Goal: Task Accomplishment & Management: Manage account settings

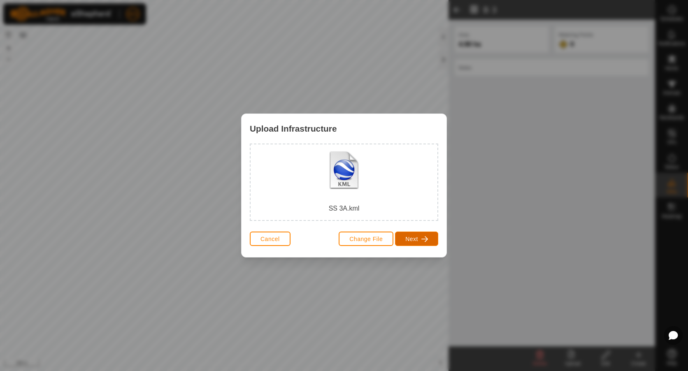
click at [422, 242] on span "button" at bounding box center [425, 239] width 7 height 7
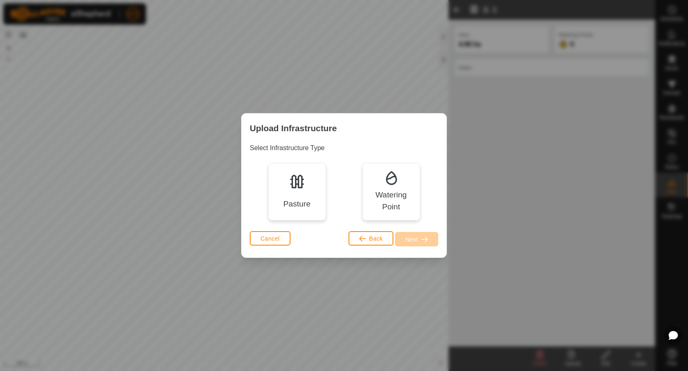
click at [293, 194] on div "Pasture" at bounding box center [297, 192] width 58 height 58
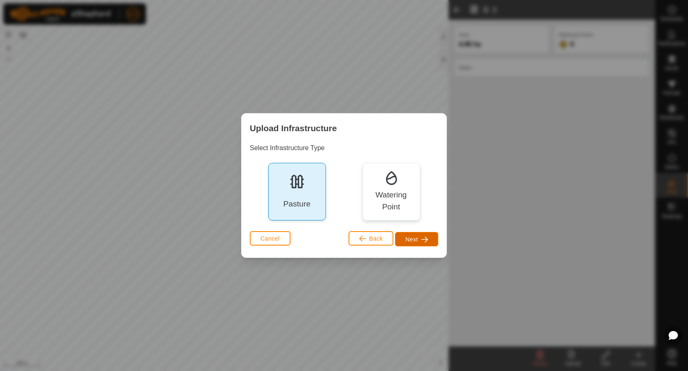
click at [417, 239] on span "Next" at bounding box center [412, 239] width 13 height 7
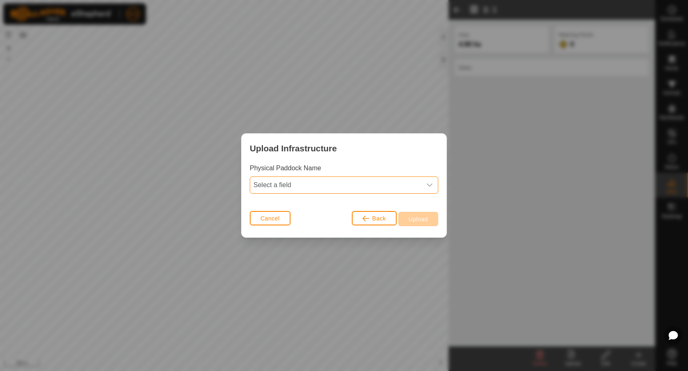
click at [290, 188] on span "Select a field" at bounding box center [335, 185] width 171 height 16
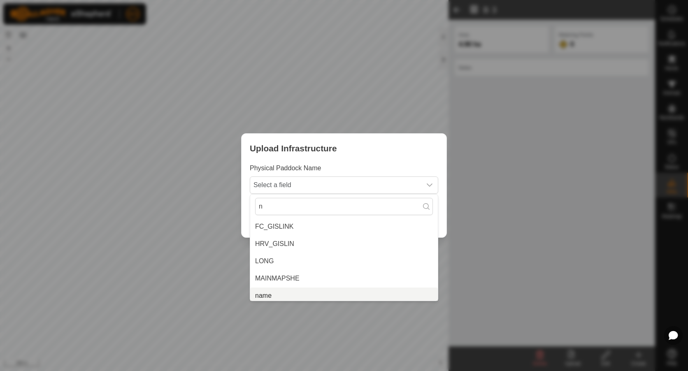
scroll to position [3, 0]
type input "n"
click at [262, 293] on li "name" at bounding box center [344, 292] width 188 height 16
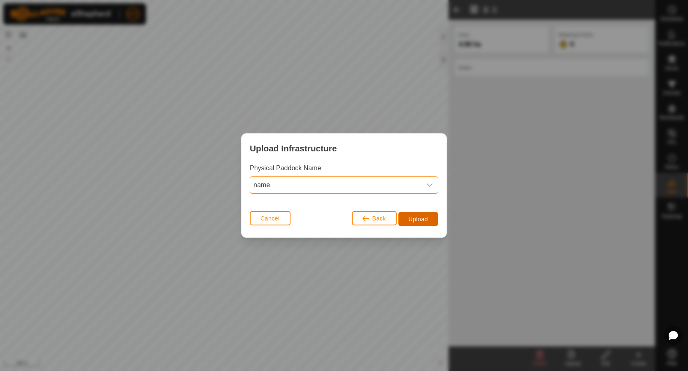
click at [416, 215] on button "Upload" at bounding box center [419, 219] width 40 height 14
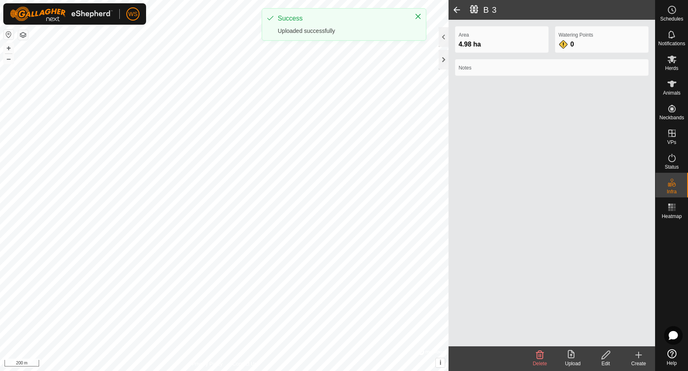
click at [458, 10] on span at bounding box center [457, 10] width 16 height 20
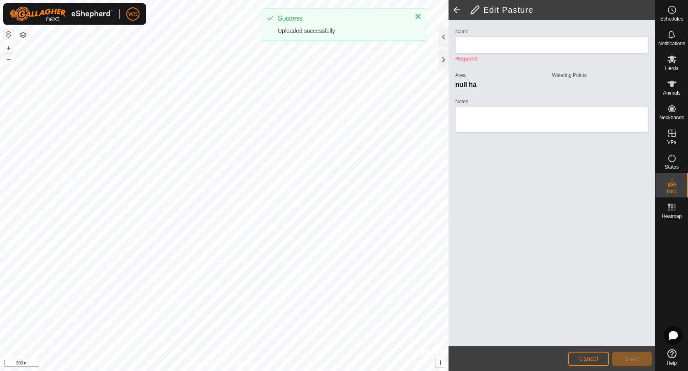
click at [458, 10] on span at bounding box center [457, 10] width 16 height 20
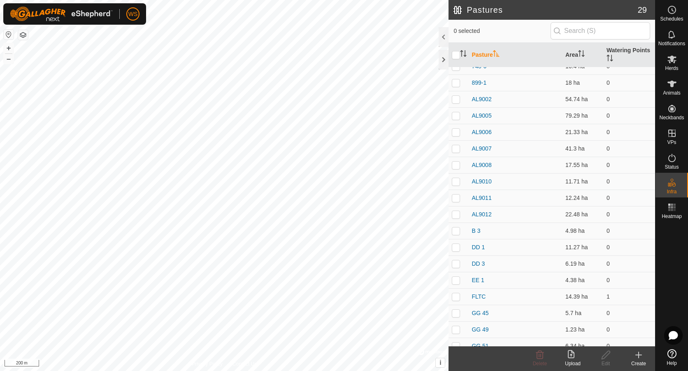
scroll to position [198, 0]
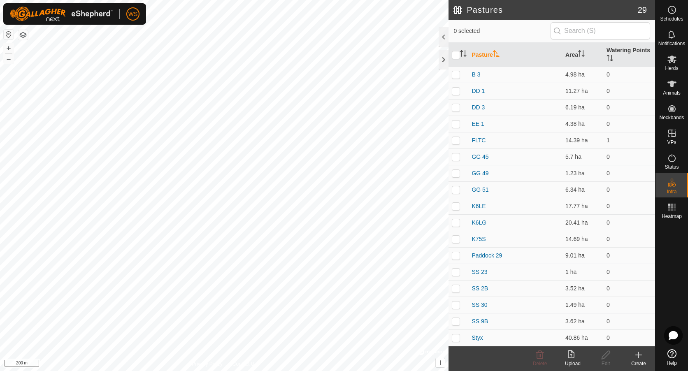
click at [457, 256] on p-checkbox at bounding box center [456, 255] width 8 height 7
checkbox input "true"
click at [607, 361] on div "Edit" at bounding box center [606, 363] width 33 height 7
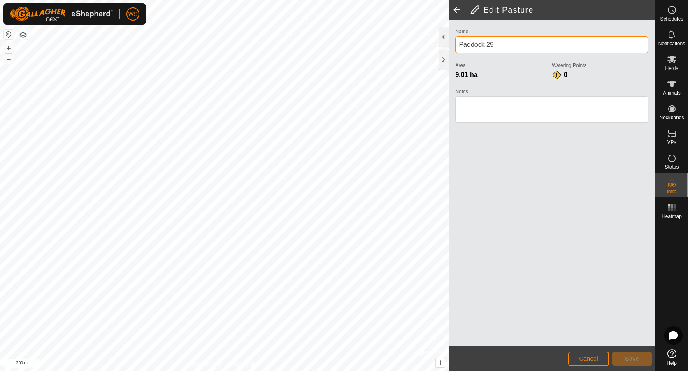
click at [383, 42] on div "Privacy Policy Contact Us + – ⇧ i © Mapbox , © OpenStreetMap , Improve this map…" at bounding box center [327, 185] width 655 height 371
type input "SS 3A"
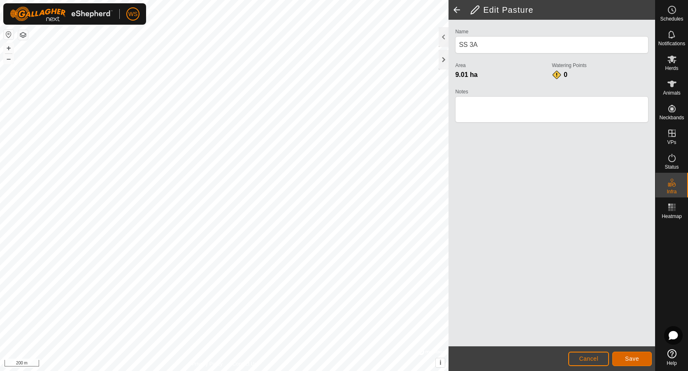
click at [637, 360] on span "Save" at bounding box center [632, 359] width 14 height 7
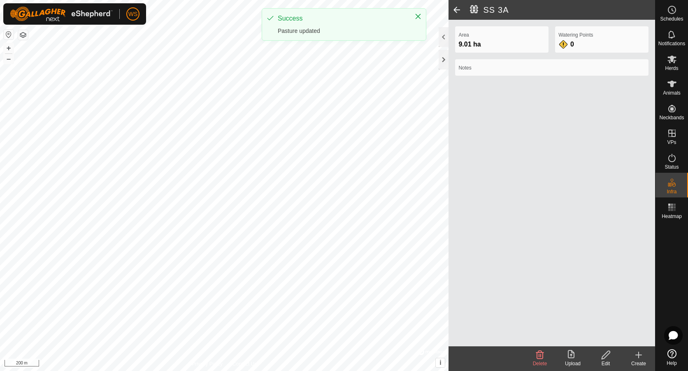
click at [459, 14] on span at bounding box center [457, 10] width 16 height 20
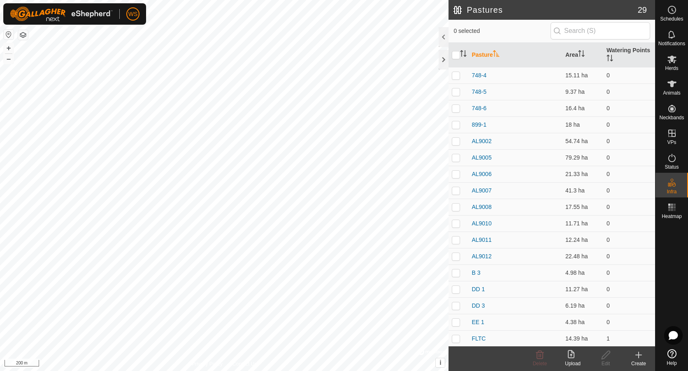
click at [576, 368] on div "Upload" at bounding box center [573, 359] width 33 height 25
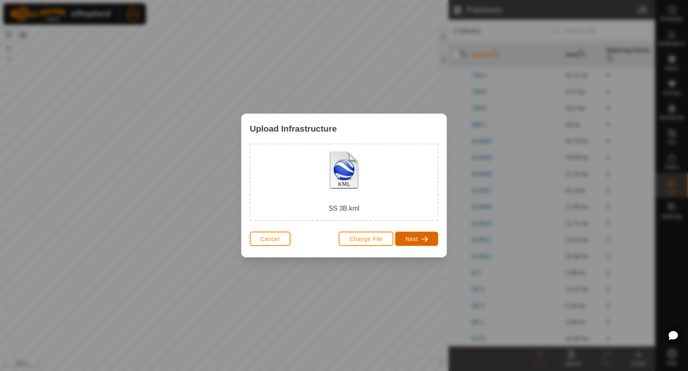
click at [416, 243] on span "Next" at bounding box center [412, 239] width 13 height 7
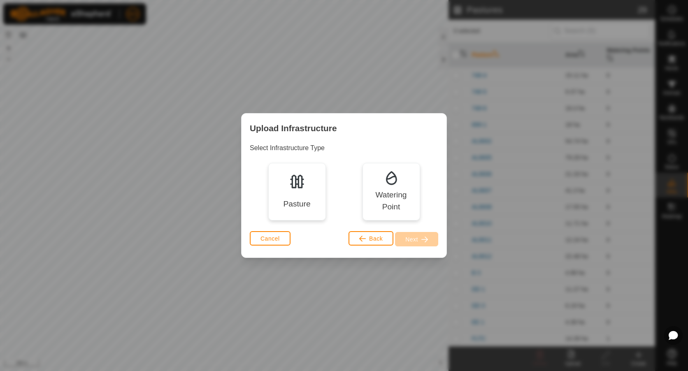
click at [304, 207] on div "Pasture" at bounding box center [296, 204] width 27 height 12
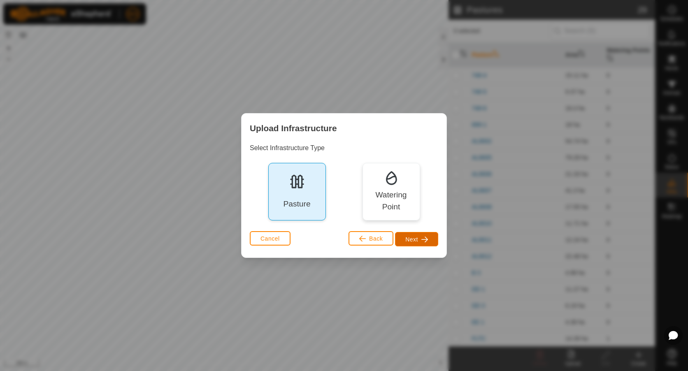
click at [412, 240] on span "Next" at bounding box center [412, 239] width 13 height 7
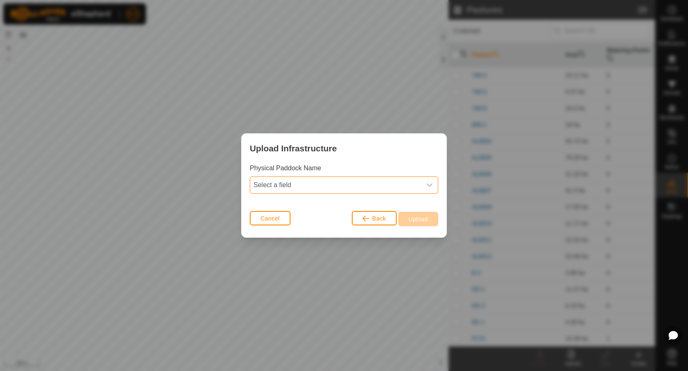
click at [283, 182] on span "Select a field" at bounding box center [335, 185] width 171 height 16
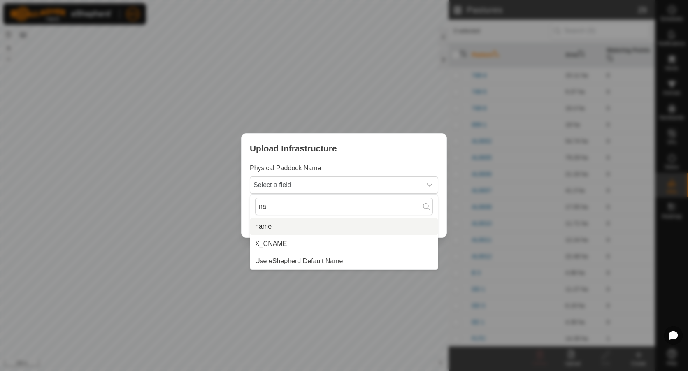
type input "na"
click at [267, 229] on li "name" at bounding box center [344, 227] width 188 height 16
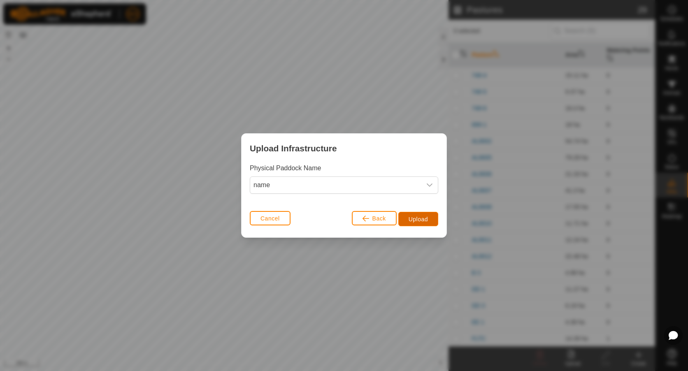
click at [417, 217] on span "Upload" at bounding box center [418, 219] width 19 height 7
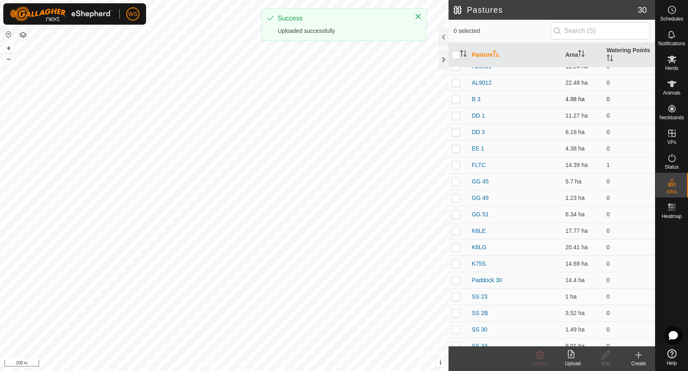
scroll to position [215, 0]
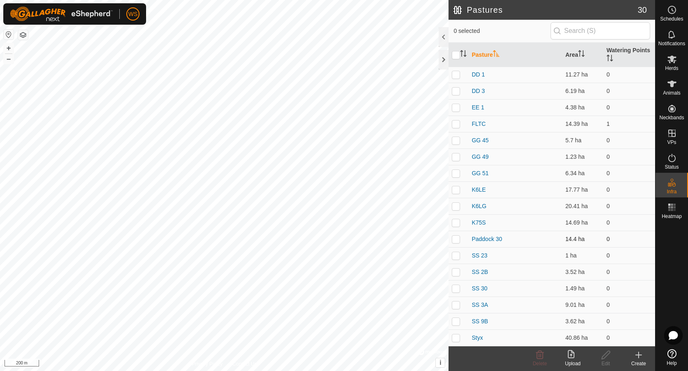
drag, startPoint x: 458, startPoint y: 242, endPoint x: 462, endPoint y: 247, distance: 6.7
click at [458, 242] on p-checkbox at bounding box center [456, 239] width 8 height 7
checkbox input "true"
click at [605, 358] on icon at bounding box center [606, 355] width 8 height 8
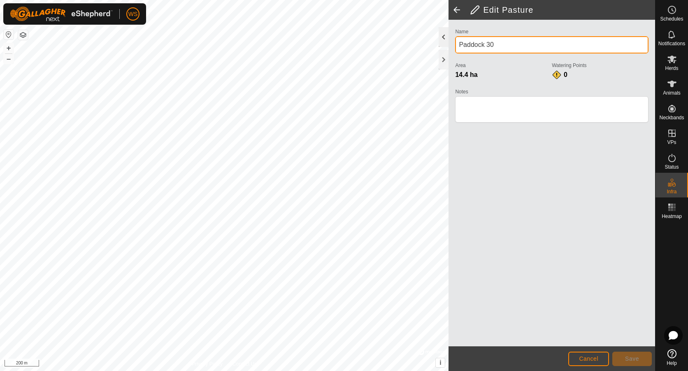
click at [391, 47] on div "Privacy Policy Contact Us + – ⇧ i © Mapbox , © OpenStreetMap , Improve this map…" at bounding box center [327, 185] width 655 height 371
type input "SS 3A"
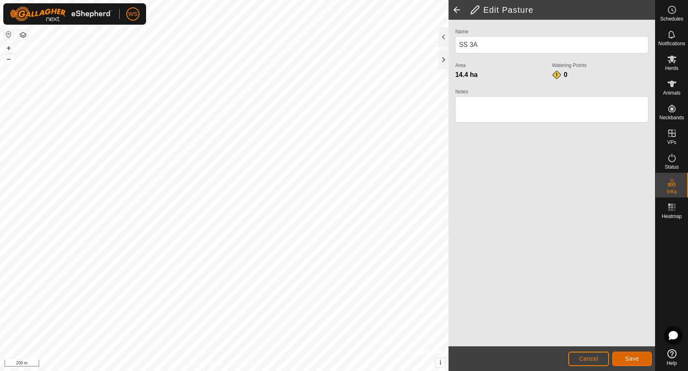
click at [630, 360] on span "Save" at bounding box center [632, 359] width 14 height 7
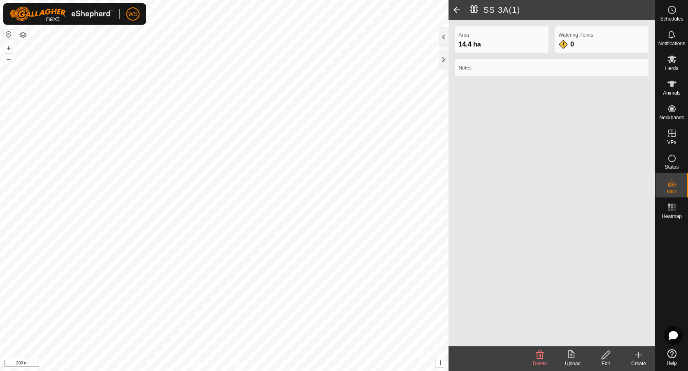
click at [455, 7] on span at bounding box center [457, 10] width 16 height 20
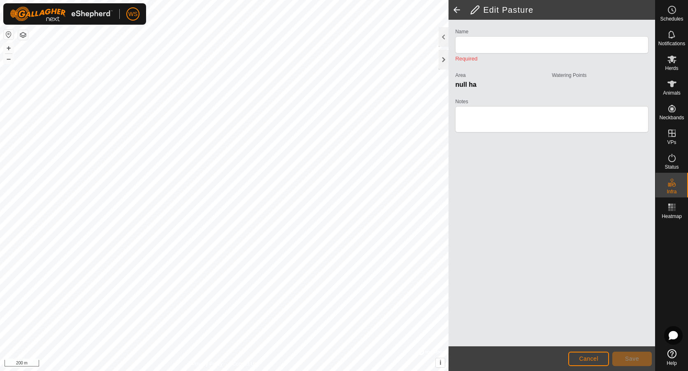
type input "SS 3A(1)"
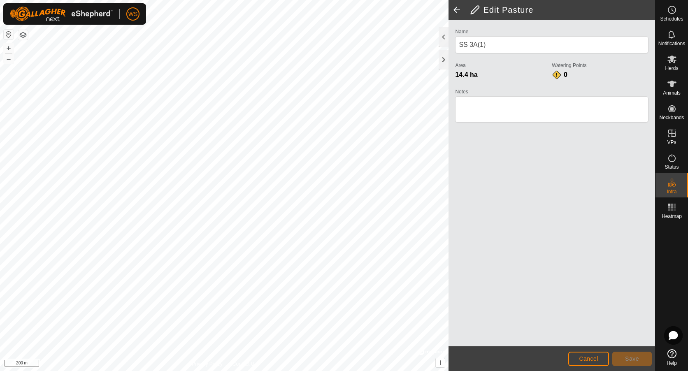
click at [455, 7] on span at bounding box center [457, 10] width 16 height 20
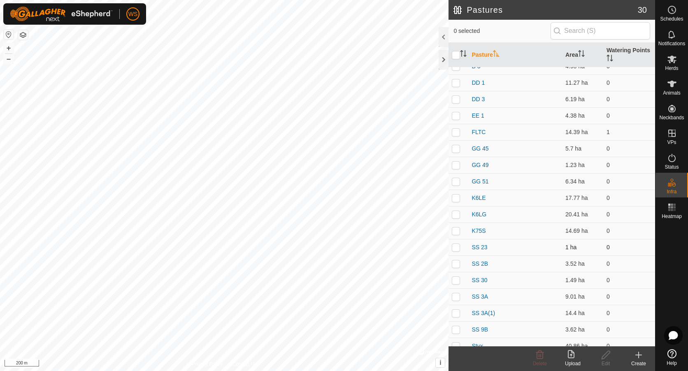
scroll to position [215, 0]
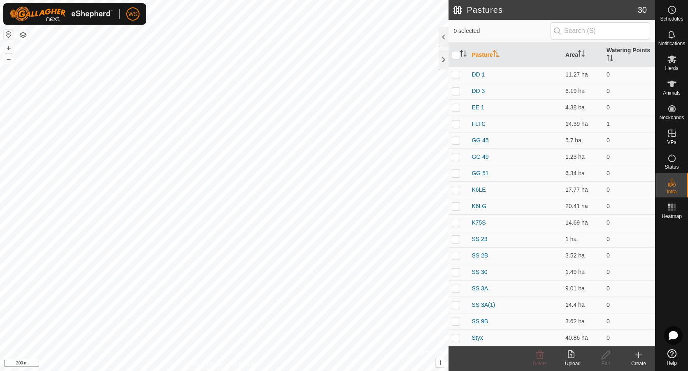
click at [456, 305] on p-checkbox at bounding box center [456, 305] width 8 height 7
checkbox input "true"
click at [605, 362] on div "Edit" at bounding box center [606, 363] width 33 height 7
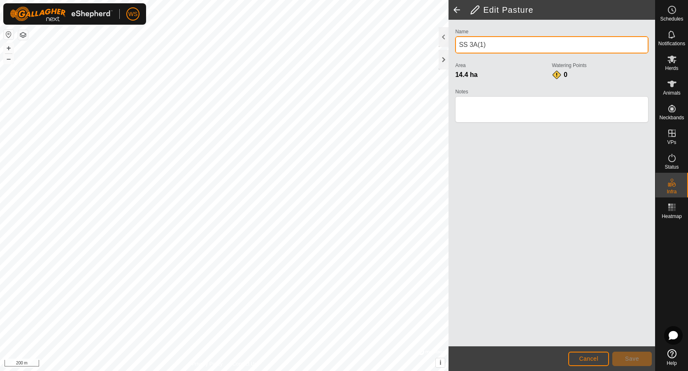
drag, startPoint x: 472, startPoint y: 44, endPoint x: 527, endPoint y: 42, distance: 54.8
click at [527, 42] on input "SS 3A(1)" at bounding box center [552, 44] width 194 height 17
type input "SS 3B"
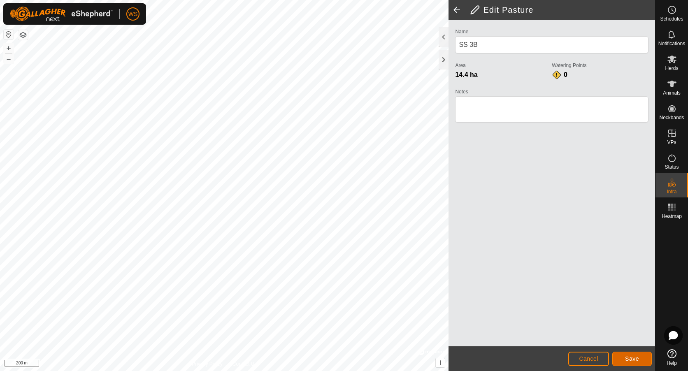
click at [628, 365] on button "Save" at bounding box center [633, 359] width 40 height 14
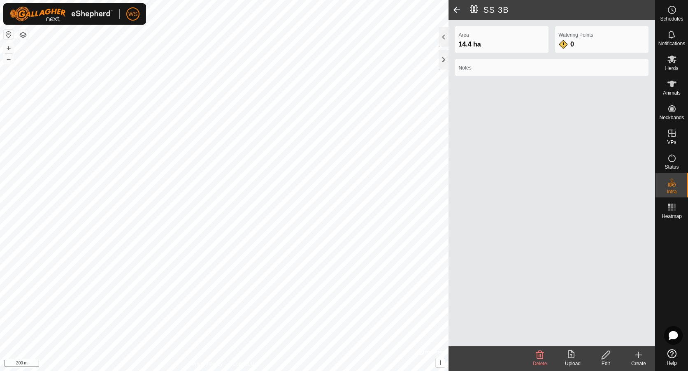
click at [454, 5] on span at bounding box center [457, 10] width 16 height 20
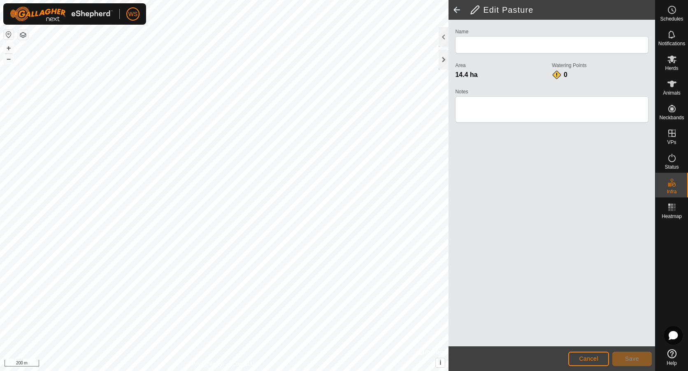
type input "SS 3B"
click at [456, 9] on span at bounding box center [457, 10] width 16 height 20
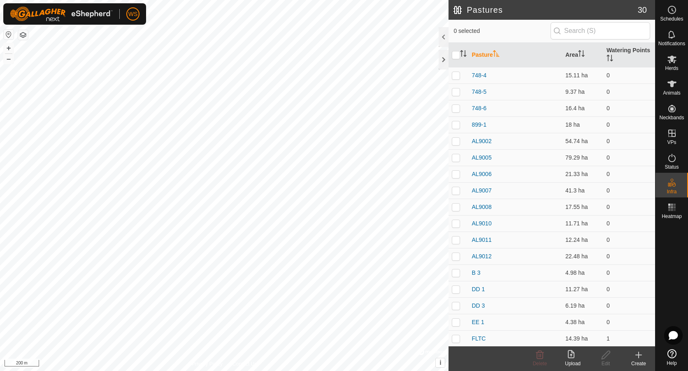
click at [571, 359] on icon at bounding box center [573, 355] width 10 height 10
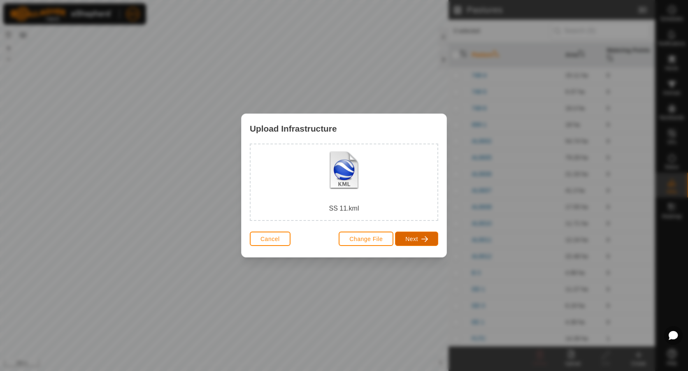
click at [420, 235] on button "Next" at bounding box center [416, 239] width 43 height 14
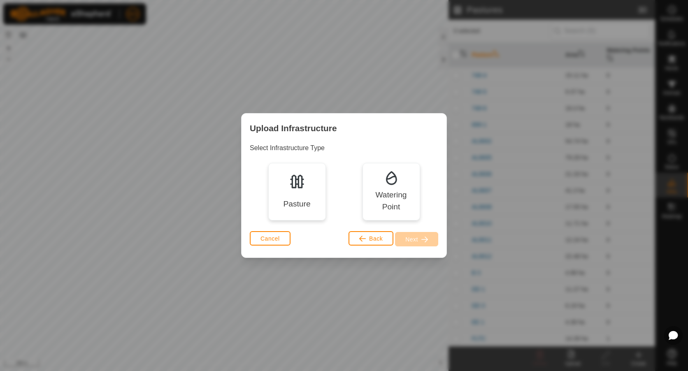
drag, startPoint x: 288, startPoint y: 176, endPoint x: 320, endPoint y: 193, distance: 35.7
click at [289, 176] on div "Pasture" at bounding box center [297, 192] width 58 height 58
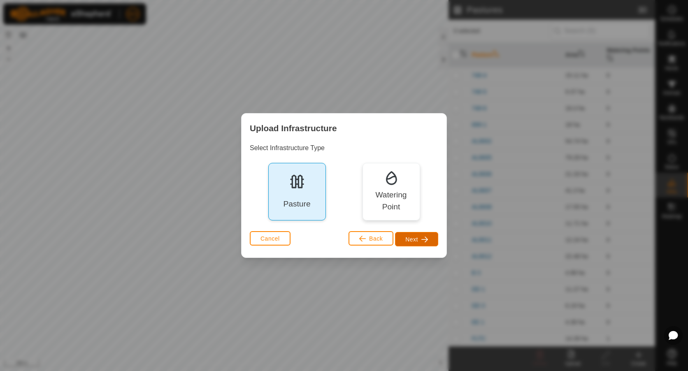
drag, startPoint x: 419, startPoint y: 243, endPoint x: 400, endPoint y: 233, distance: 21.0
click at [419, 243] on button "Next" at bounding box center [416, 239] width 43 height 14
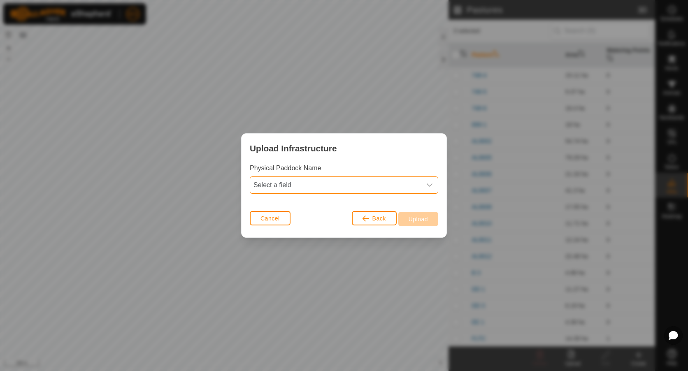
click at [301, 188] on span "Select a field" at bounding box center [335, 185] width 171 height 16
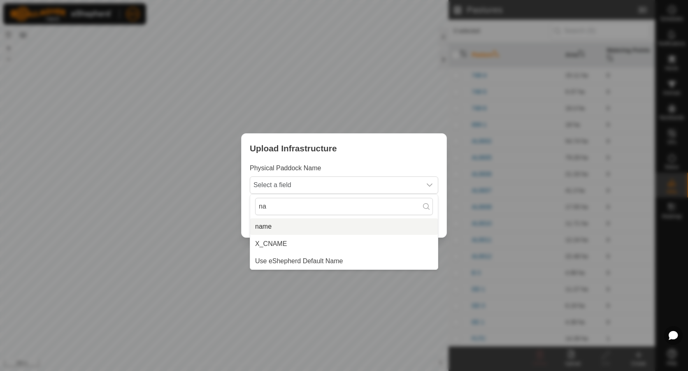
type input "na"
click at [271, 227] on li "name" at bounding box center [344, 227] width 188 height 16
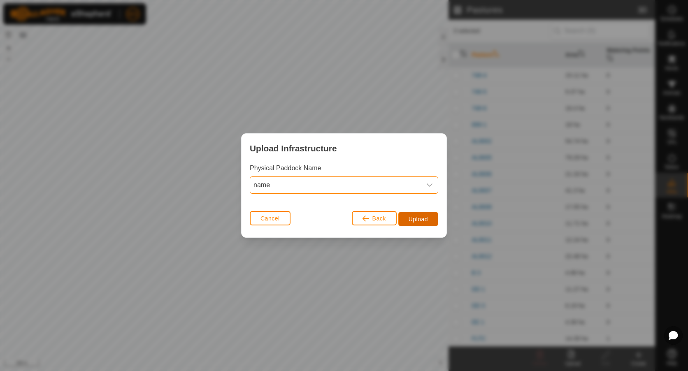
click at [430, 222] on button "Upload" at bounding box center [419, 219] width 40 height 14
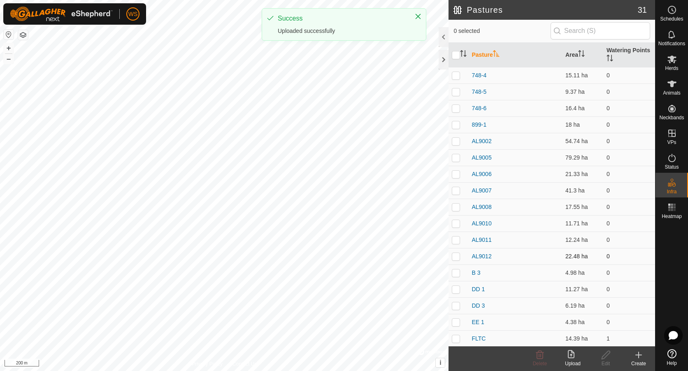
scroll to position [231, 0]
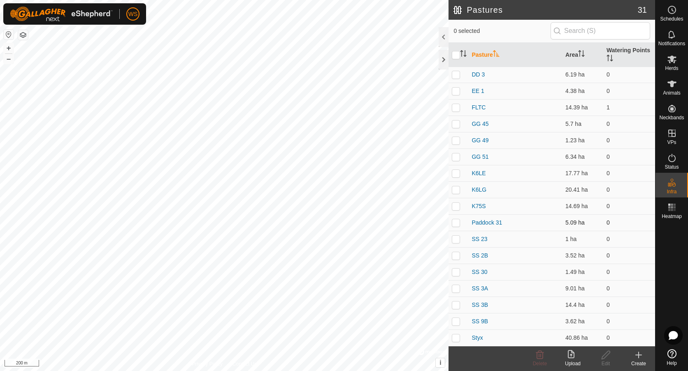
drag, startPoint x: 455, startPoint y: 223, endPoint x: 463, endPoint y: 229, distance: 10.5
click at [456, 224] on p-checkbox at bounding box center [456, 222] width 8 height 7
checkbox input "true"
click at [607, 359] on icon at bounding box center [606, 355] width 10 height 10
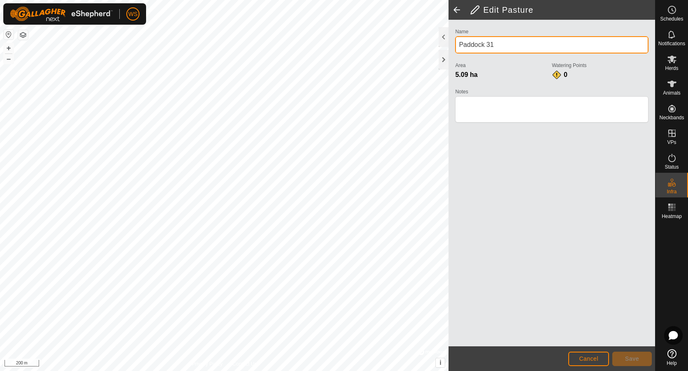
click at [376, 42] on div "Privacy Policy Contact Us + – ⇧ i © Mapbox , © OpenStreetMap , Improve this map…" at bounding box center [327, 185] width 655 height 371
type input "SS 11"
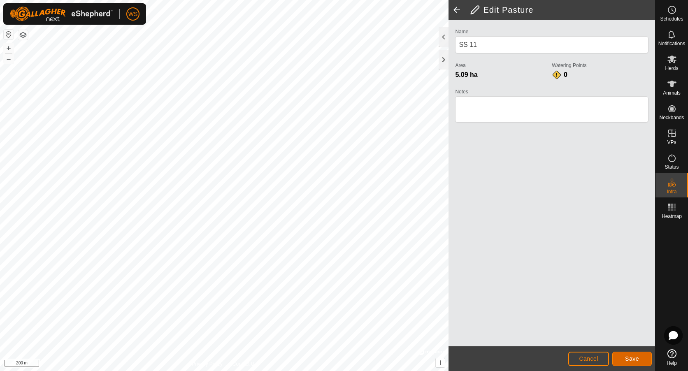
click at [640, 358] on button "Save" at bounding box center [633, 359] width 40 height 14
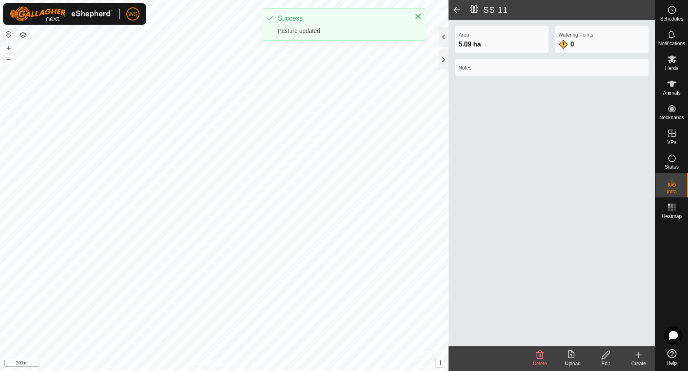
click at [459, 10] on span at bounding box center [457, 10] width 16 height 20
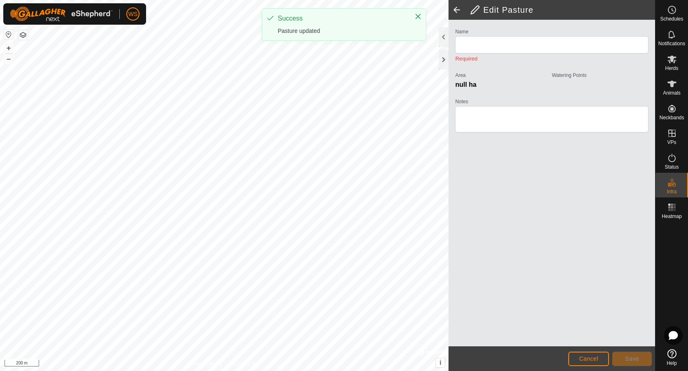
type input "SS 11"
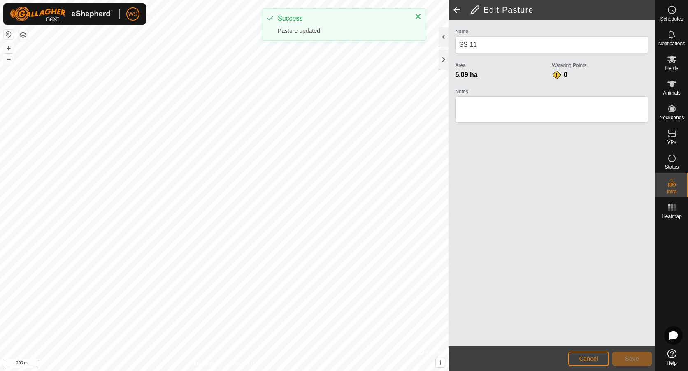
click at [459, 10] on span at bounding box center [457, 10] width 16 height 20
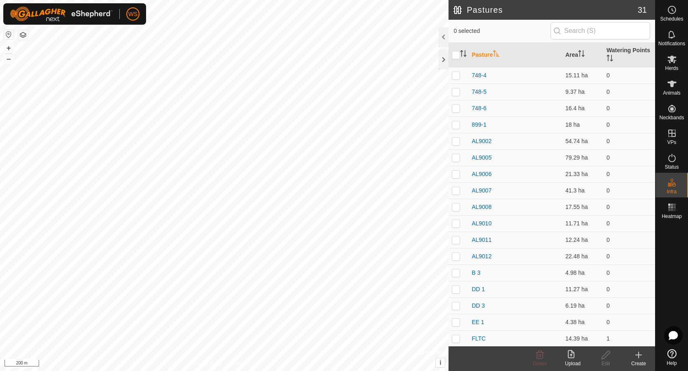
click at [574, 361] on div "Upload" at bounding box center [573, 363] width 33 height 7
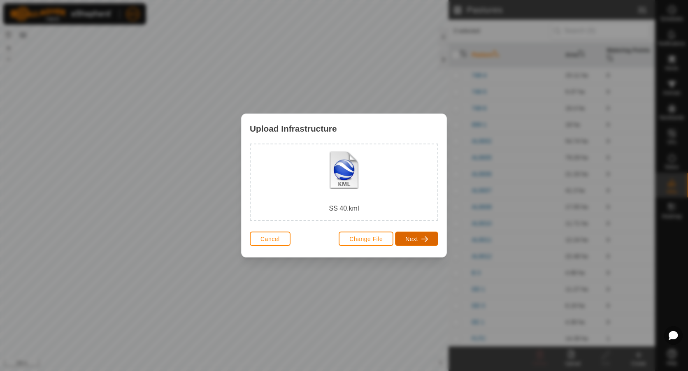
click at [415, 240] on span "Next" at bounding box center [412, 239] width 13 height 7
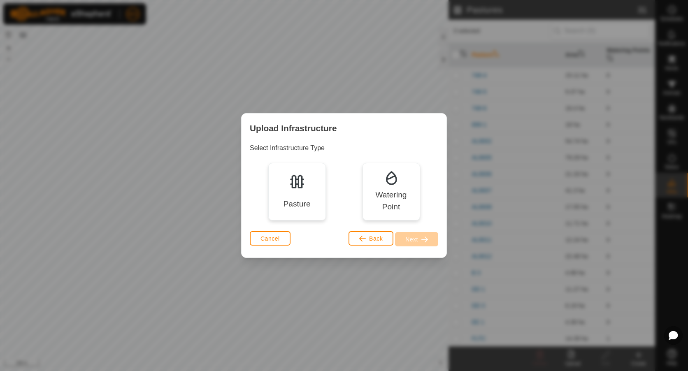
click at [311, 205] on div "Pasture" at bounding box center [297, 192] width 58 height 58
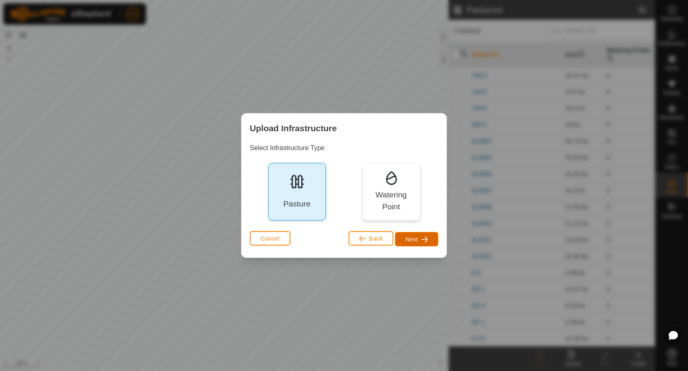
click at [416, 234] on button "Next" at bounding box center [416, 239] width 43 height 14
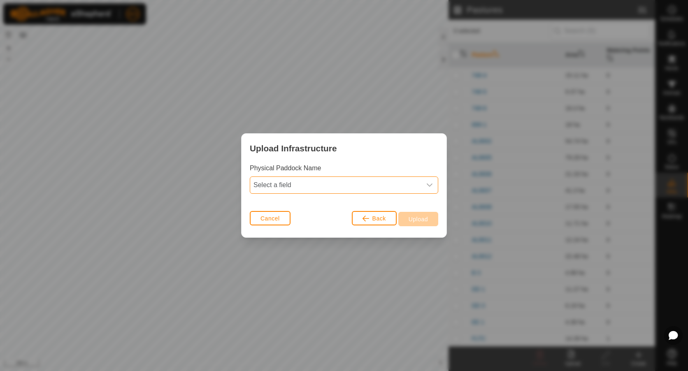
click at [314, 184] on span "Select a field" at bounding box center [335, 185] width 171 height 16
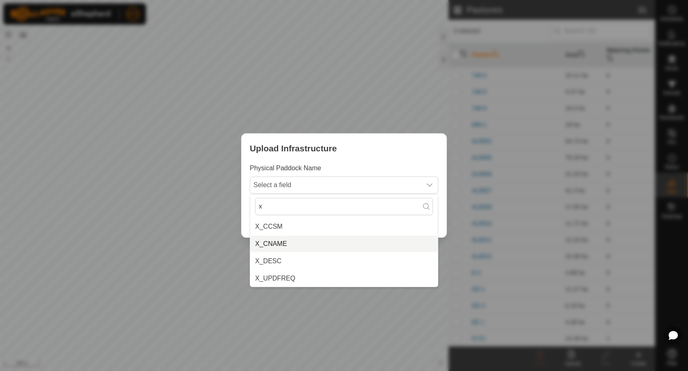
type input "x"
click at [282, 240] on li "X_CNAME" at bounding box center [344, 244] width 188 height 16
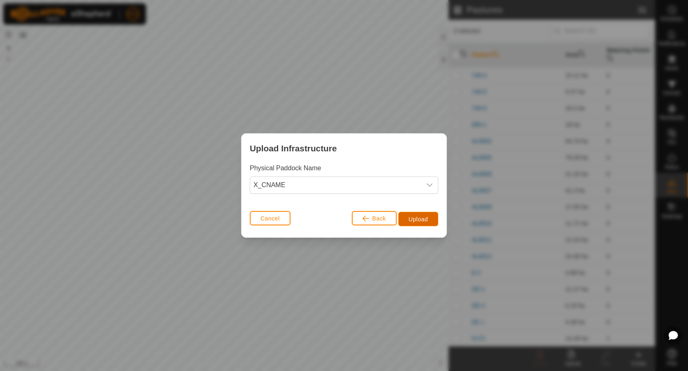
click at [413, 215] on button "Upload" at bounding box center [419, 219] width 40 height 14
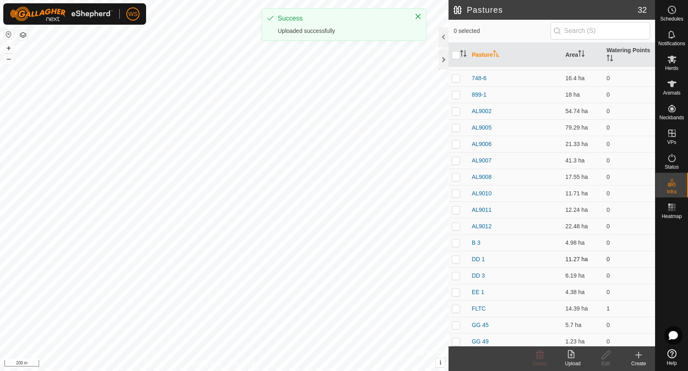
scroll to position [248, 0]
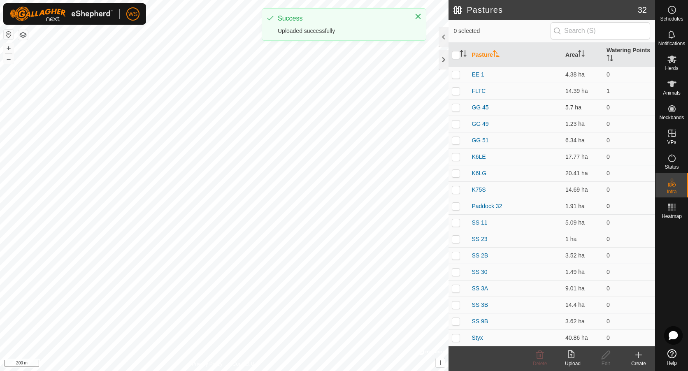
drag, startPoint x: 457, startPoint y: 206, endPoint x: 464, endPoint y: 214, distance: 10.2
click at [459, 208] on p-checkbox at bounding box center [456, 206] width 8 height 7
checkbox input "true"
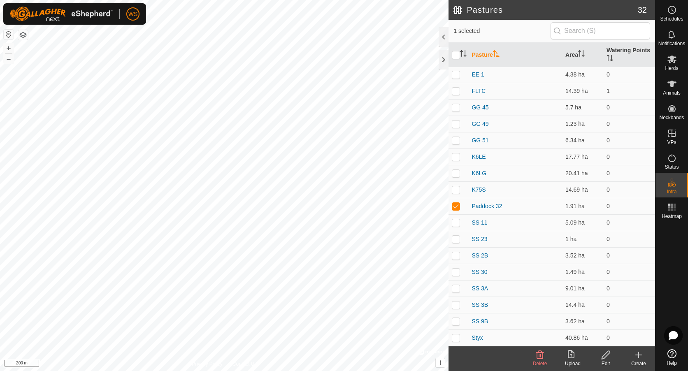
click at [609, 357] on icon at bounding box center [606, 355] width 10 height 10
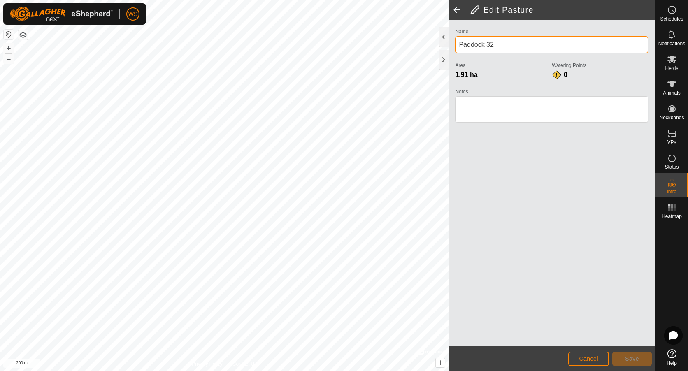
click at [400, 41] on div "Privacy Policy Contact Us + – ⇧ i © Mapbox , © OpenStreetMap , Improve this map…" at bounding box center [327, 185] width 655 height 371
type input "SS 40"
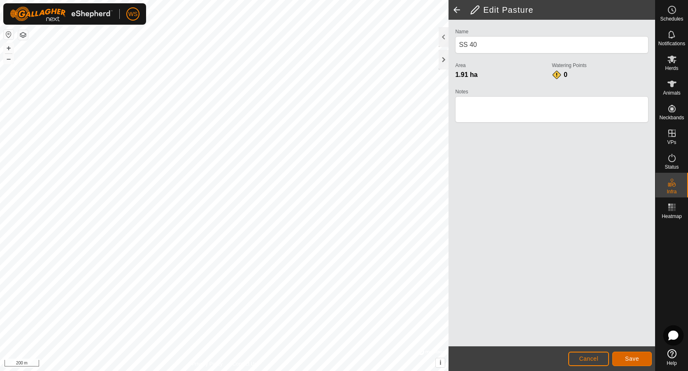
drag, startPoint x: 630, startPoint y: 357, endPoint x: 679, endPoint y: 332, distance: 55.1
click at [629, 358] on span "Save" at bounding box center [632, 359] width 14 height 7
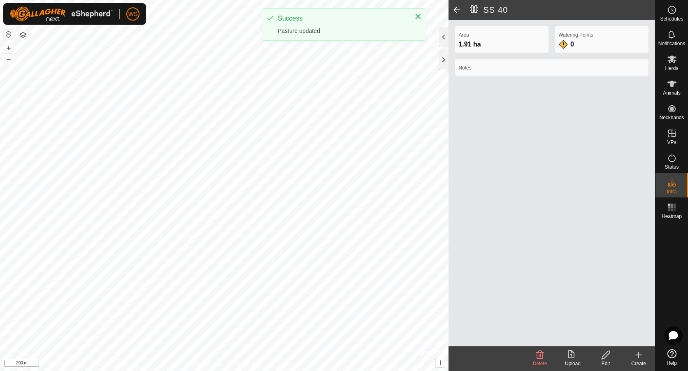
click at [461, 7] on span at bounding box center [457, 10] width 16 height 20
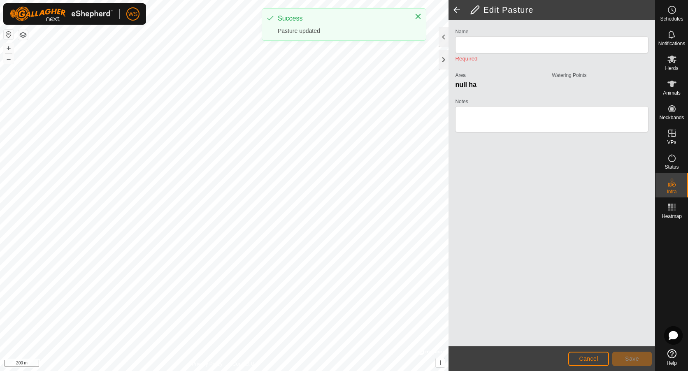
type input "SS 40"
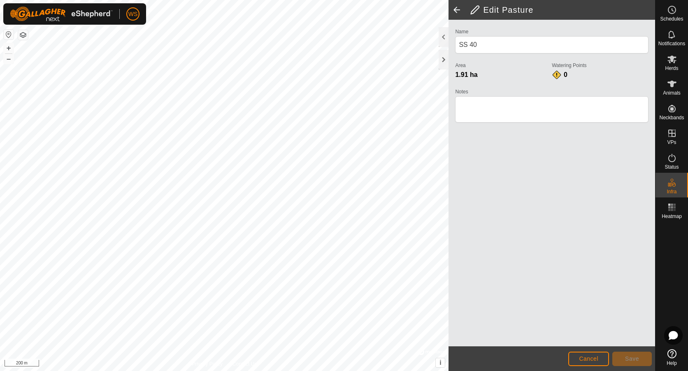
click at [459, 9] on span at bounding box center [457, 10] width 16 height 20
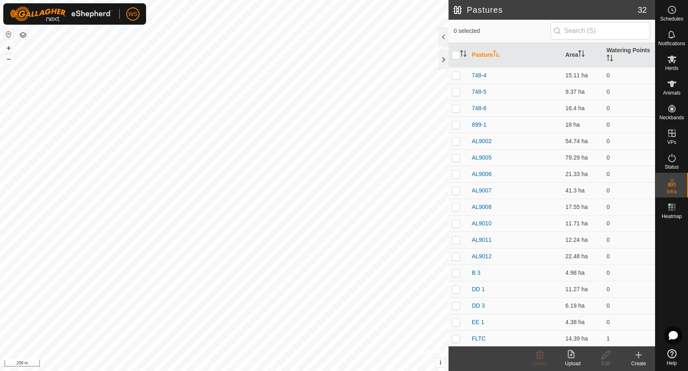
click at [571, 357] on icon at bounding box center [573, 355] width 10 height 10
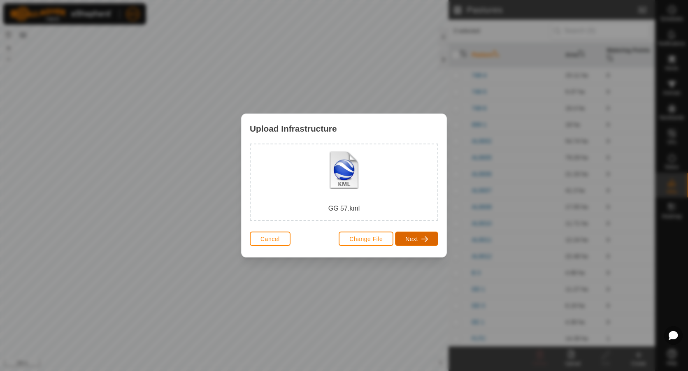
drag, startPoint x: 412, startPoint y: 240, endPoint x: 420, endPoint y: 237, distance: 8.5
click at [412, 240] on span "Next" at bounding box center [412, 239] width 13 height 7
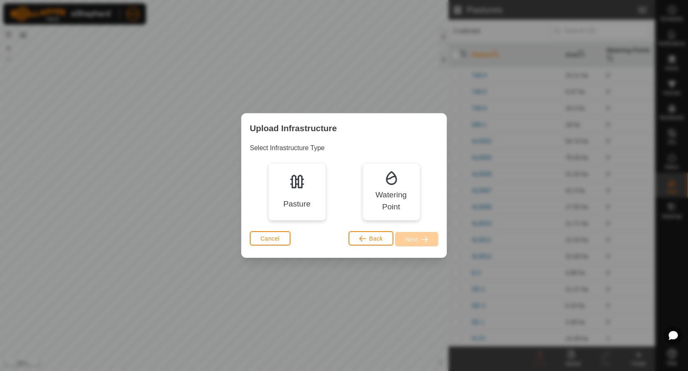
click at [300, 198] on div "Pasture" at bounding box center [296, 204] width 27 height 12
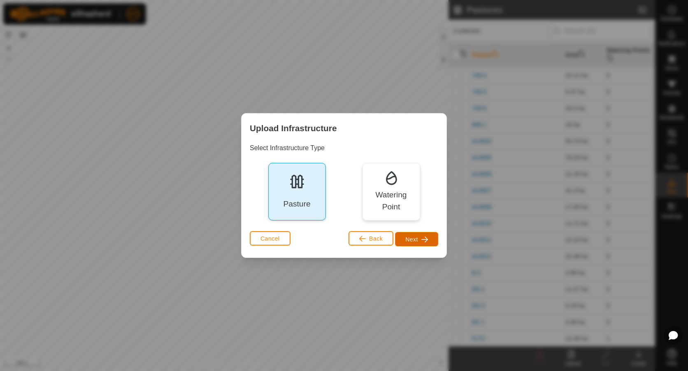
click at [412, 238] on span "Next" at bounding box center [412, 239] width 13 height 7
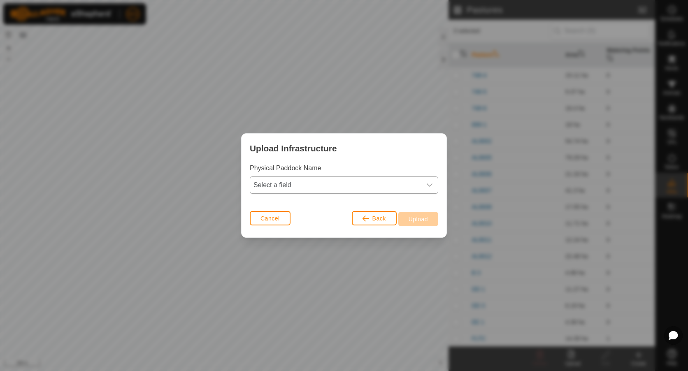
drag, startPoint x: 335, startPoint y: 183, endPoint x: 331, endPoint y: 192, distance: 9.6
click at [335, 184] on span "Select a field" at bounding box center [335, 185] width 171 height 16
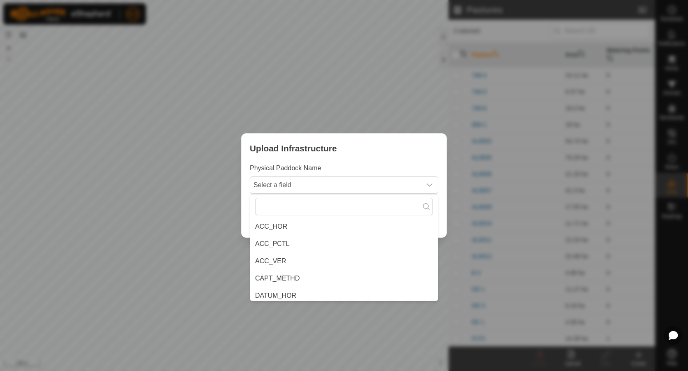
click at [321, 228] on li "ACC_HOR" at bounding box center [344, 227] width 188 height 16
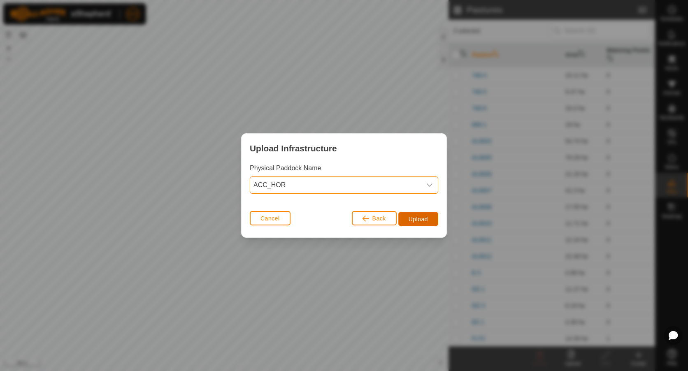
click at [413, 218] on span "Upload" at bounding box center [418, 219] width 19 height 7
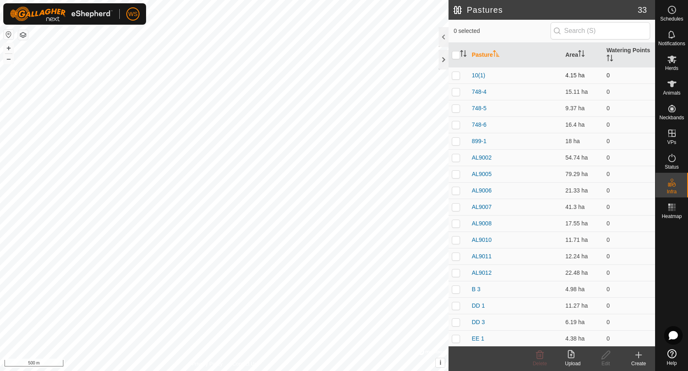
click at [455, 76] on p-checkbox at bounding box center [456, 75] width 8 height 7
checkbox input "true"
click at [604, 359] on icon at bounding box center [606, 355] width 8 height 8
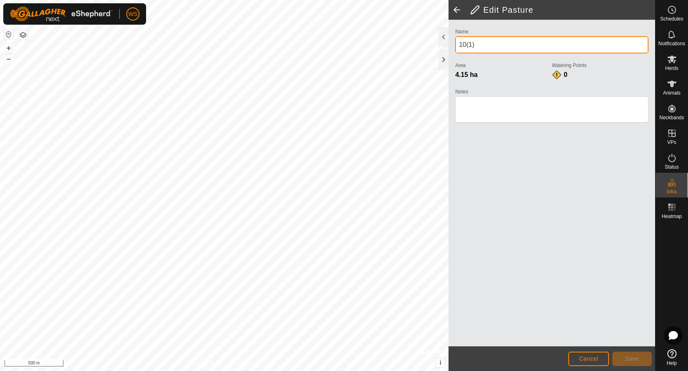
click at [413, 48] on div "Privacy Policy Contact Us + – ⇧ i © Mapbox , © OpenStreetMap , Improve this map…" at bounding box center [327, 185] width 655 height 371
type input "GG 57"
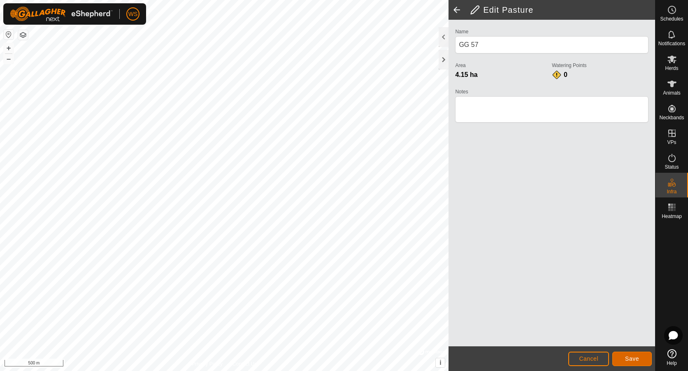
click at [636, 354] on button "Save" at bounding box center [633, 359] width 40 height 14
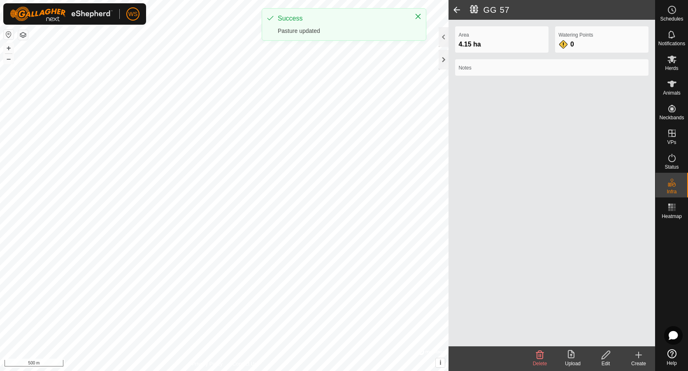
click at [456, 10] on span at bounding box center [457, 10] width 16 height 20
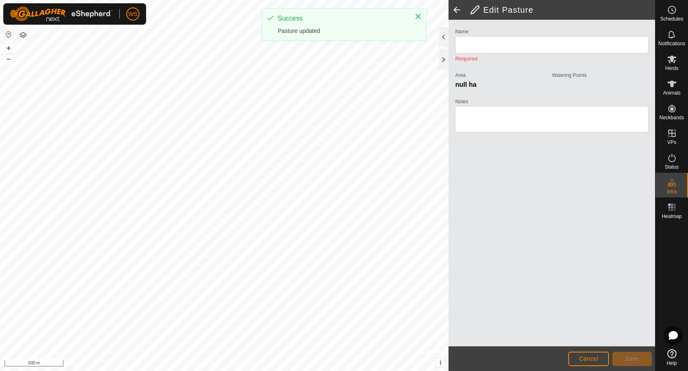
type input "GG 57"
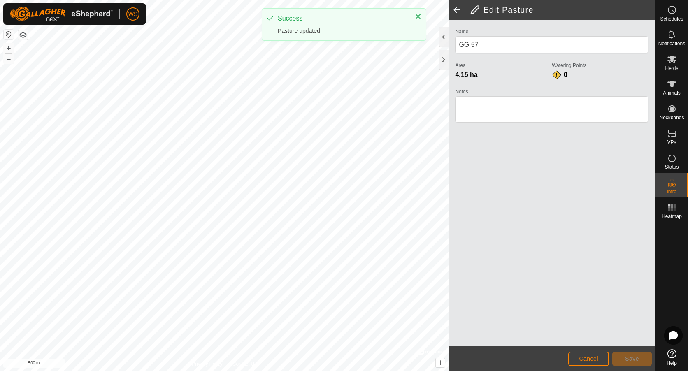
click at [456, 10] on span at bounding box center [457, 10] width 16 height 20
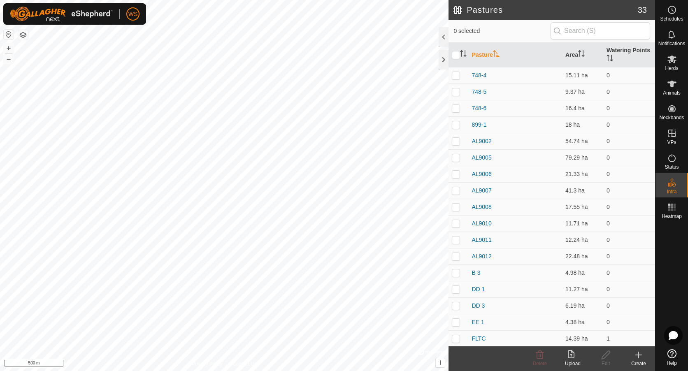
drag, startPoint x: 569, startPoint y: 362, endPoint x: 682, endPoint y: 326, distance: 118.4
click at [569, 362] on div "Upload" at bounding box center [573, 363] width 33 height 7
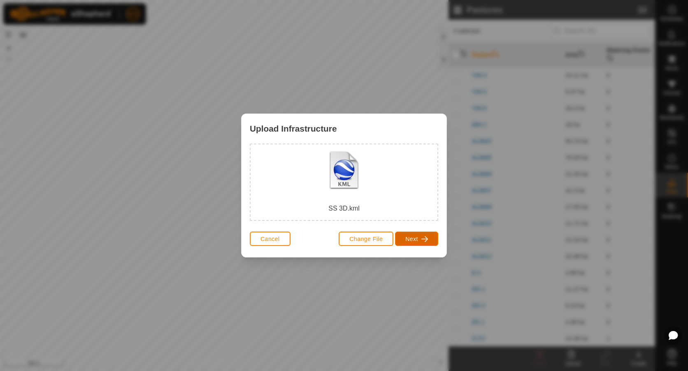
click at [411, 240] on span "Next" at bounding box center [412, 239] width 13 height 7
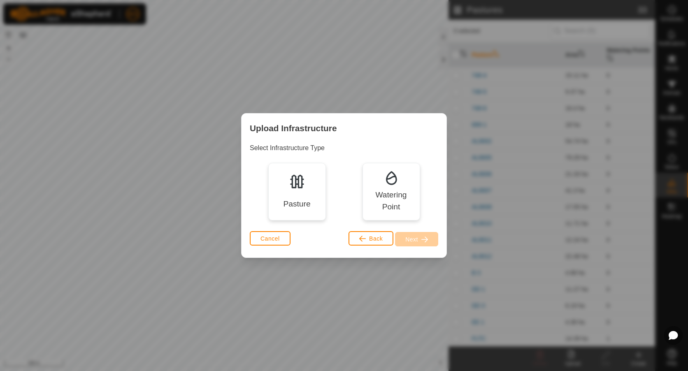
drag, startPoint x: 294, startPoint y: 191, endPoint x: 410, endPoint y: 240, distance: 125.7
click at [295, 192] on div "Pasture" at bounding box center [297, 192] width 58 height 58
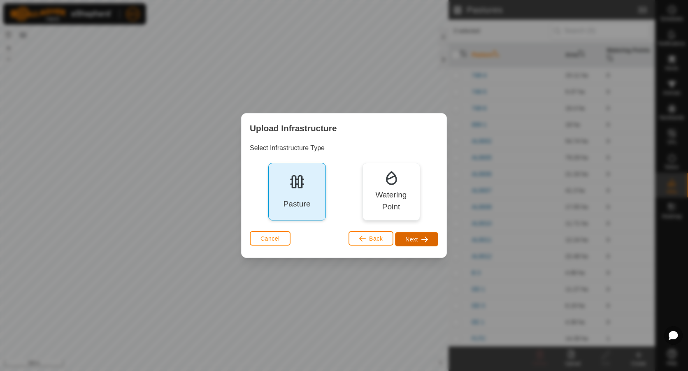
click at [424, 236] on span "button" at bounding box center [425, 239] width 7 height 7
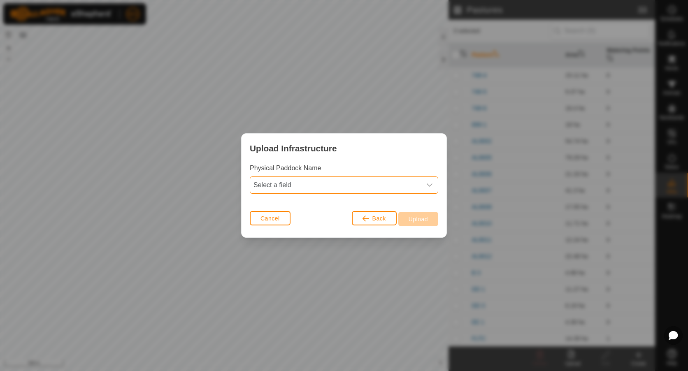
click at [302, 185] on span "Select a field" at bounding box center [335, 185] width 171 height 16
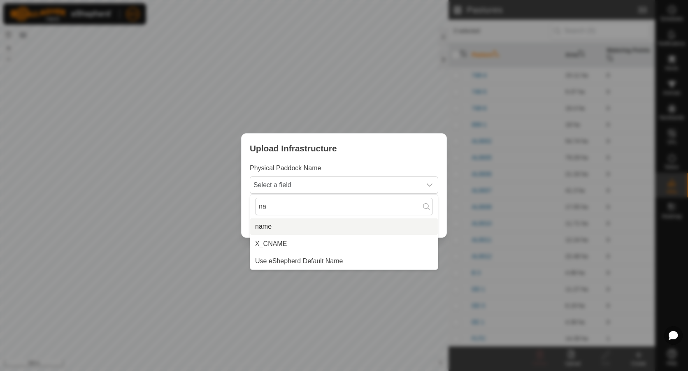
type input "na"
click at [270, 226] on li "name" at bounding box center [344, 227] width 188 height 16
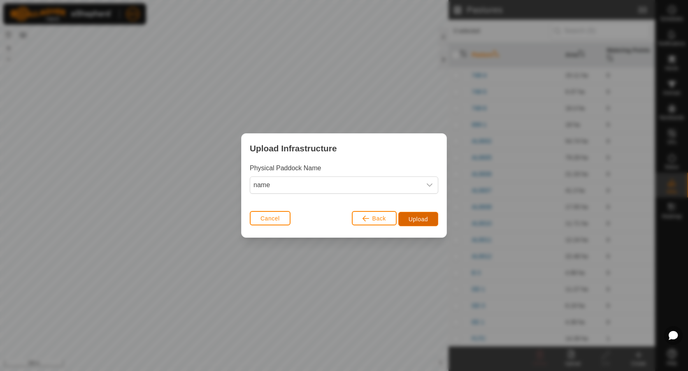
click at [420, 219] on span "Upload" at bounding box center [418, 219] width 19 height 7
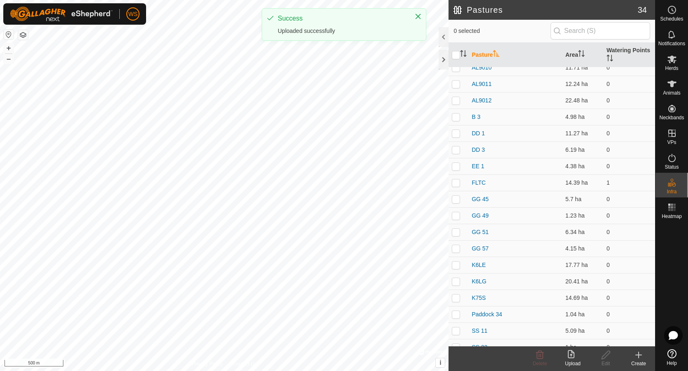
scroll to position [281, 0]
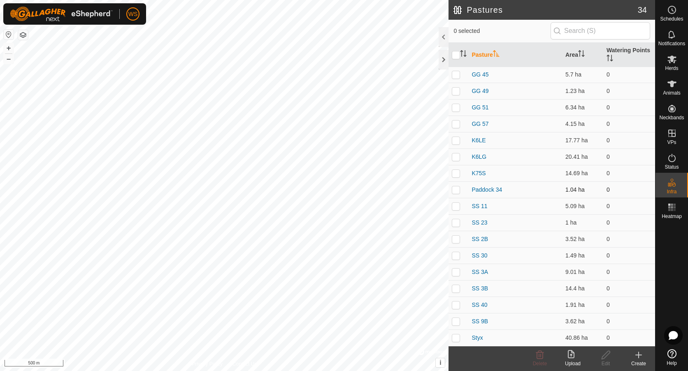
click at [459, 191] on p-checkbox at bounding box center [456, 190] width 8 height 7
checkbox input "true"
click at [606, 359] on icon at bounding box center [606, 355] width 10 height 10
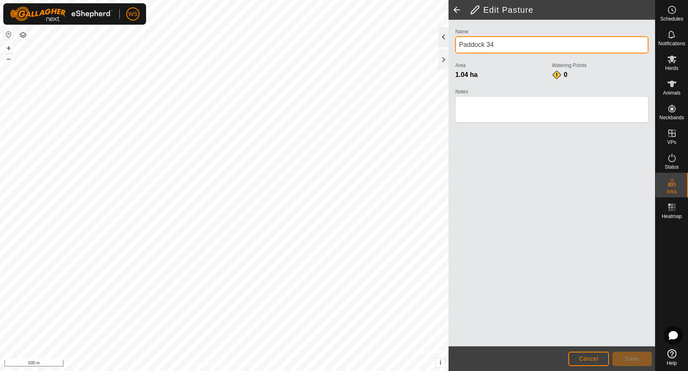
click at [410, 40] on div "Privacy Policy Contact Us + – ⇧ i © Mapbox , © OpenStreetMap , Improve this map…" at bounding box center [327, 185] width 655 height 371
type input "SS 3D"
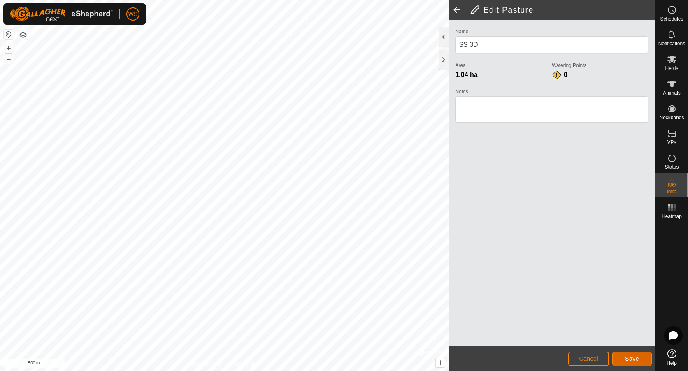
click at [616, 353] on button "Save" at bounding box center [633, 359] width 40 height 14
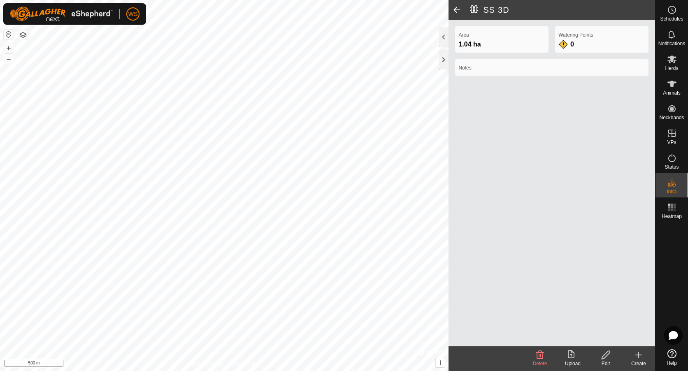
click at [456, 9] on span at bounding box center [457, 10] width 16 height 20
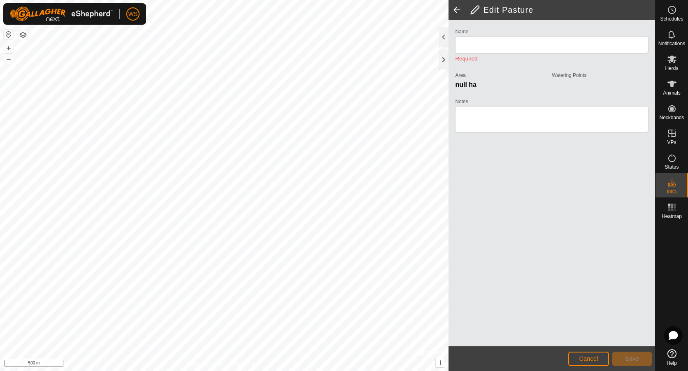
type input "SS 3D"
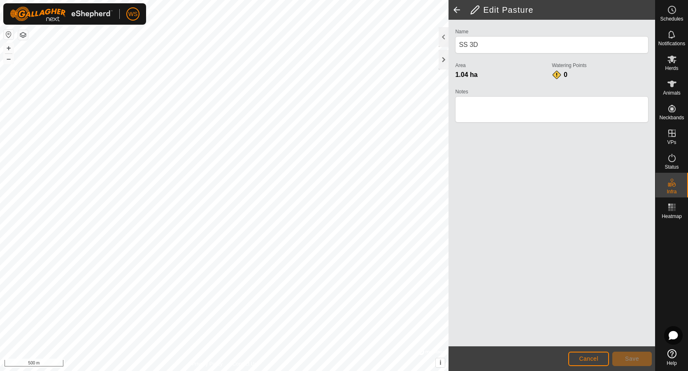
click at [451, 7] on span at bounding box center [457, 10] width 16 height 20
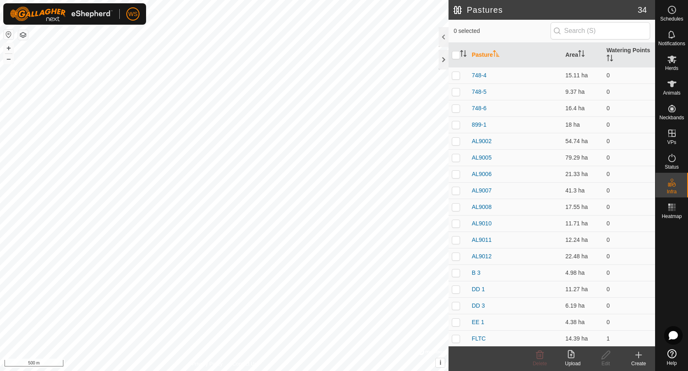
click at [578, 354] on upload-svg-icon at bounding box center [573, 355] width 33 height 10
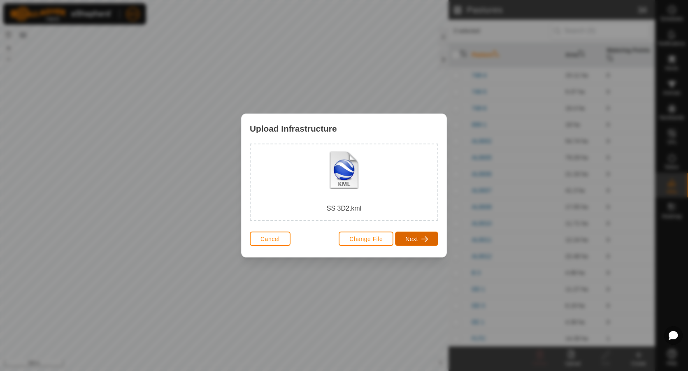
click at [420, 236] on button "Next" at bounding box center [416, 239] width 43 height 14
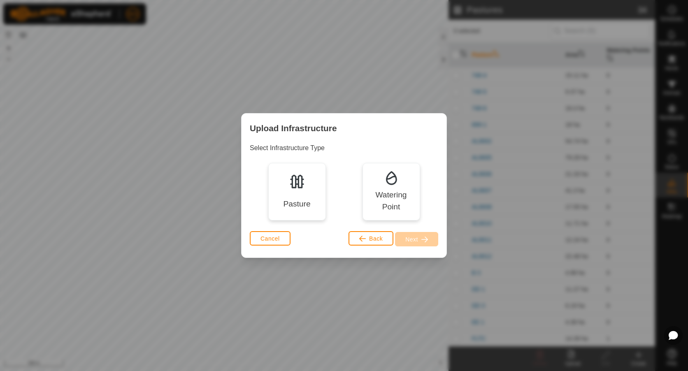
drag, startPoint x: 319, startPoint y: 208, endPoint x: 347, endPoint y: 225, distance: 32.8
click at [320, 208] on div "Pasture" at bounding box center [297, 192] width 58 height 58
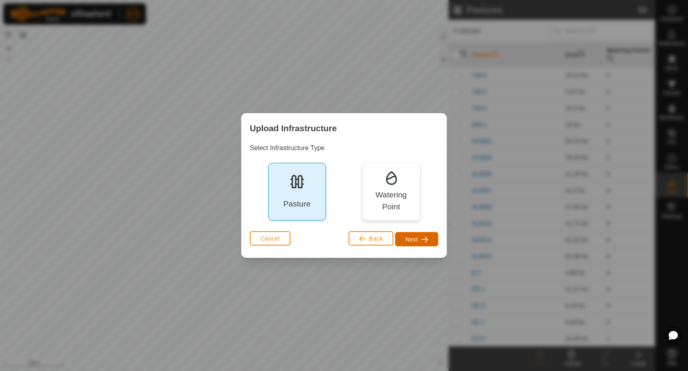
click at [417, 243] on span "Next" at bounding box center [412, 239] width 13 height 7
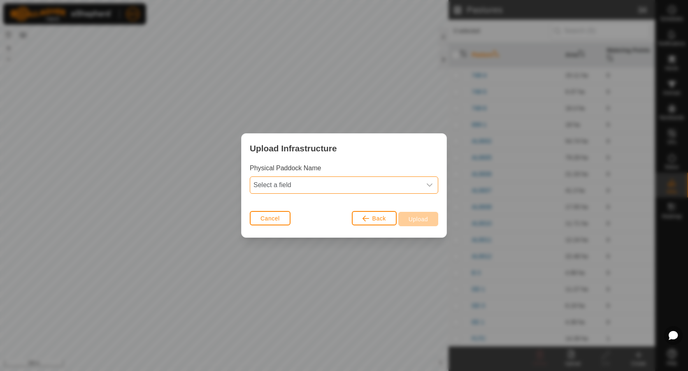
click at [345, 187] on span "Select a field" at bounding box center [335, 185] width 171 height 16
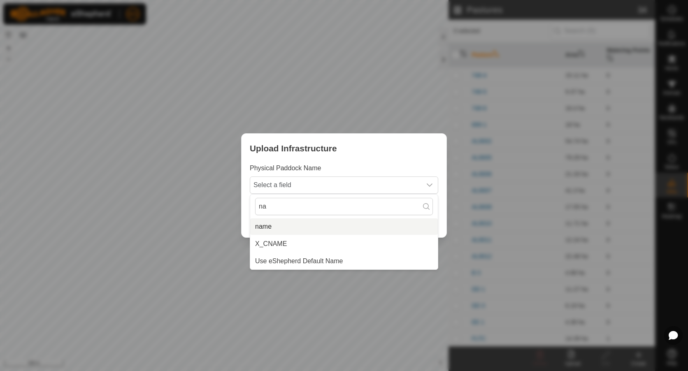
type input "na"
click at [298, 225] on li "name" at bounding box center [344, 227] width 188 height 16
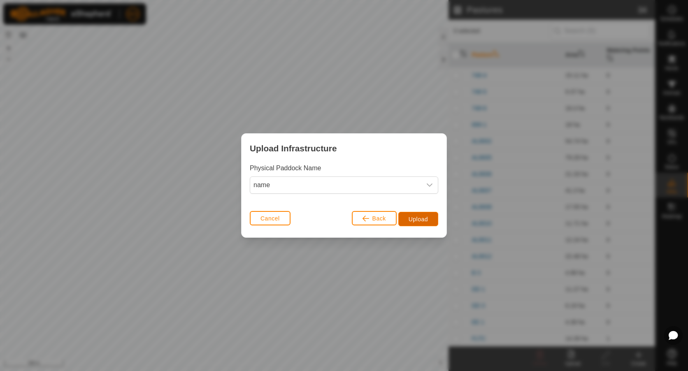
click at [419, 219] on span "Upload" at bounding box center [418, 219] width 19 height 7
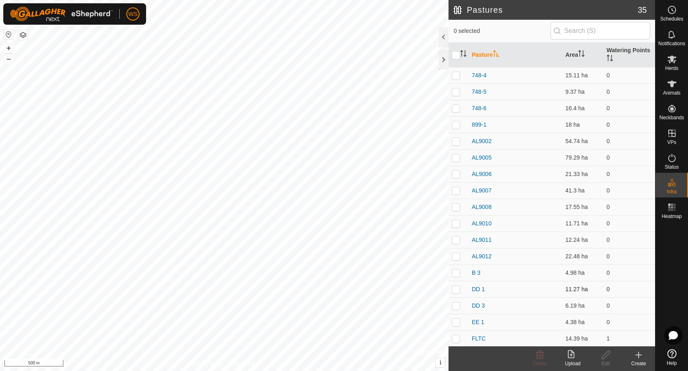
scroll to position [247, 0]
click at [456, 225] on p-checkbox at bounding box center [456, 223] width 8 height 7
checkbox input "true"
click at [576, 355] on icon at bounding box center [573, 355] width 10 height 10
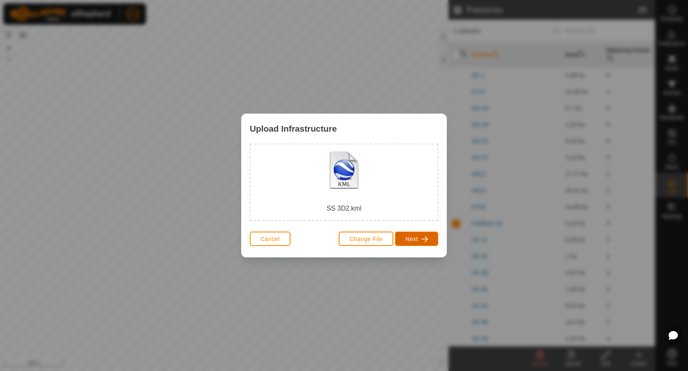
click at [420, 239] on button "Next" at bounding box center [416, 239] width 43 height 14
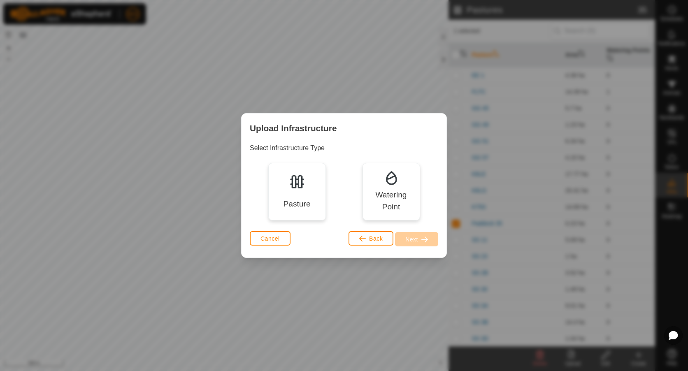
click at [304, 178] on img at bounding box center [297, 181] width 16 height 16
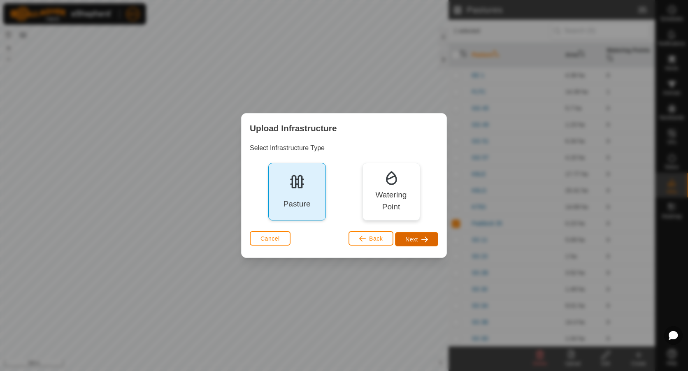
click at [418, 243] on span "Next" at bounding box center [412, 239] width 13 height 7
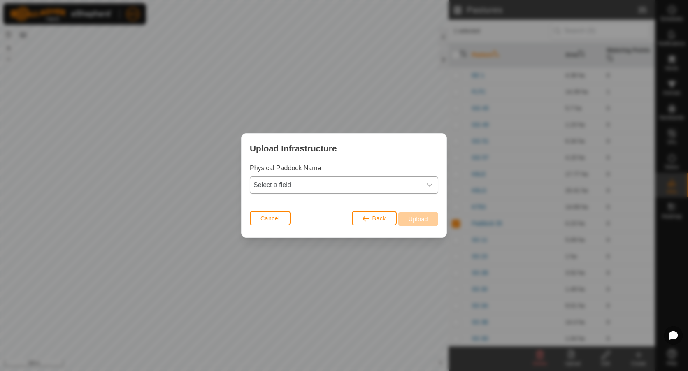
click at [361, 182] on span "Select a field" at bounding box center [335, 185] width 171 height 16
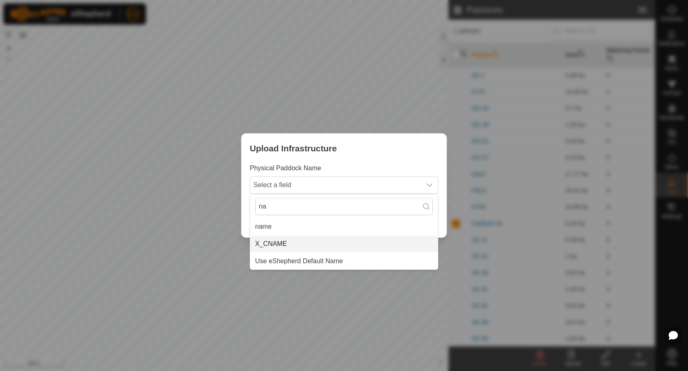
type input "na"
click at [254, 222] on li "name" at bounding box center [344, 227] width 188 height 16
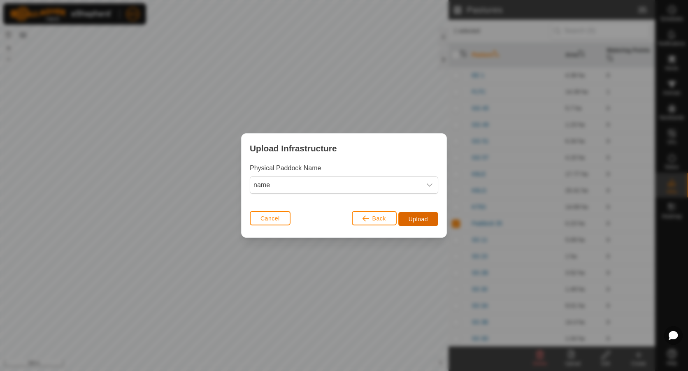
click at [416, 219] on span "Upload" at bounding box center [418, 219] width 19 height 7
click at [424, 216] on span "Upload" at bounding box center [418, 219] width 19 height 7
click at [405, 225] on button "Upload" at bounding box center [419, 219] width 40 height 14
click at [270, 217] on span "Cancel" at bounding box center [270, 218] width 19 height 7
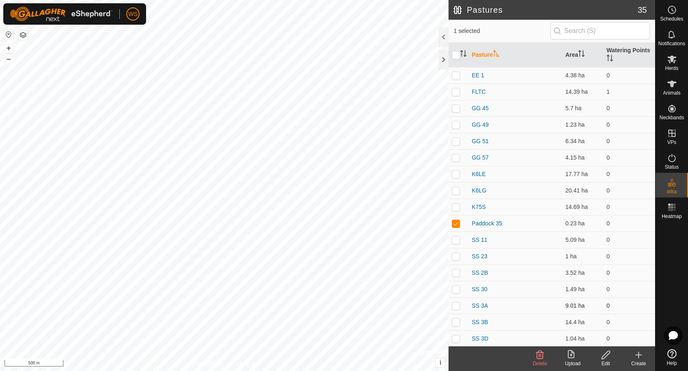
drag, startPoint x: 499, startPoint y: 305, endPoint x: 493, endPoint y: 311, distance: 8.7
click at [499, 306] on td "SS 3A" at bounding box center [516, 306] width 94 height 16
click at [477, 212] on td "K75S" at bounding box center [516, 207] width 94 height 16
click at [455, 224] on p-checkbox at bounding box center [456, 223] width 8 height 7
drag, startPoint x: 453, startPoint y: 226, endPoint x: 473, endPoint y: 233, distance: 20.8
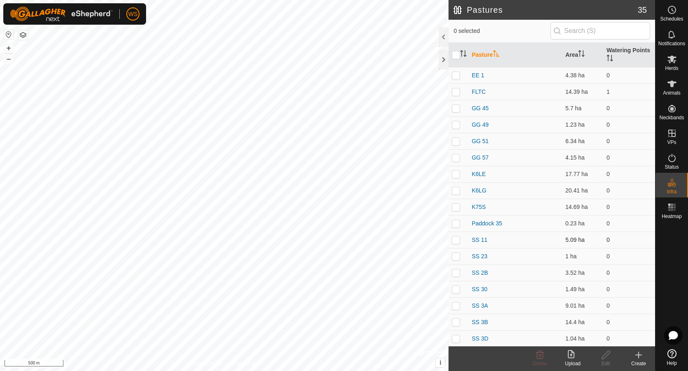
click at [456, 226] on p-checkbox at bounding box center [456, 223] width 8 height 7
checkbox input "true"
click at [606, 357] on icon at bounding box center [606, 355] width 8 height 8
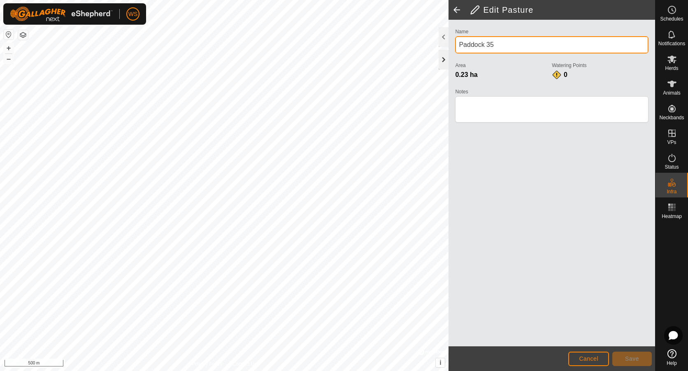
click at [415, 49] on div "Privacy Policy Contact Us + – ⇧ i © Mapbox , © OpenStreetMap , Improve this map…" at bounding box center [327, 185] width 655 height 371
type input "SS 3D2"
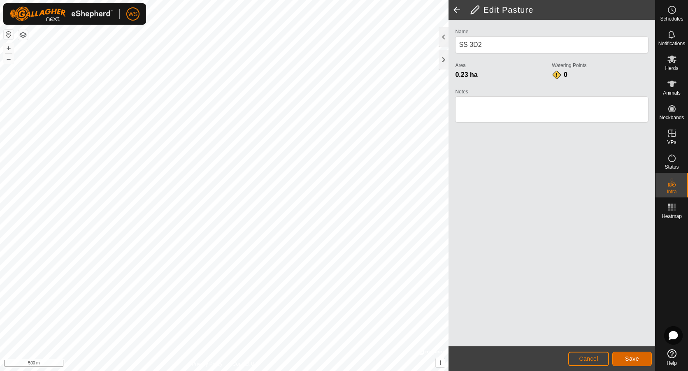
click at [634, 361] on span "Save" at bounding box center [632, 359] width 14 height 7
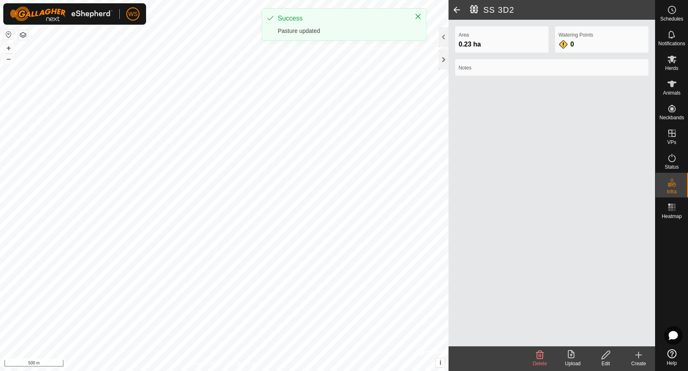
click at [574, 354] on icon at bounding box center [573, 355] width 10 height 10
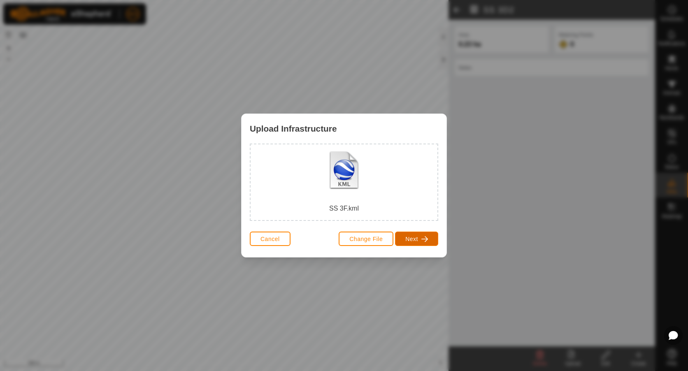
click at [424, 246] on button "Next" at bounding box center [416, 239] width 43 height 14
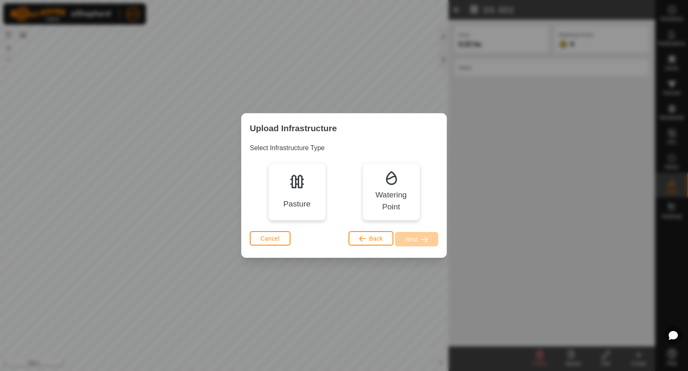
drag, startPoint x: 306, startPoint y: 194, endPoint x: 353, endPoint y: 214, distance: 51.5
click at [307, 195] on div "Pasture" at bounding box center [297, 192] width 58 height 58
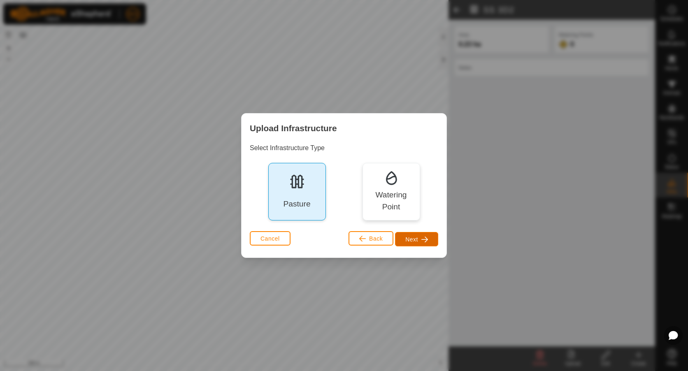
click at [414, 238] on span "Next" at bounding box center [412, 239] width 13 height 7
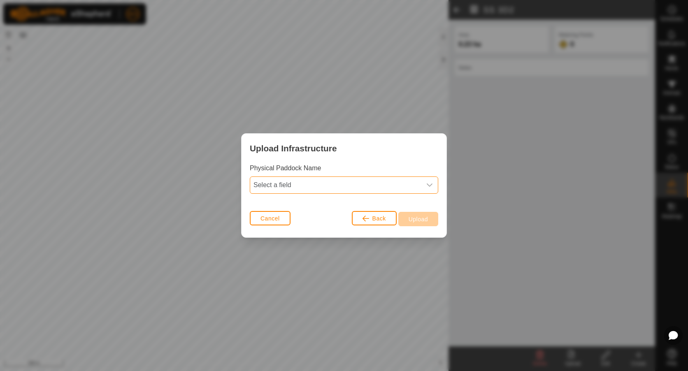
click at [296, 182] on span "Select a field" at bounding box center [335, 185] width 171 height 16
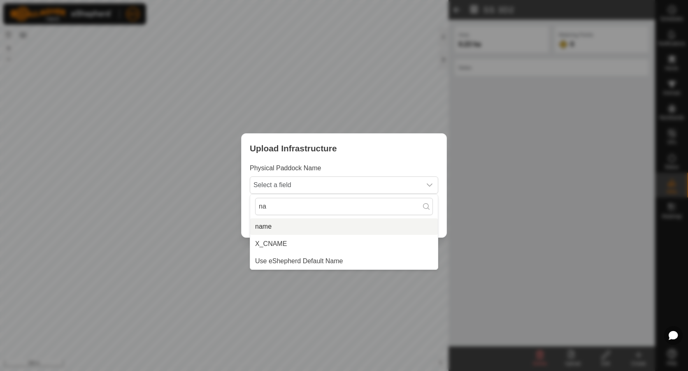
type input "na"
click at [263, 230] on li "name" at bounding box center [344, 227] width 188 height 16
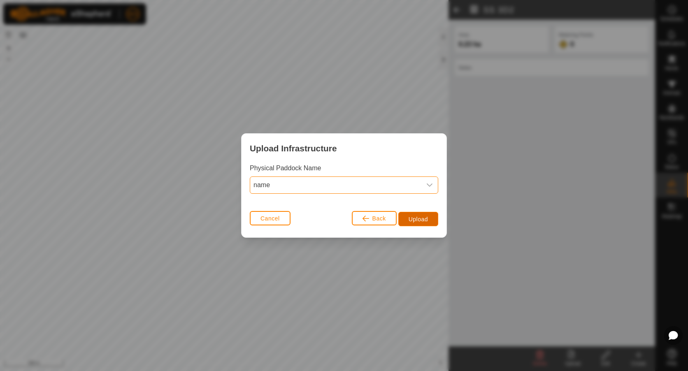
click at [425, 226] on button "Upload" at bounding box center [419, 219] width 40 height 14
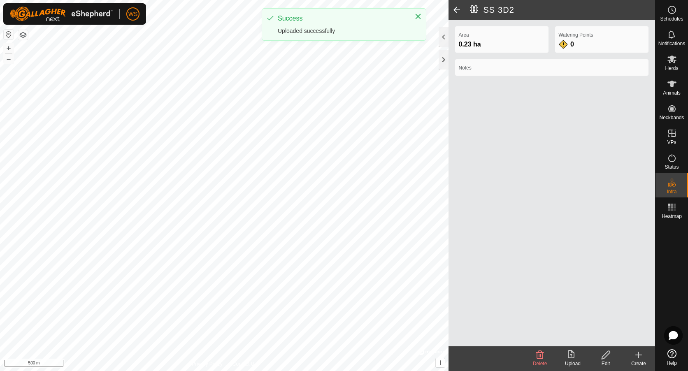
click at [454, 9] on span at bounding box center [457, 10] width 16 height 20
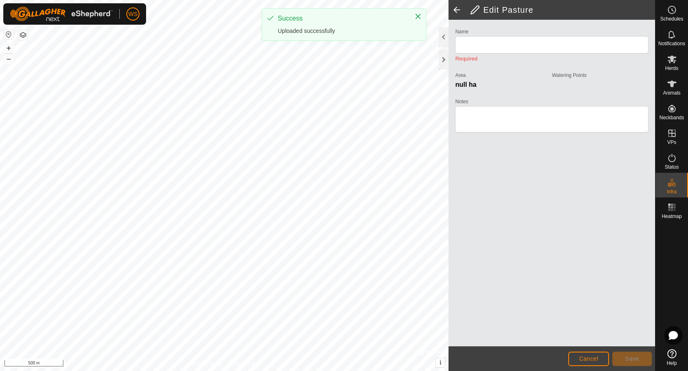
type input "SS 3D2"
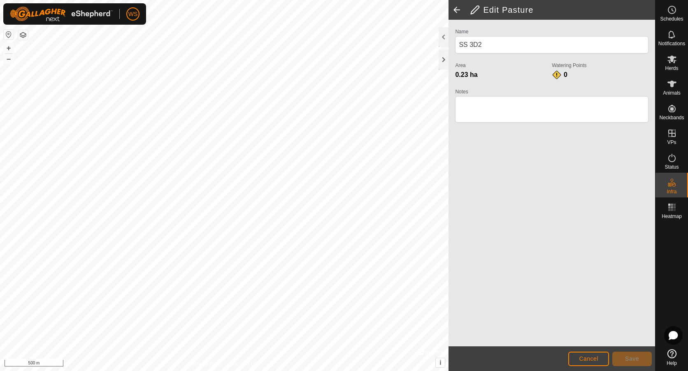
click at [454, 9] on span at bounding box center [457, 10] width 16 height 20
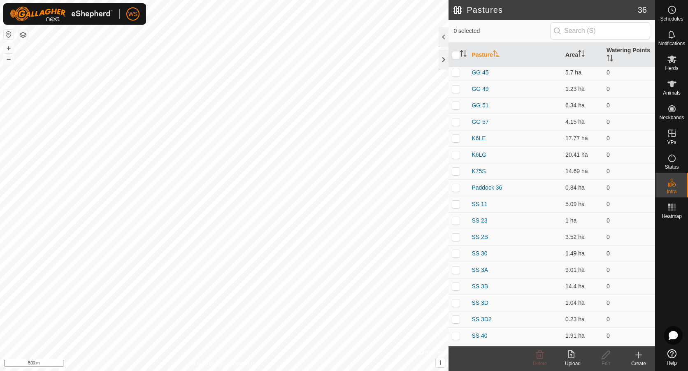
scroll to position [288, 0]
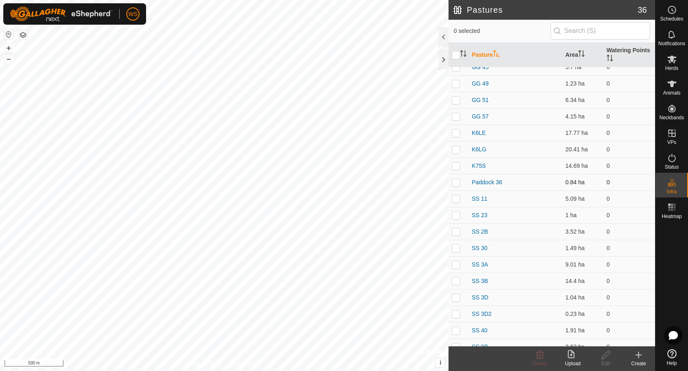
click at [460, 184] on p-tablecheckbox at bounding box center [456, 182] width 8 height 7
checkbox input "true"
click at [605, 359] on icon at bounding box center [606, 355] width 10 height 10
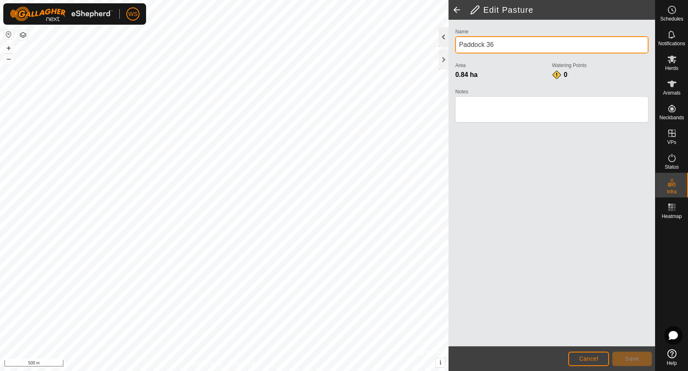
click at [397, 49] on div "Privacy Policy Contact Us + – ⇧ i © Mapbox , © OpenStreetMap , Improve this map…" at bounding box center [327, 185] width 655 height 371
type input "SS 3F"
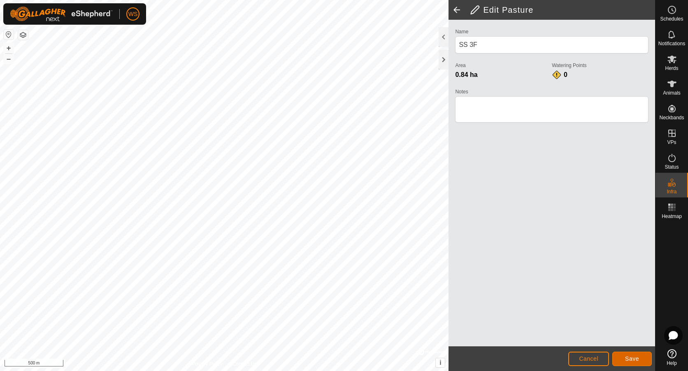
click at [626, 357] on span "Save" at bounding box center [632, 359] width 14 height 7
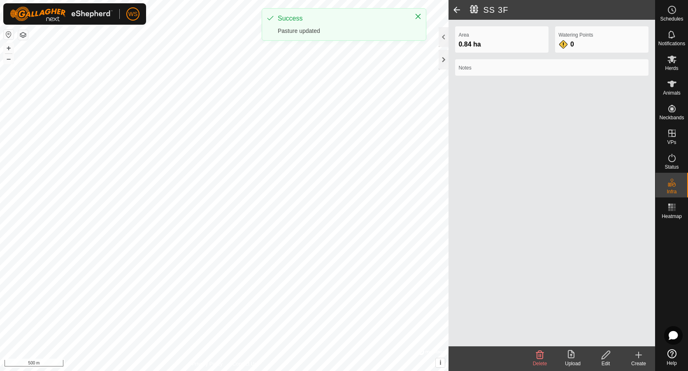
click at [575, 356] on icon at bounding box center [571, 354] width 7 height 8
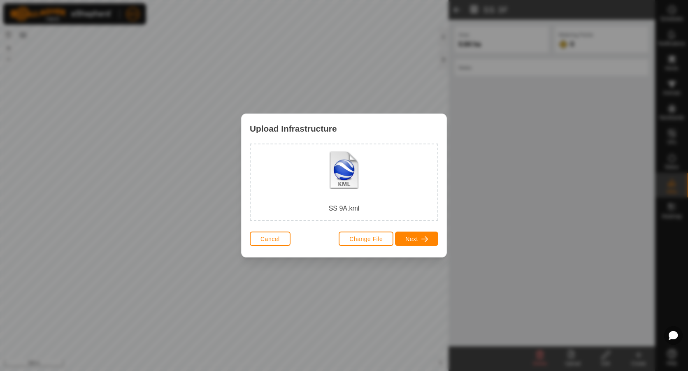
click at [411, 247] on div "Change File Next" at bounding box center [389, 239] width 100 height 20
click at [417, 242] on span "Next" at bounding box center [412, 239] width 13 height 7
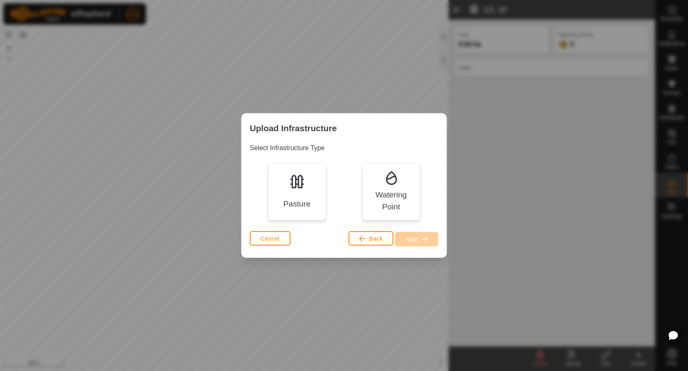
click at [278, 187] on div "Pasture" at bounding box center [297, 192] width 58 height 58
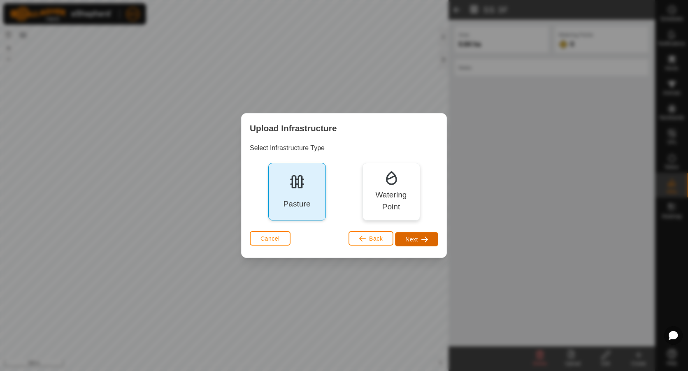
click at [422, 243] on span "button" at bounding box center [425, 239] width 7 height 7
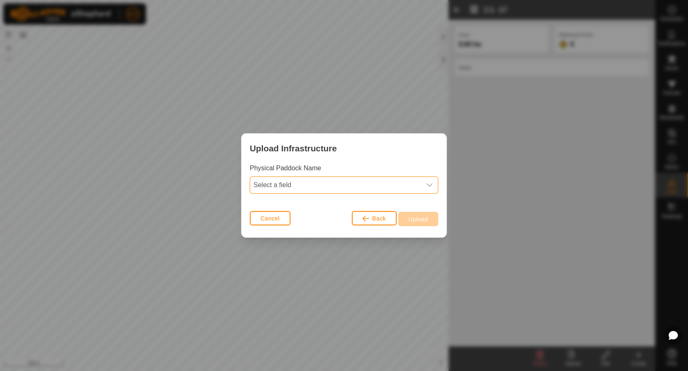
click at [312, 189] on span "Select a field" at bounding box center [335, 185] width 171 height 16
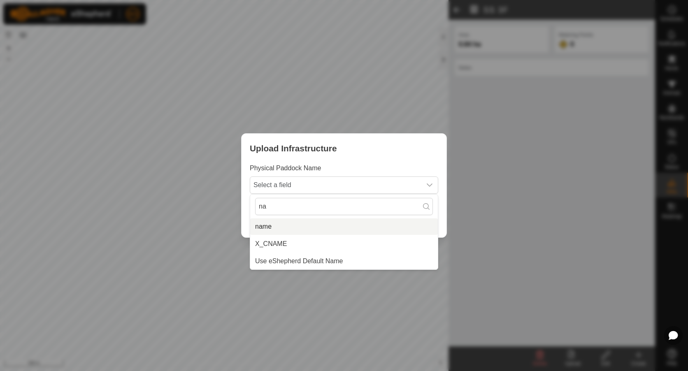
type input "na"
click at [272, 230] on li "name" at bounding box center [344, 227] width 188 height 16
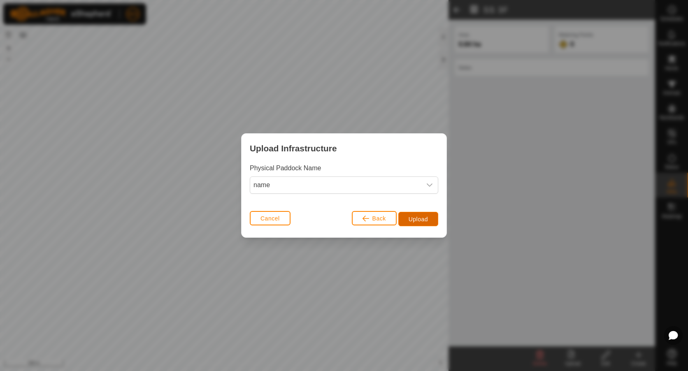
click at [417, 218] on span "Upload" at bounding box center [418, 219] width 19 height 7
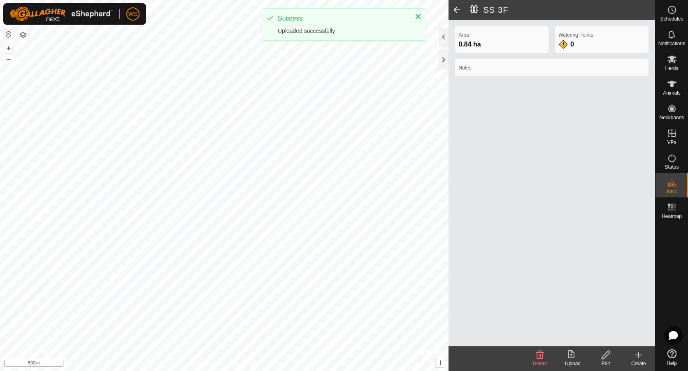
click at [459, 9] on span at bounding box center [457, 10] width 16 height 20
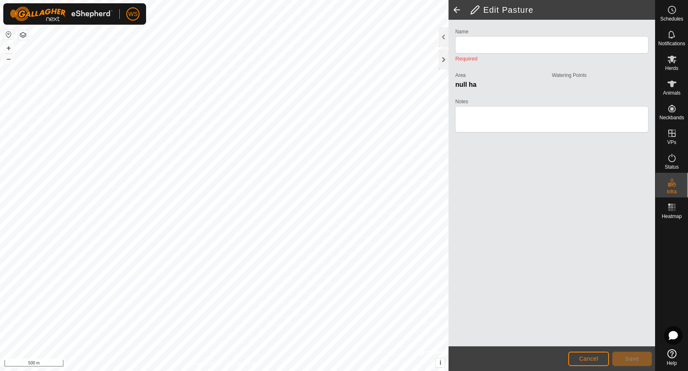
type input "SS 3F"
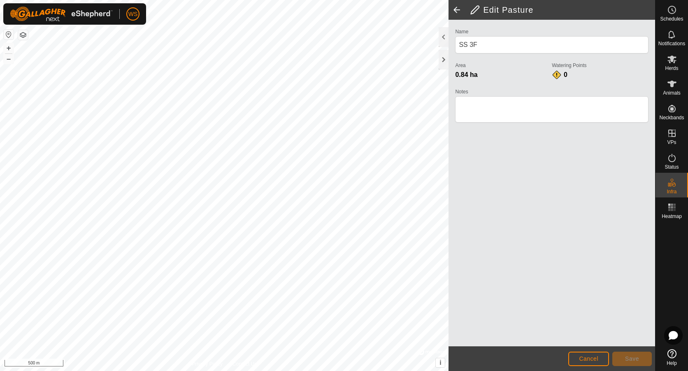
click at [461, 9] on span at bounding box center [457, 10] width 16 height 20
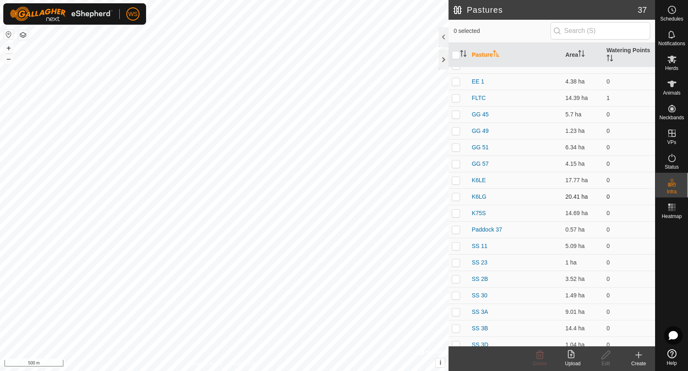
scroll to position [247, 0]
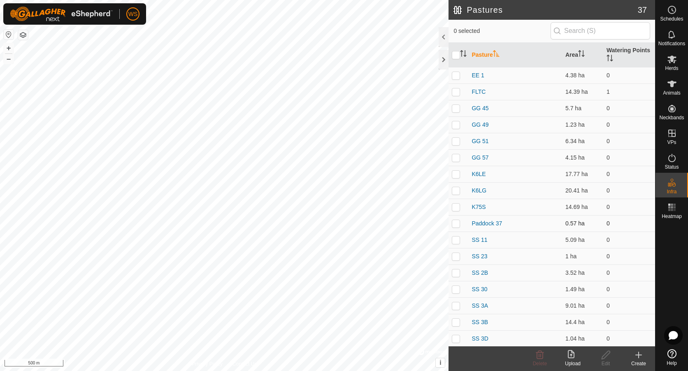
click at [457, 226] on p-checkbox at bounding box center [456, 223] width 8 height 7
checkbox input "true"
click at [609, 354] on icon at bounding box center [606, 355] width 10 height 10
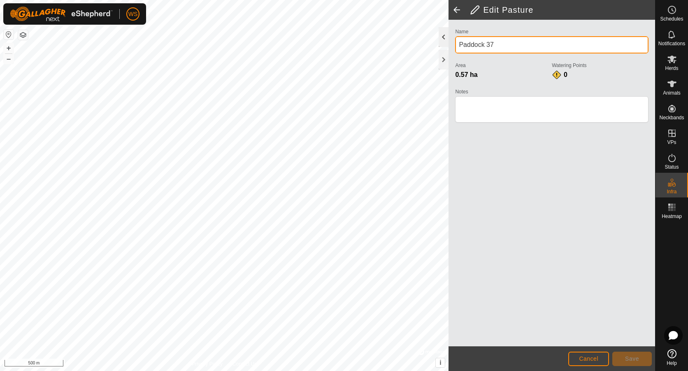
click at [422, 44] on div "Privacy Policy Contact Us + – ⇧ i © Mapbox , © OpenStreetMap , Improve this map…" at bounding box center [327, 185] width 655 height 371
type input "SS 9A"
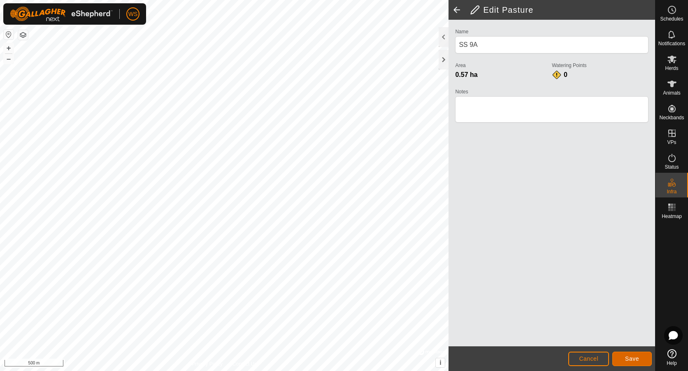
click at [624, 358] on button "Save" at bounding box center [633, 359] width 40 height 14
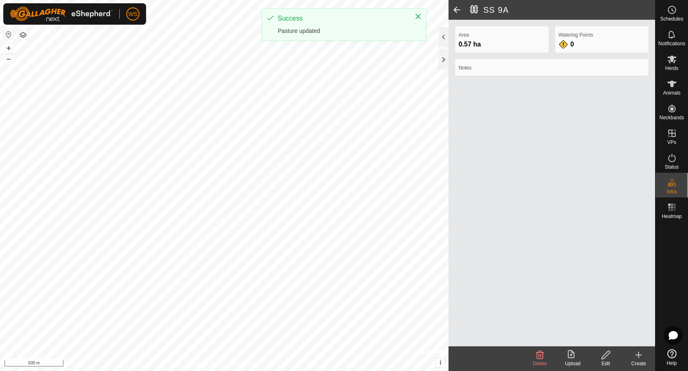
click at [457, 8] on span at bounding box center [457, 10] width 16 height 20
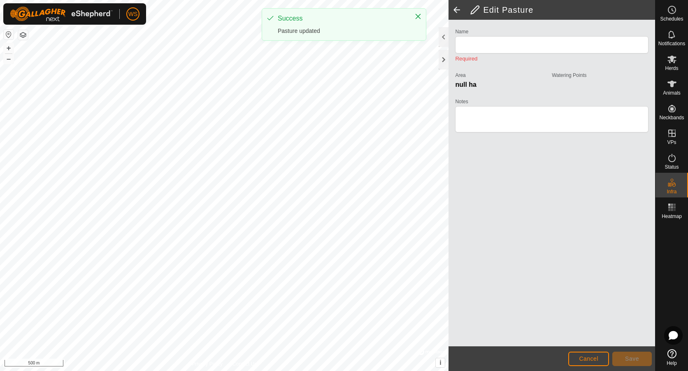
type input "SS 9A"
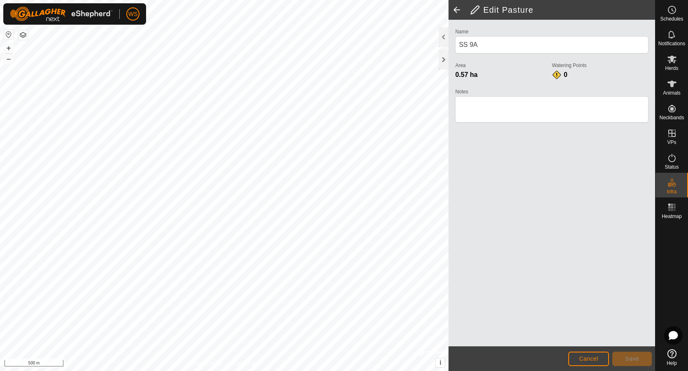
click at [457, 8] on span at bounding box center [457, 10] width 16 height 20
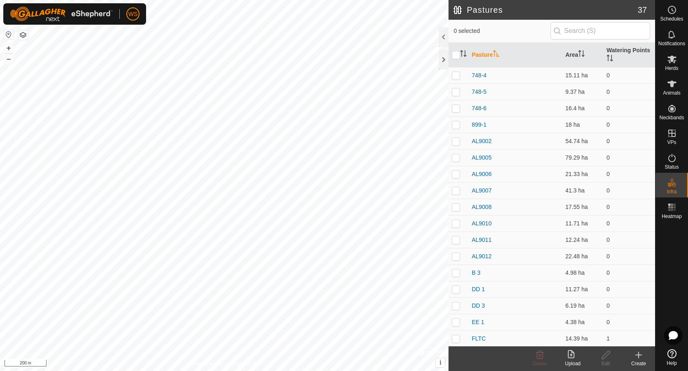
click at [577, 354] on icon at bounding box center [573, 355] width 10 height 10
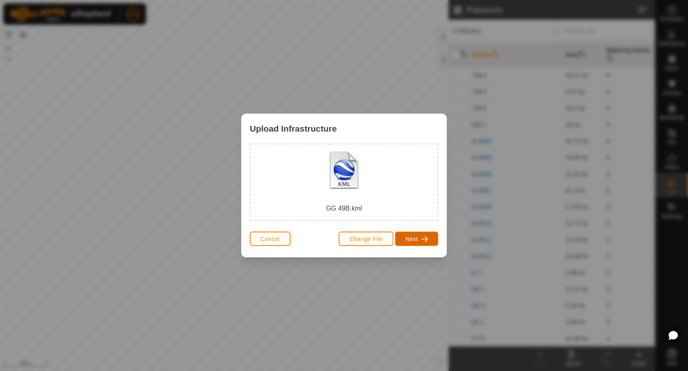
click at [418, 241] on span "Next" at bounding box center [412, 239] width 13 height 7
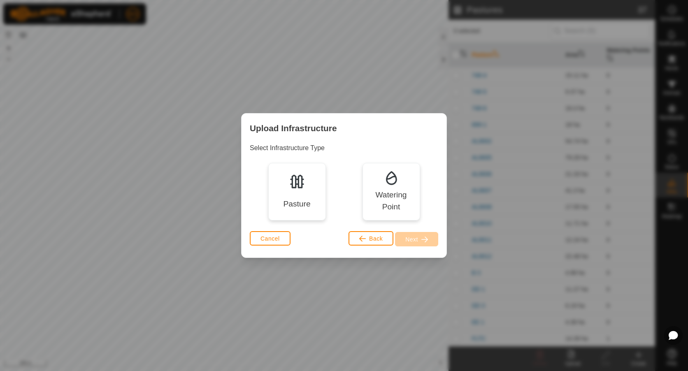
click at [305, 207] on div "Pasture" at bounding box center [296, 204] width 27 height 12
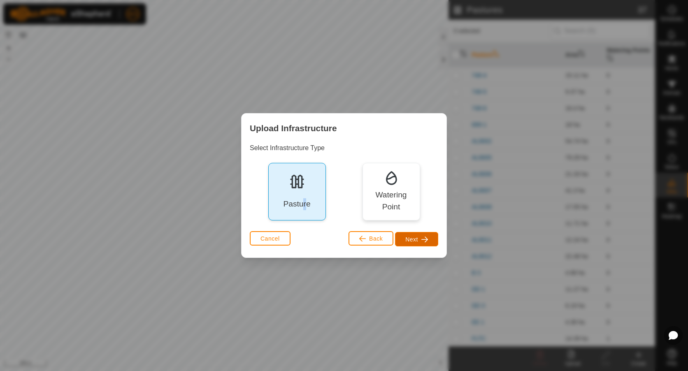
drag, startPoint x: 423, startPoint y: 238, endPoint x: 427, endPoint y: 235, distance: 5.3
click at [422, 237] on span "button" at bounding box center [425, 239] width 7 height 7
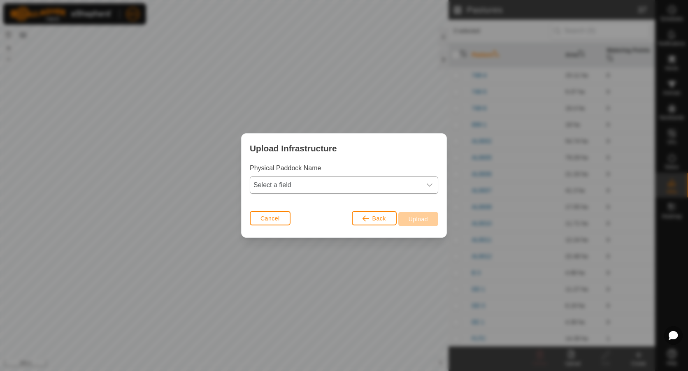
click at [316, 182] on span "Select a field" at bounding box center [335, 185] width 171 height 16
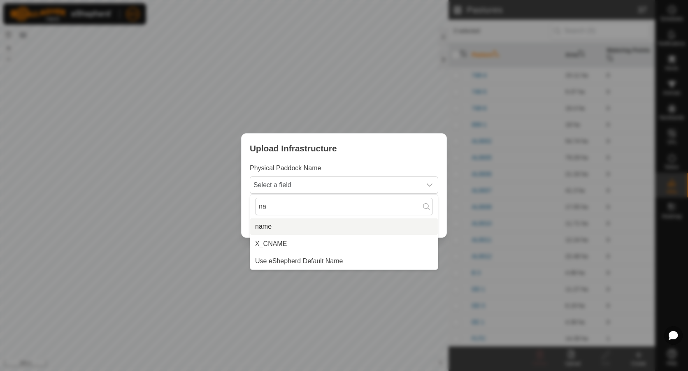
type input "na"
click at [291, 225] on li "name" at bounding box center [344, 227] width 188 height 16
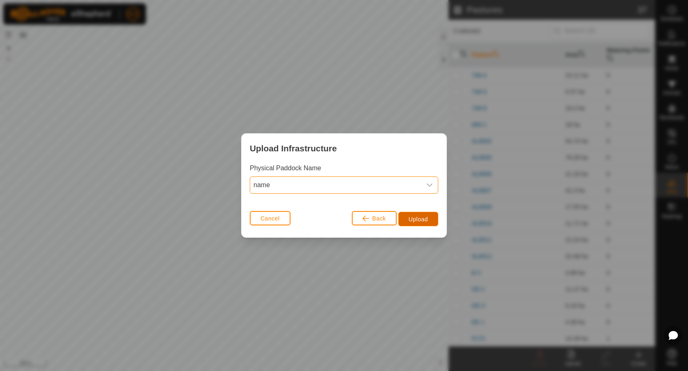
click at [417, 218] on span "Upload" at bounding box center [418, 219] width 19 height 7
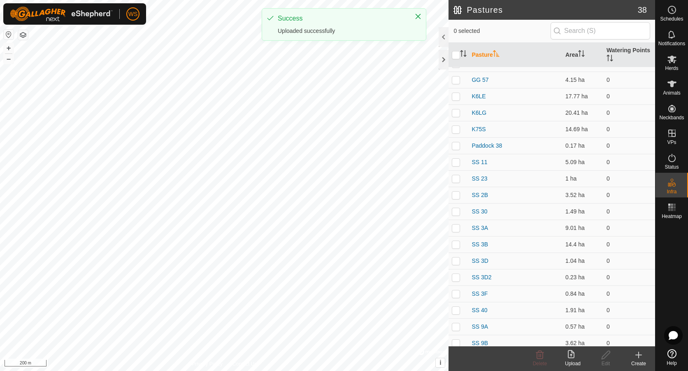
scroll to position [329, 0]
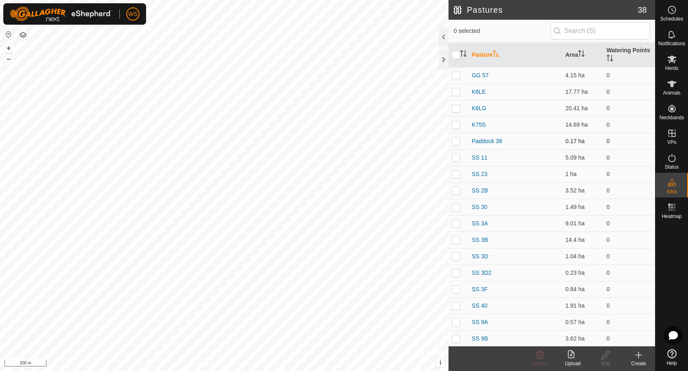
click at [459, 140] on p-checkbox at bounding box center [456, 141] width 8 height 7
checkbox input "true"
click at [609, 359] on icon at bounding box center [606, 355] width 10 height 10
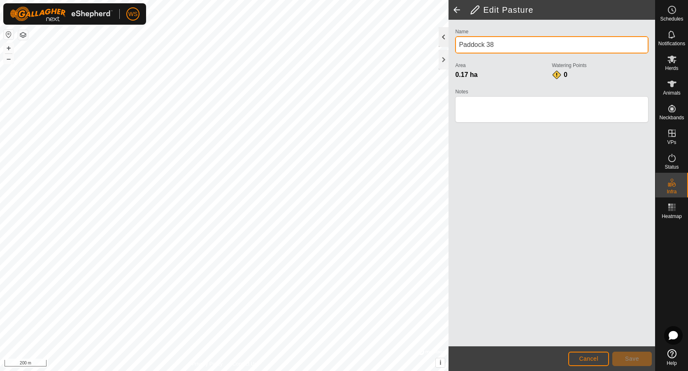
click at [391, 44] on div "Privacy Policy Contact Us + – ⇧ i © Mapbox , © OpenStreetMap , Improve this map…" at bounding box center [327, 185] width 655 height 371
type input "SS 49"
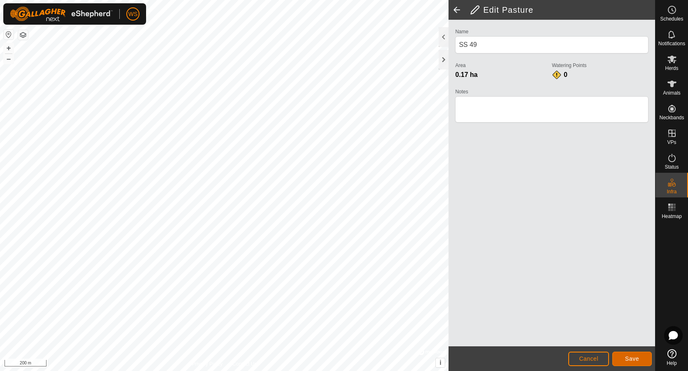
click at [631, 363] on button "Save" at bounding box center [633, 359] width 40 height 14
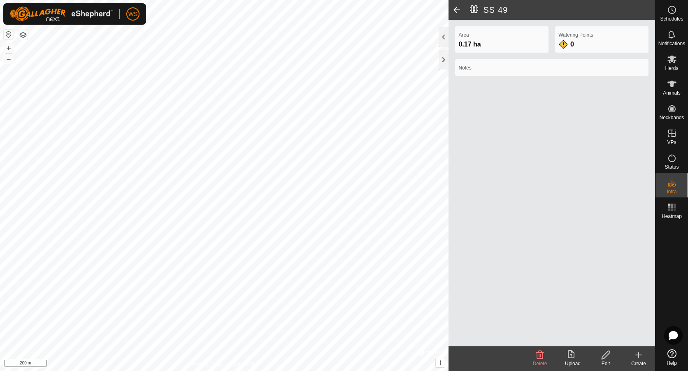
click at [573, 355] on icon at bounding box center [573, 355] width 10 height 10
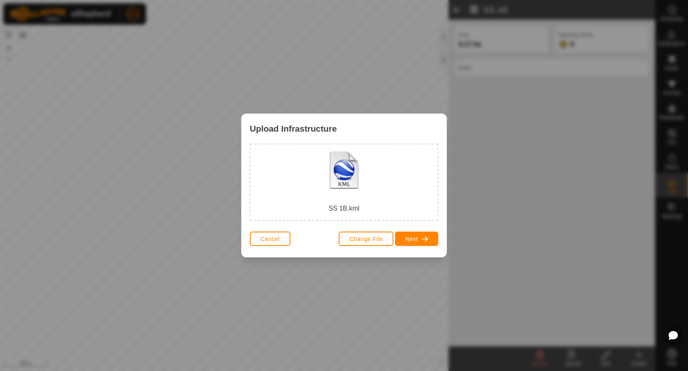
click at [405, 247] on div "Change File Next" at bounding box center [389, 239] width 100 height 20
drag, startPoint x: 409, startPoint y: 246, endPoint x: 424, endPoint y: 246, distance: 14.8
click at [413, 244] on button "Next" at bounding box center [416, 239] width 43 height 14
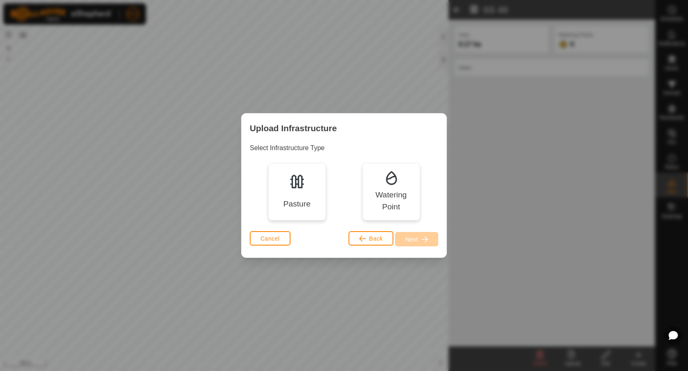
drag, startPoint x: 312, startPoint y: 188, endPoint x: 342, endPoint y: 206, distance: 34.4
click at [313, 188] on div "Pasture" at bounding box center [297, 192] width 58 height 58
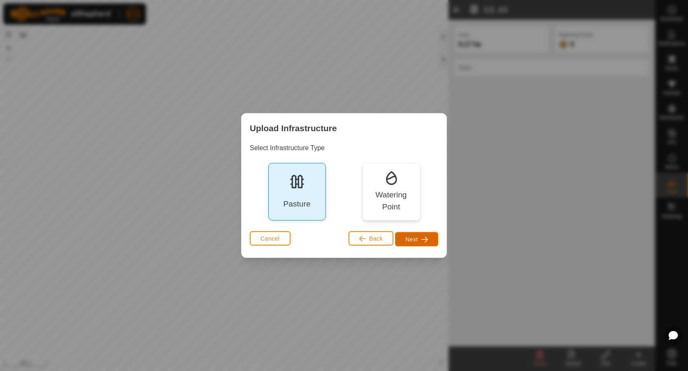
click at [420, 243] on button "Next" at bounding box center [416, 239] width 43 height 14
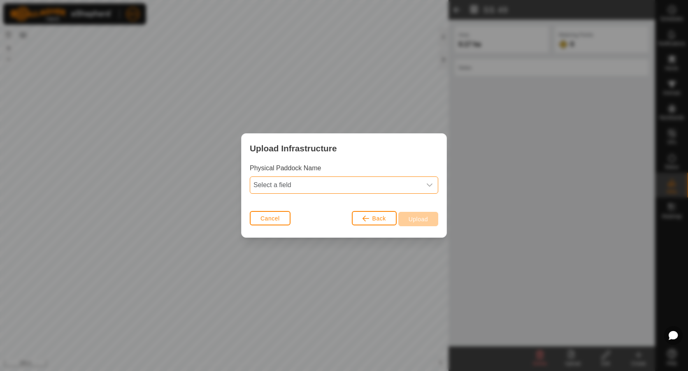
click at [291, 182] on span "Select a field" at bounding box center [335, 185] width 171 height 16
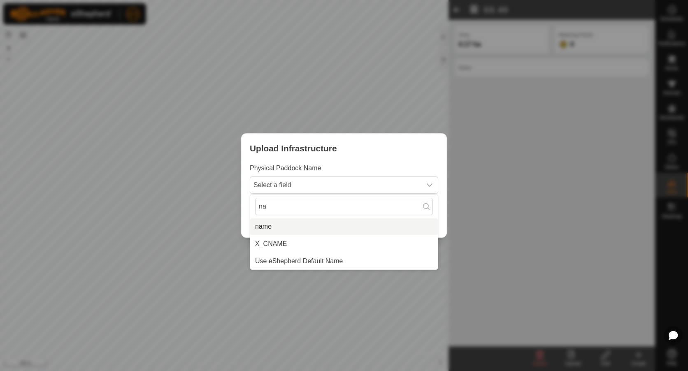
type input "na"
click at [270, 225] on li "name" at bounding box center [344, 227] width 188 height 16
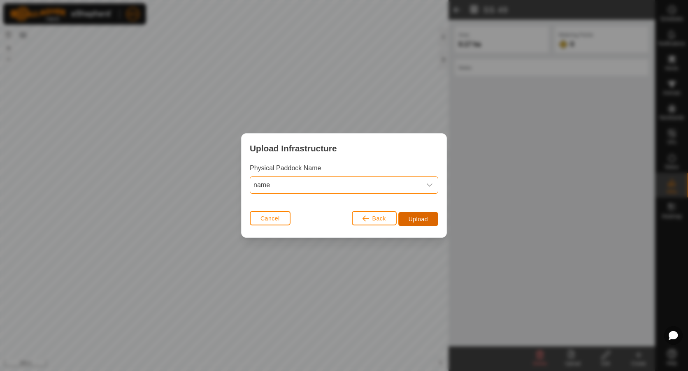
click at [412, 218] on span "Upload" at bounding box center [418, 219] width 19 height 7
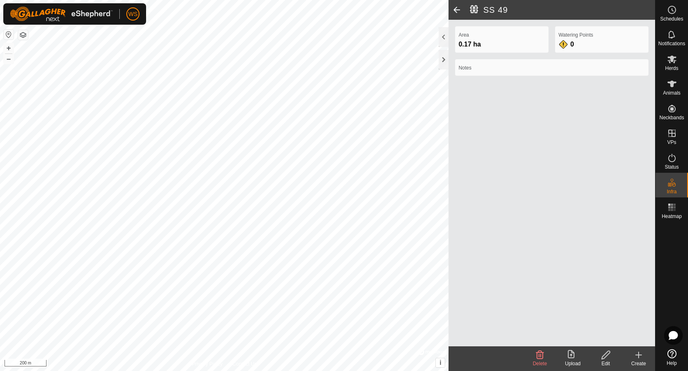
click at [606, 361] on div "Edit" at bounding box center [606, 363] width 33 height 7
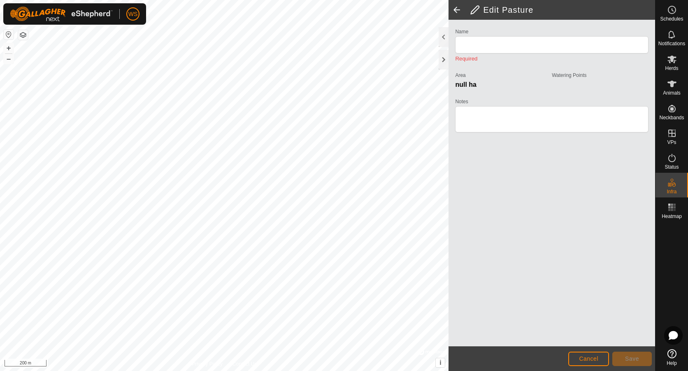
type input "SS 49"
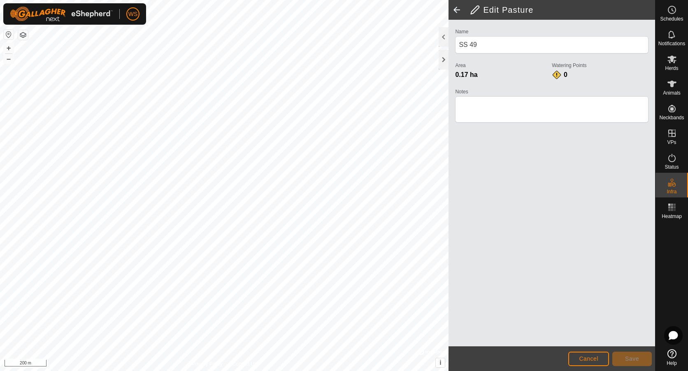
click at [456, 9] on span at bounding box center [457, 10] width 16 height 20
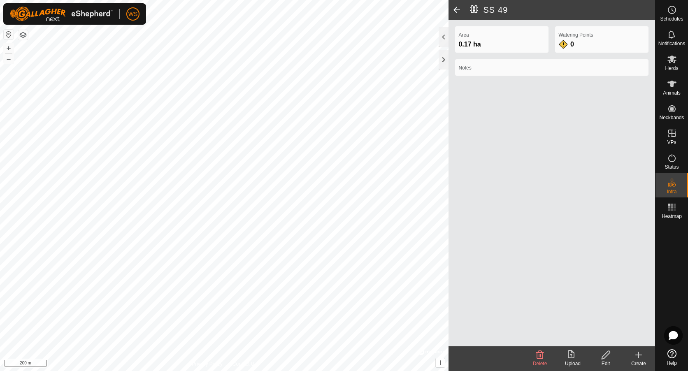
click at [456, 9] on span at bounding box center [457, 10] width 16 height 20
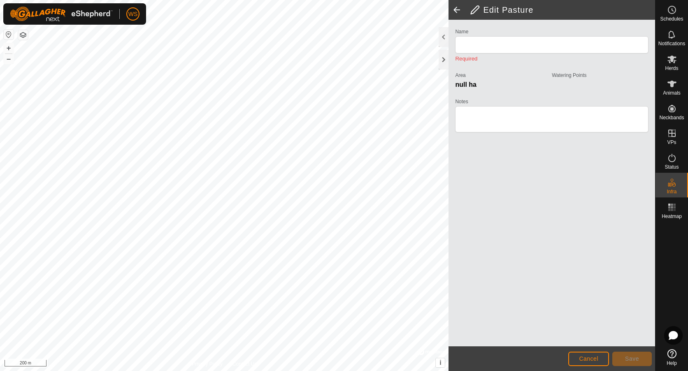
type input "SS 49"
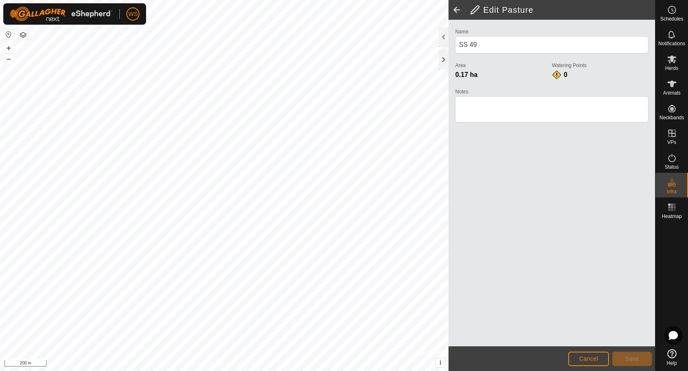
click at [455, 5] on span at bounding box center [457, 10] width 16 height 20
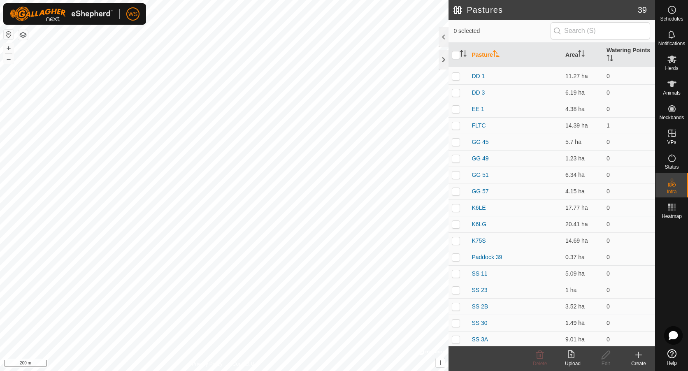
scroll to position [247, 0]
click at [456, 226] on p-checkbox at bounding box center [456, 223] width 8 height 7
checkbox input "true"
click at [605, 362] on div "Edit" at bounding box center [606, 363] width 33 height 7
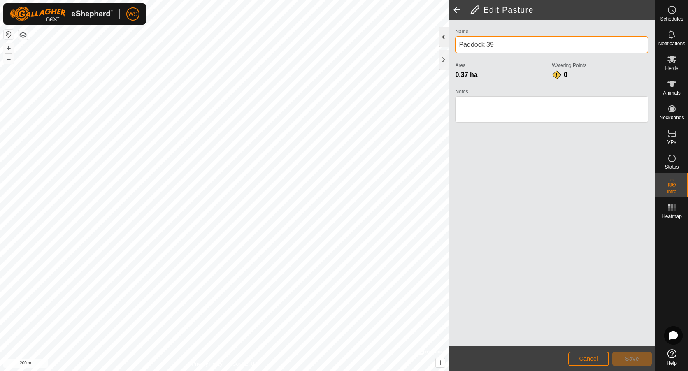
click at [422, 39] on div "Privacy Policy Contact Us + – ⇧ i © Mapbox , © OpenStreetMap , Improve this map…" at bounding box center [327, 185] width 655 height 371
type input "SS 1B"
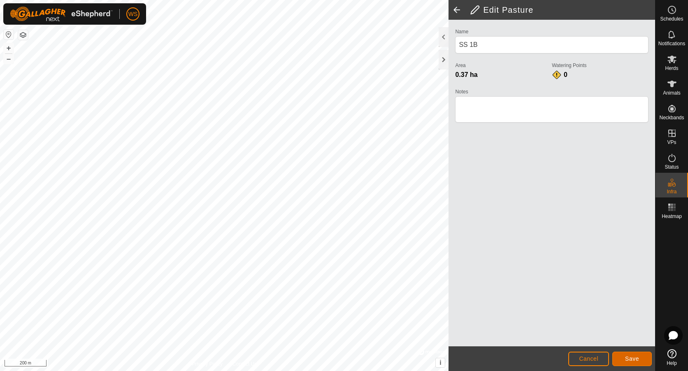
click at [619, 359] on button "Save" at bounding box center [633, 359] width 40 height 14
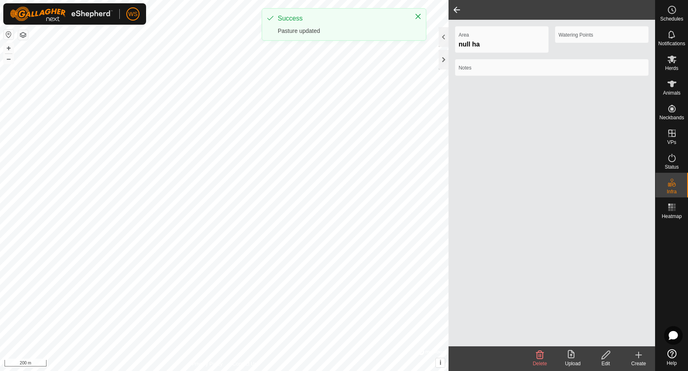
click at [455, 10] on span at bounding box center [457, 10] width 16 height 20
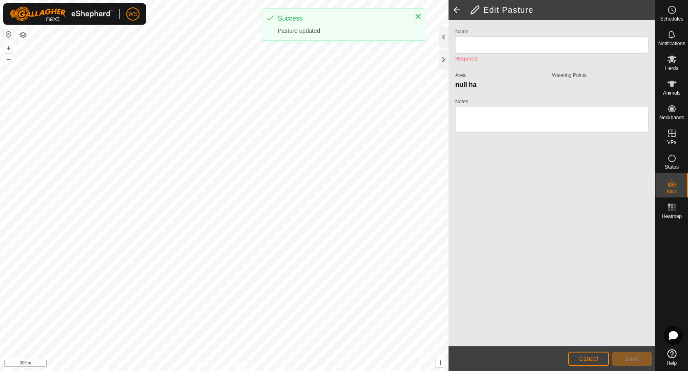
click at [457, 9] on span at bounding box center [457, 10] width 16 height 20
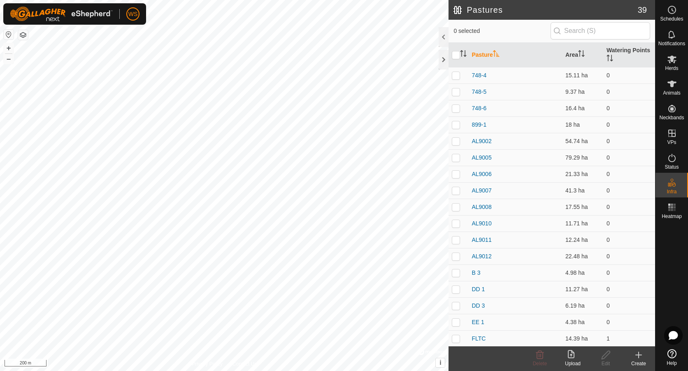
click at [574, 361] on div "Upload" at bounding box center [573, 363] width 33 height 7
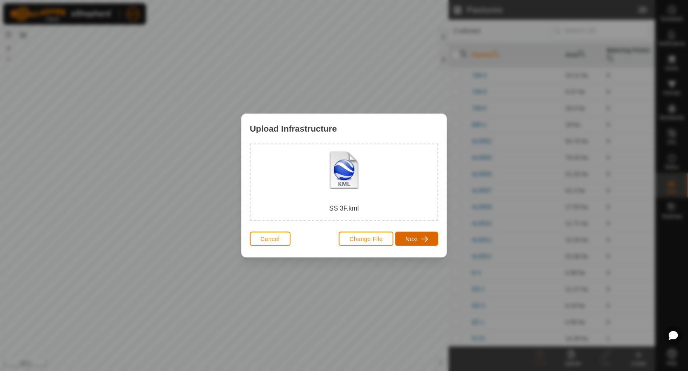
click at [422, 238] on span "button" at bounding box center [425, 239] width 7 height 7
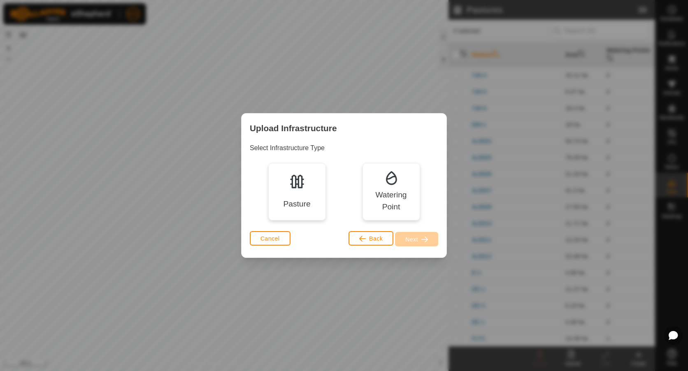
click at [282, 196] on div "Pasture" at bounding box center [297, 192] width 58 height 58
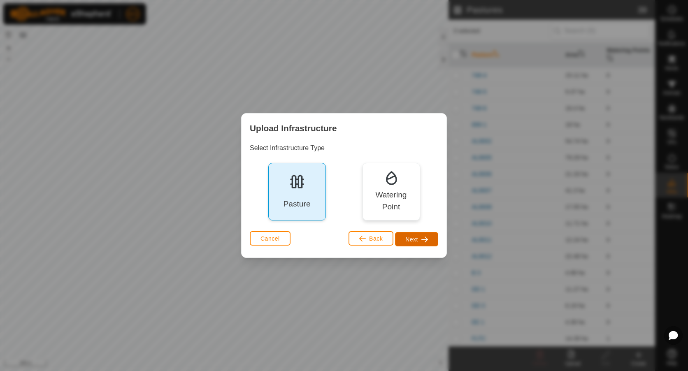
click at [406, 237] on span "Next" at bounding box center [412, 239] width 13 height 7
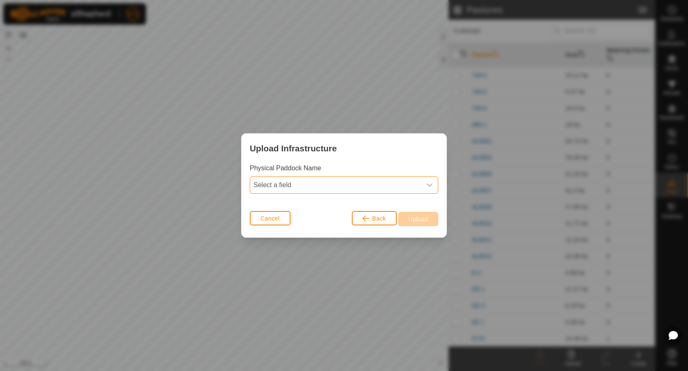
click at [326, 184] on span "Select a field" at bounding box center [335, 185] width 171 height 16
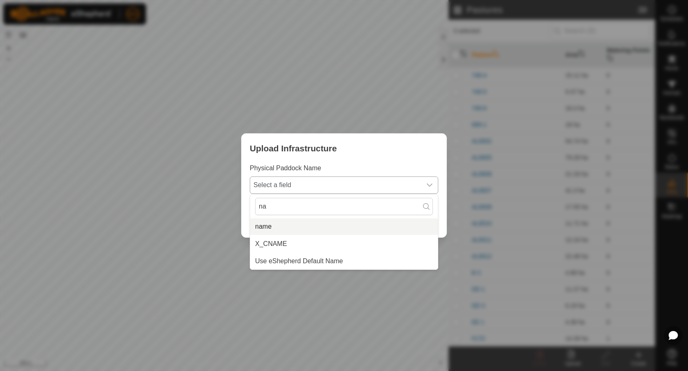
type input "na"
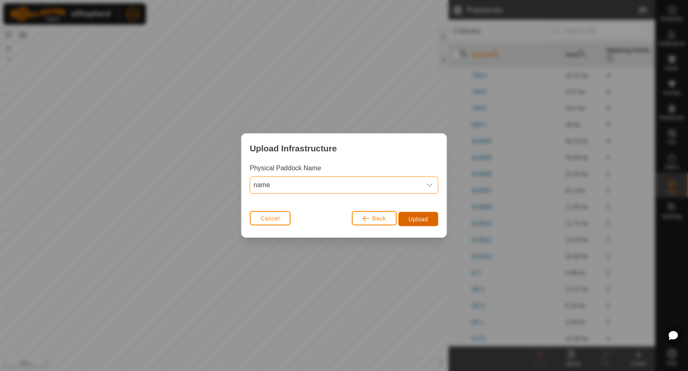
click at [431, 220] on button "Upload" at bounding box center [419, 219] width 40 height 14
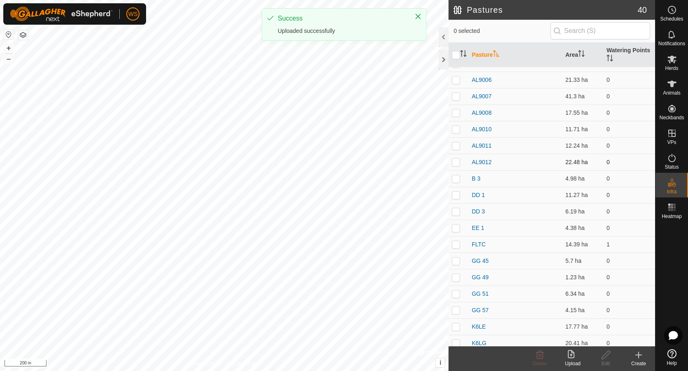
scroll to position [247, 0]
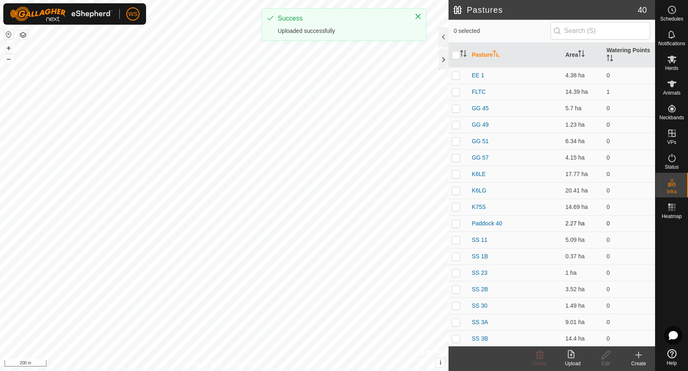
drag, startPoint x: 456, startPoint y: 224, endPoint x: 567, endPoint y: 312, distance: 141.6
click at [459, 225] on p-checkbox at bounding box center [456, 223] width 8 height 7
checkbox input "true"
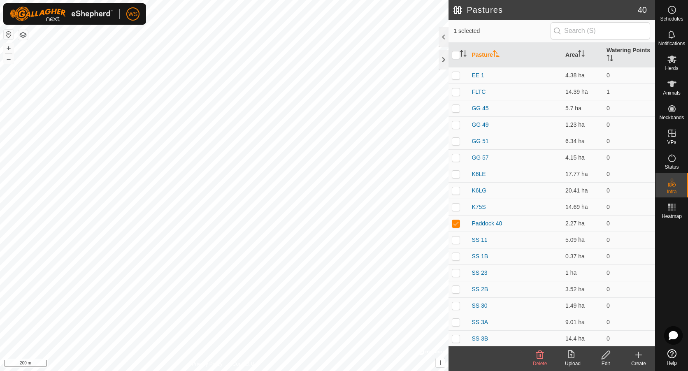
click at [607, 361] on div "Edit" at bounding box center [606, 363] width 33 height 7
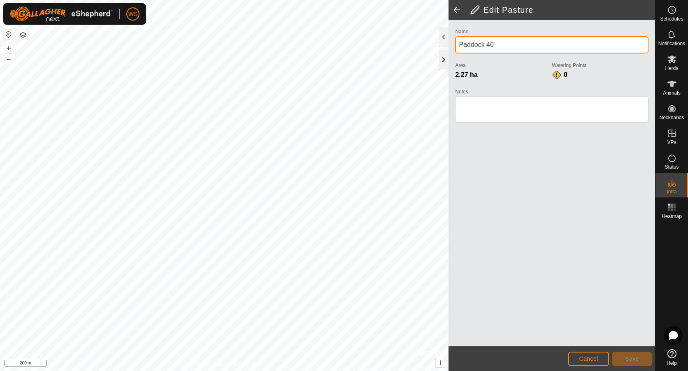
click at [436, 51] on div "Privacy Policy Contact Us + – ⇧ i © Mapbox , © OpenStreetMap , Improve this map…" at bounding box center [327, 185] width 655 height 371
type input "SS 3F"
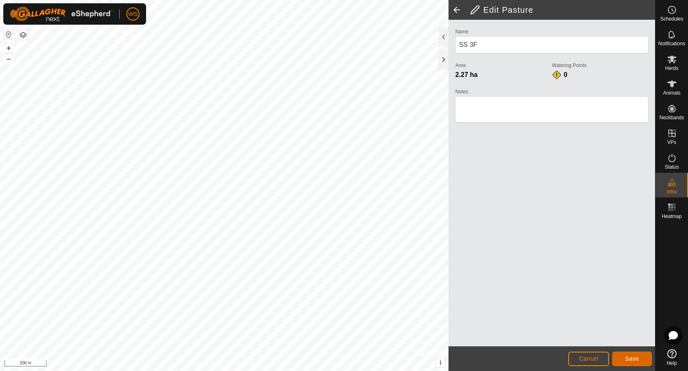
click at [626, 359] on span "Save" at bounding box center [632, 359] width 14 height 7
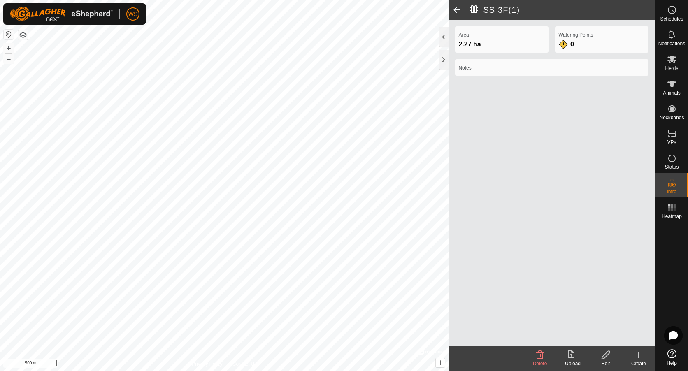
click at [457, 9] on span at bounding box center [457, 10] width 16 height 20
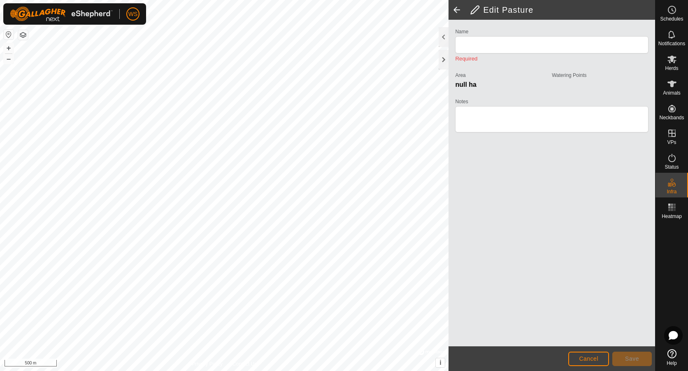
type input "SS 3F(1)"
click at [457, 9] on span at bounding box center [457, 10] width 16 height 20
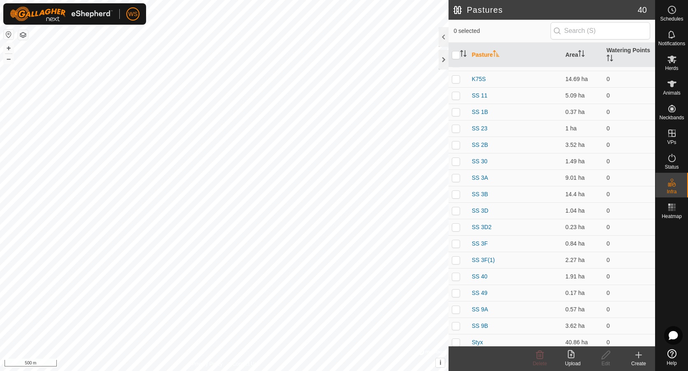
scroll to position [380, 0]
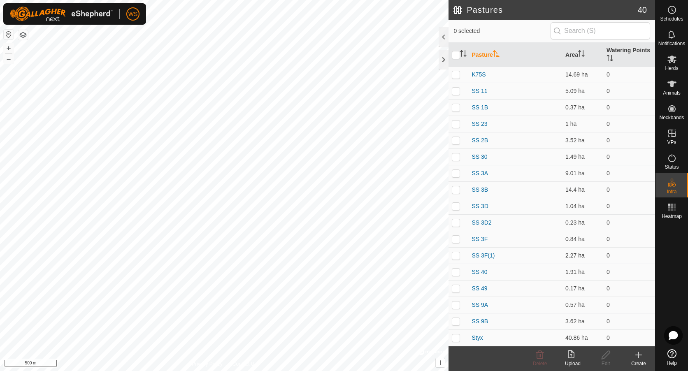
click at [455, 254] on p-checkbox at bounding box center [456, 255] width 8 height 7
checkbox input "true"
click at [454, 240] on p-checkbox at bounding box center [456, 239] width 8 height 7
checkbox input "true"
click at [455, 258] on p-checkbox at bounding box center [456, 255] width 8 height 7
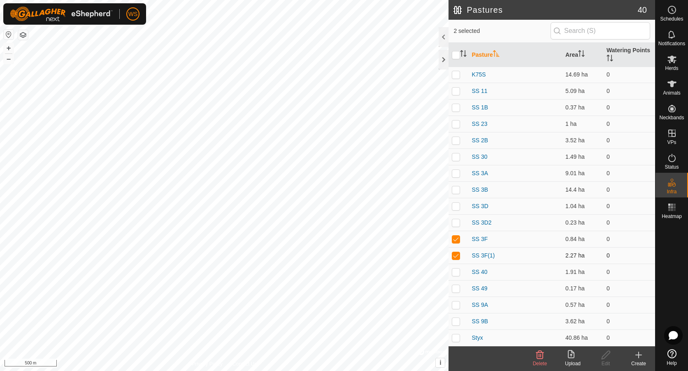
checkbox input "false"
drag, startPoint x: 453, startPoint y: 241, endPoint x: 482, endPoint y: 238, distance: 28.6
click at [454, 241] on p-checkbox at bounding box center [456, 239] width 8 height 7
checkbox input "false"
click at [567, 362] on div "Upload" at bounding box center [573, 363] width 33 height 7
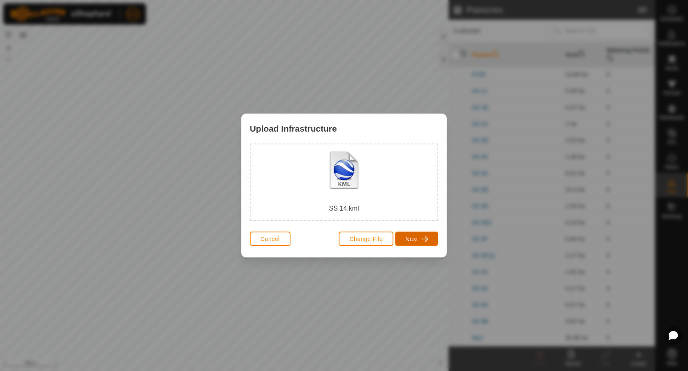
click at [413, 236] on span "Next" at bounding box center [412, 239] width 13 height 7
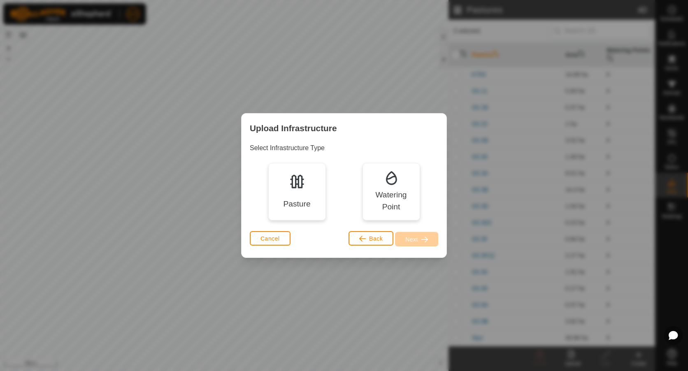
click at [303, 210] on div "Pasture" at bounding box center [296, 204] width 27 height 12
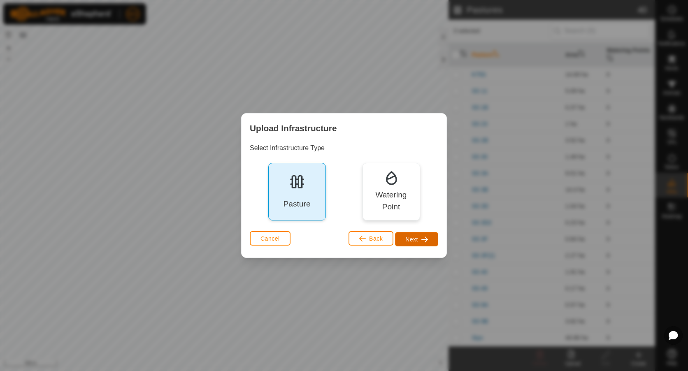
click at [413, 243] on span "Next" at bounding box center [412, 239] width 13 height 7
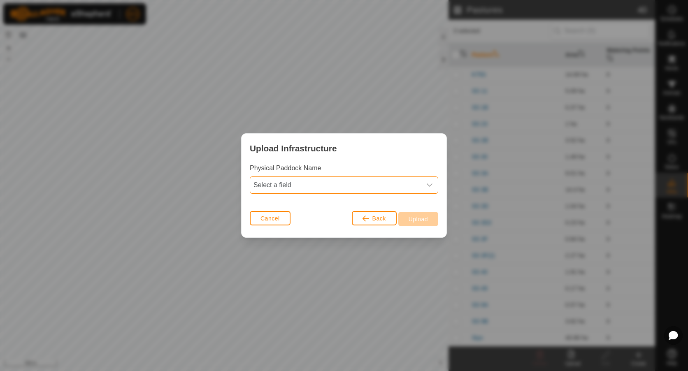
click at [283, 184] on span "Select a field" at bounding box center [335, 185] width 171 height 16
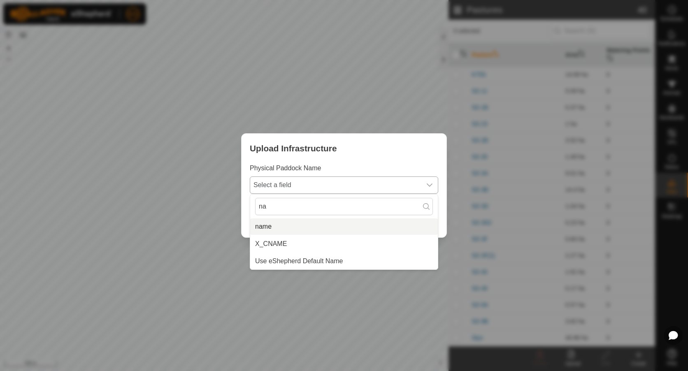
type input "na"
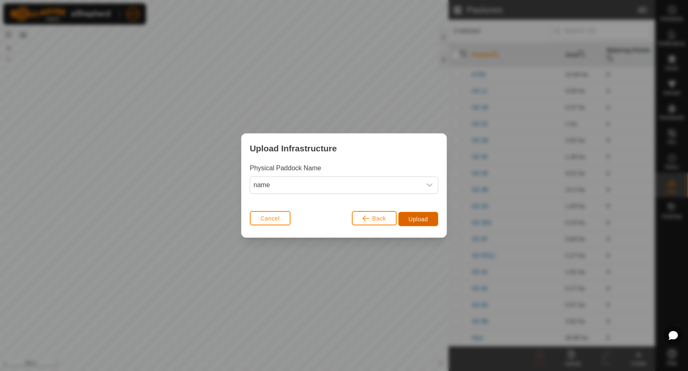
click at [408, 219] on button "Upload" at bounding box center [419, 219] width 40 height 14
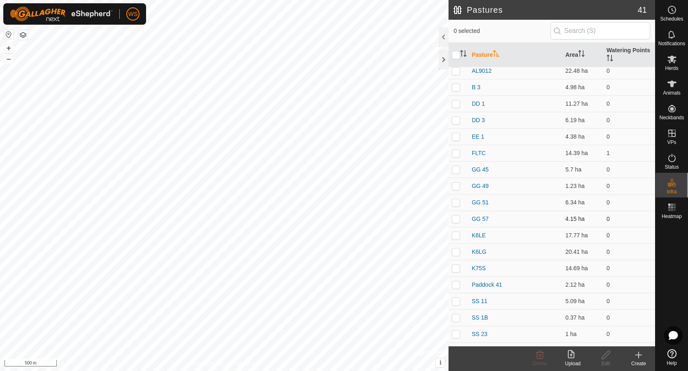
scroll to position [206, 0]
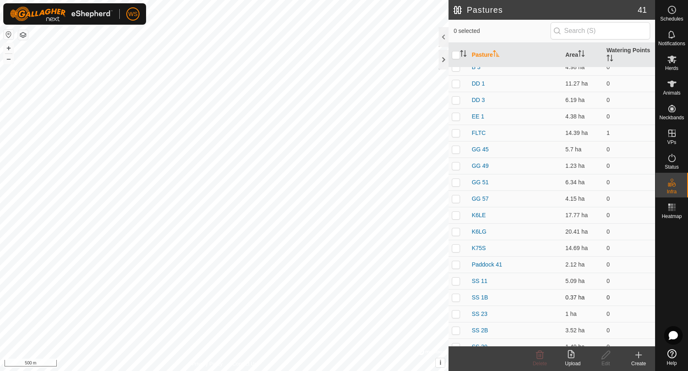
drag, startPoint x: 456, startPoint y: 267, endPoint x: 527, endPoint y: 301, distance: 79.0
click at [465, 269] on td at bounding box center [459, 265] width 20 height 16
checkbox input "true"
click at [598, 359] on edit-svg-icon at bounding box center [606, 355] width 33 height 10
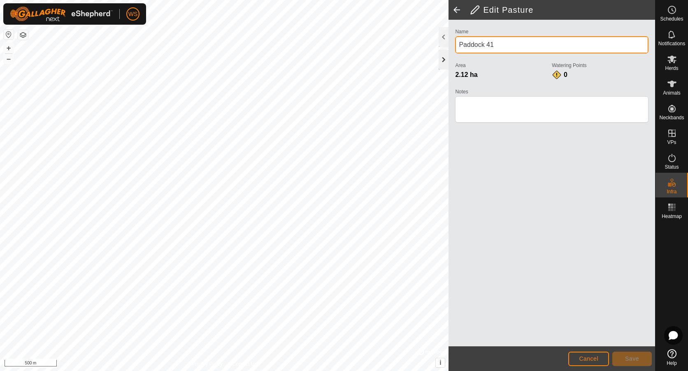
click at [314, 54] on div "Privacy Policy Contact Us + – ⇧ i © Mapbox , © OpenStreetMap , Improve this map…" at bounding box center [327, 185] width 655 height 371
type input "SS 14"
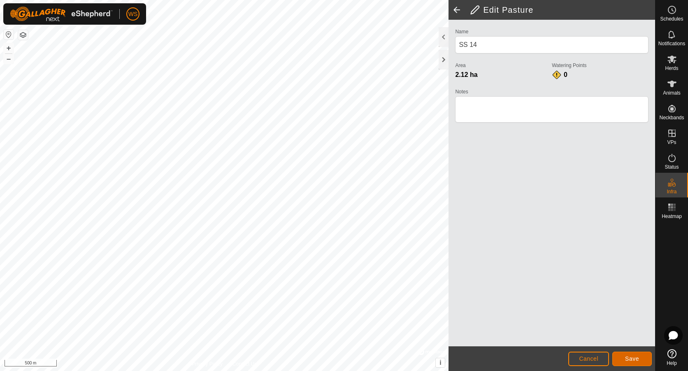
click at [639, 356] on span "Save" at bounding box center [632, 359] width 14 height 7
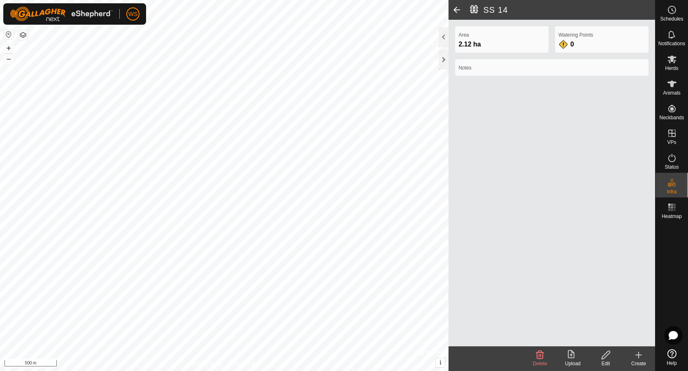
click at [454, 7] on span at bounding box center [457, 10] width 16 height 20
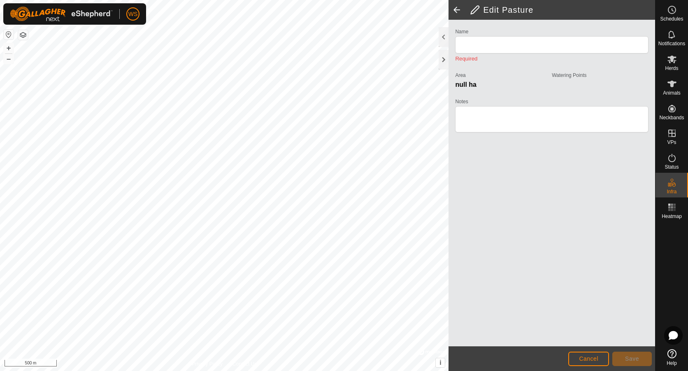
type input "SS 14"
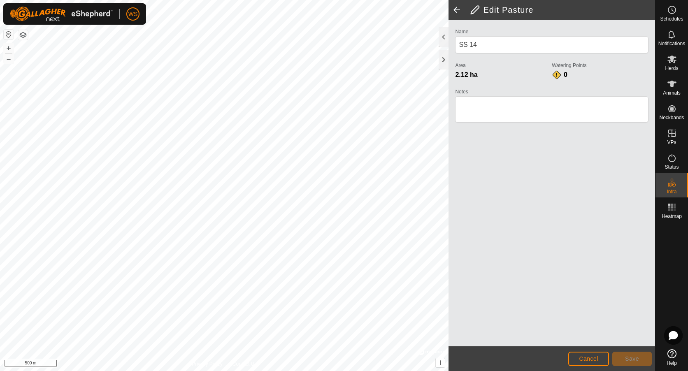
click at [454, 9] on span at bounding box center [457, 10] width 16 height 20
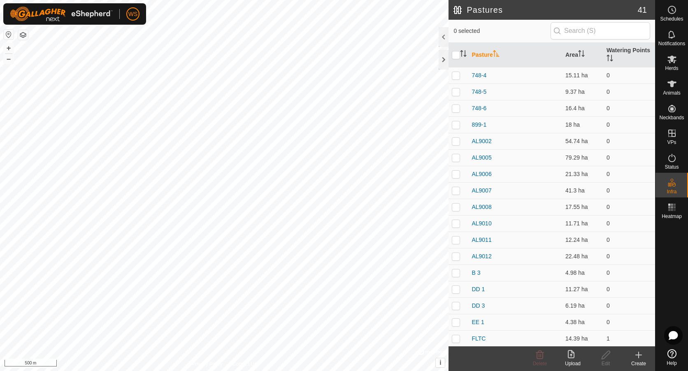
click at [569, 365] on div "Upload" at bounding box center [573, 363] width 33 height 7
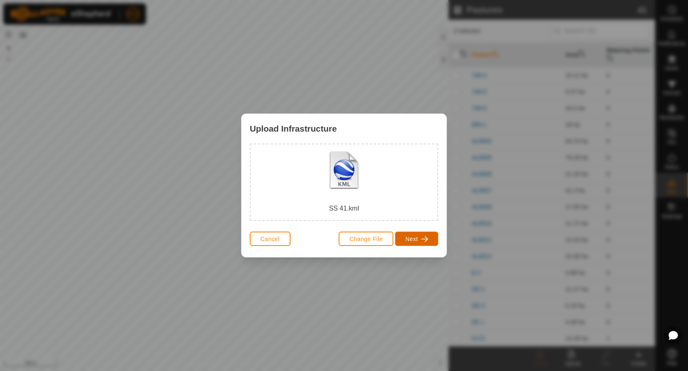
click at [417, 240] on span "Next" at bounding box center [412, 239] width 13 height 7
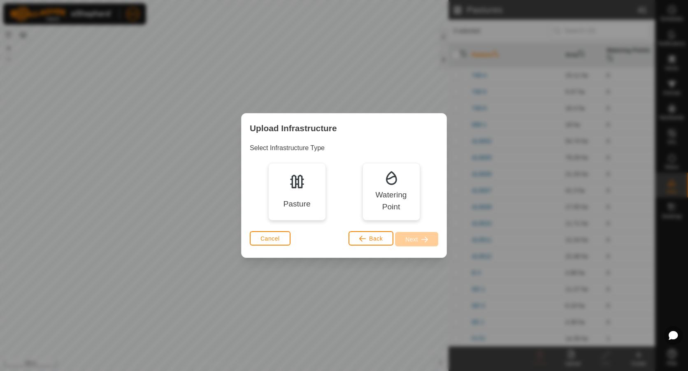
click at [321, 197] on div "Pasture" at bounding box center [297, 192] width 58 height 58
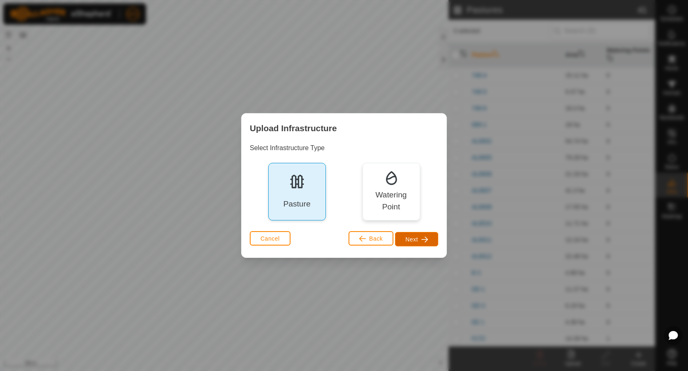
click at [411, 247] on button "Next" at bounding box center [416, 239] width 43 height 14
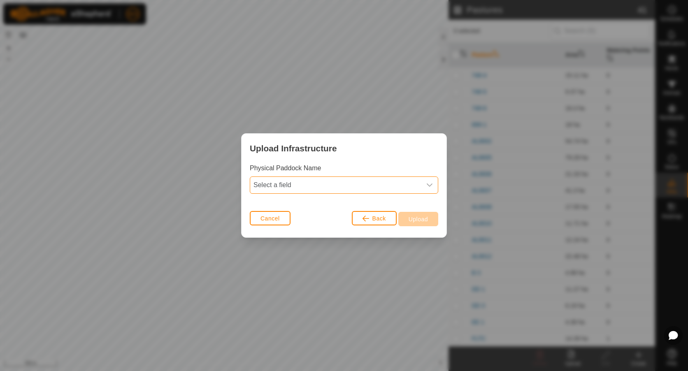
click at [275, 186] on span "Select a field" at bounding box center [335, 185] width 171 height 16
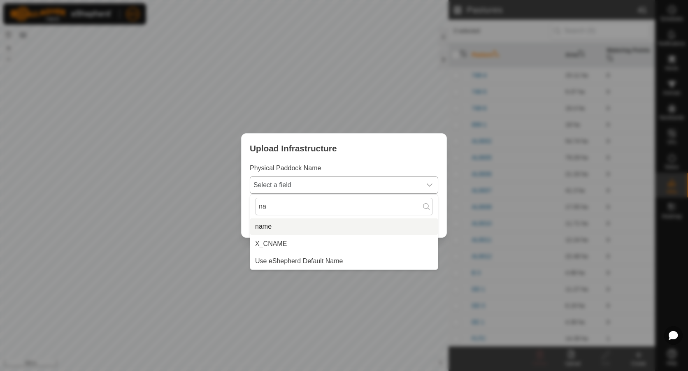
type input "na"
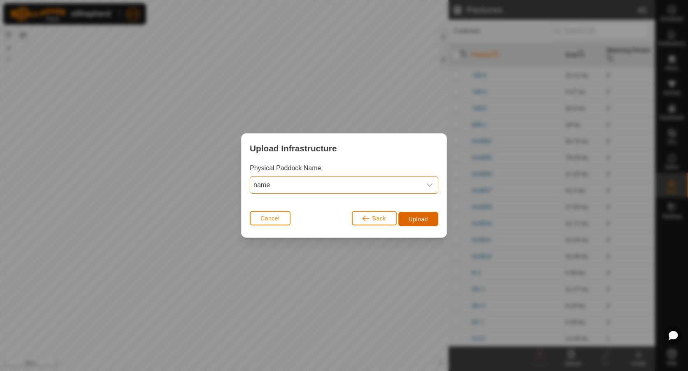
click at [413, 215] on button "Upload" at bounding box center [419, 219] width 40 height 14
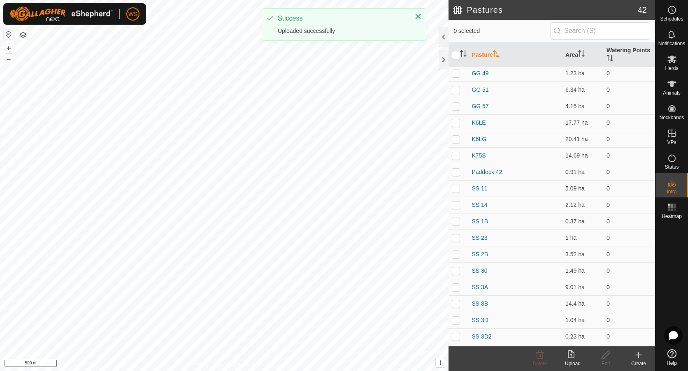
scroll to position [289, 0]
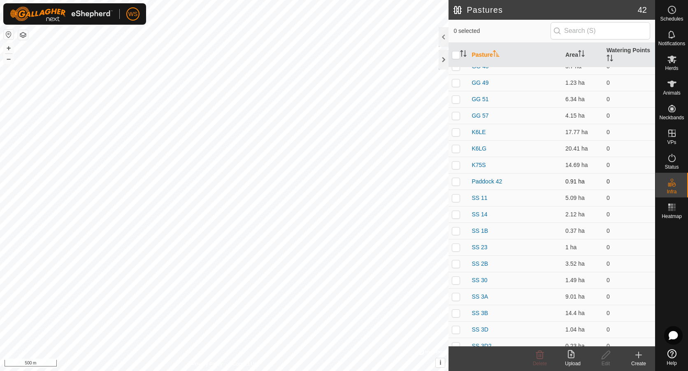
click at [458, 186] on td at bounding box center [459, 181] width 20 height 16
checkbox input "true"
click at [606, 362] on div "Edit" at bounding box center [606, 363] width 33 height 7
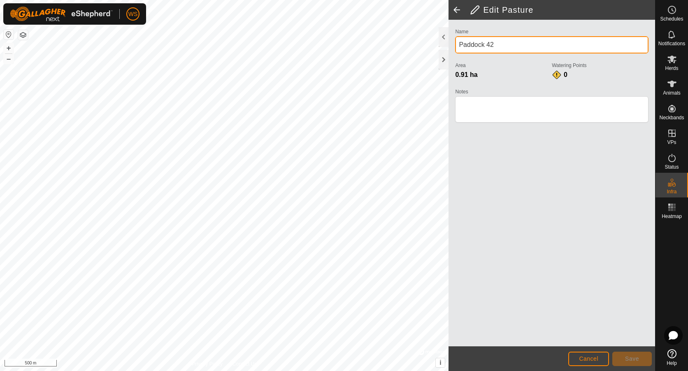
click at [404, 38] on div "Privacy Policy Contact Us + – ⇧ i © Mapbox , © OpenStreetMap , Improve this map…" at bounding box center [327, 185] width 655 height 371
type input "SS 41"
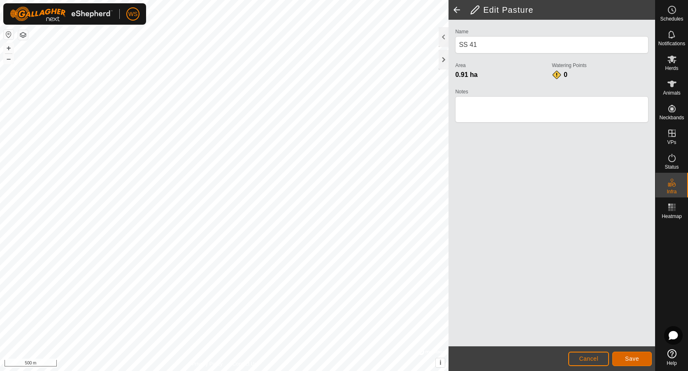
click at [637, 358] on span "Save" at bounding box center [632, 359] width 14 height 7
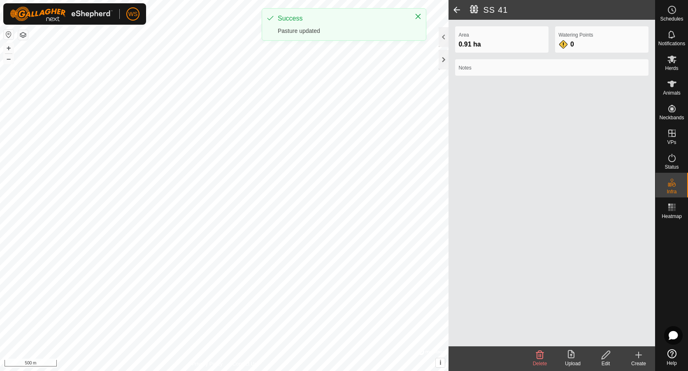
click at [574, 362] on div "Upload" at bounding box center [573, 363] width 33 height 7
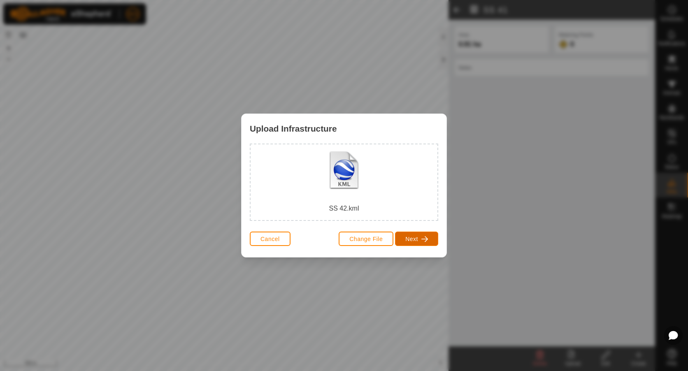
click at [406, 233] on button "Next" at bounding box center [416, 239] width 43 height 14
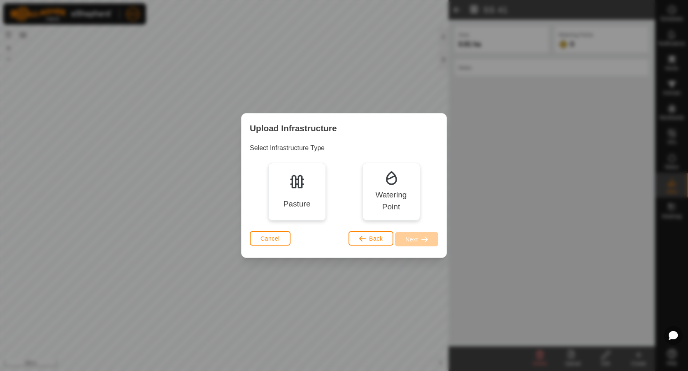
click at [291, 194] on div "Pasture" at bounding box center [297, 192] width 58 height 58
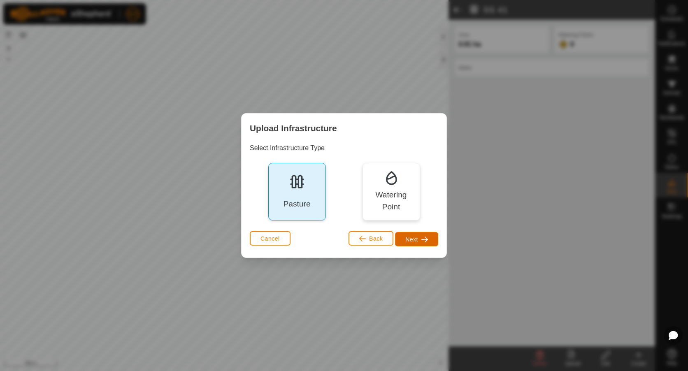
click at [419, 237] on button "Next" at bounding box center [416, 239] width 43 height 14
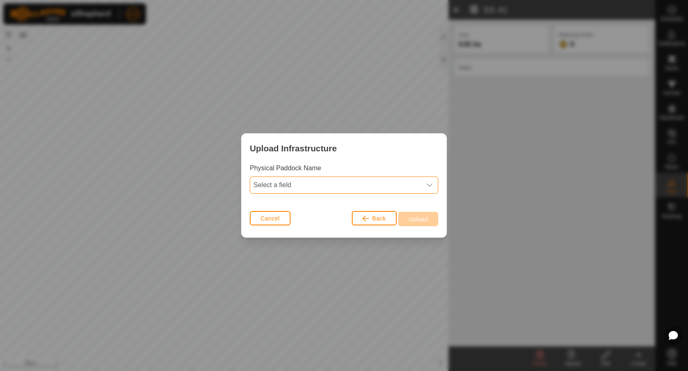
click at [311, 186] on span "Select a field" at bounding box center [335, 185] width 171 height 16
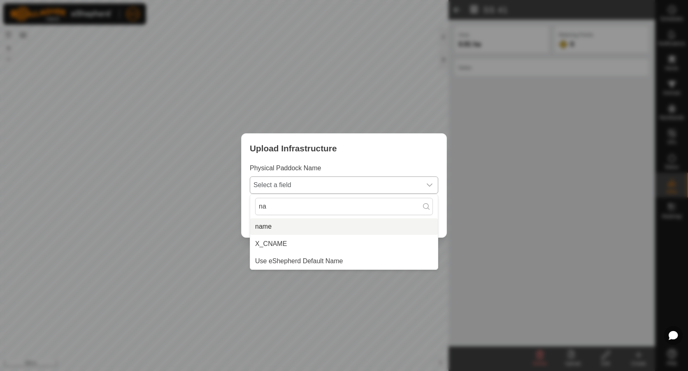
type input "na"
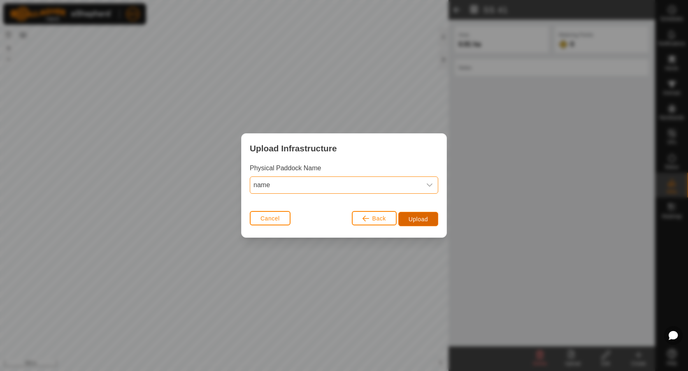
click at [408, 217] on button "Upload" at bounding box center [419, 219] width 40 height 14
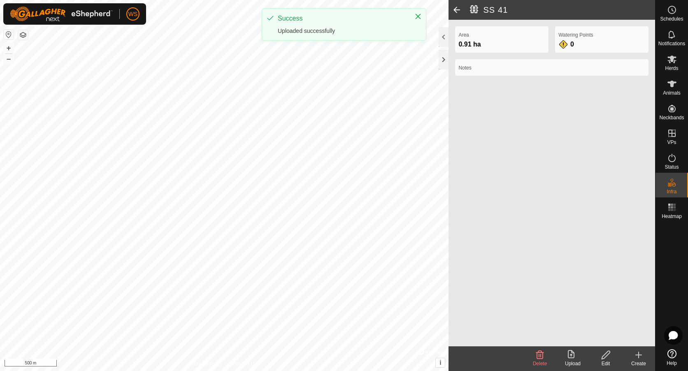
click at [457, 10] on span at bounding box center [457, 10] width 16 height 20
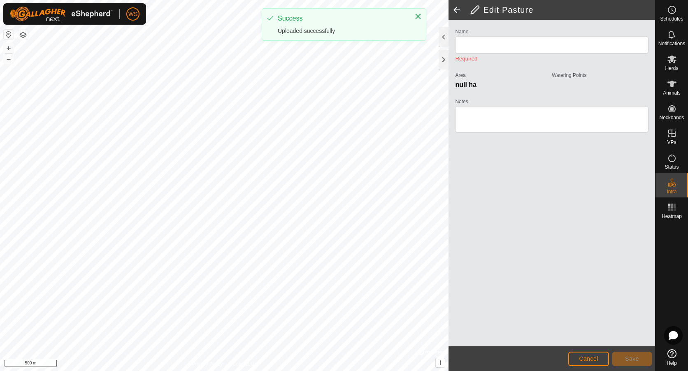
type input "SS 41"
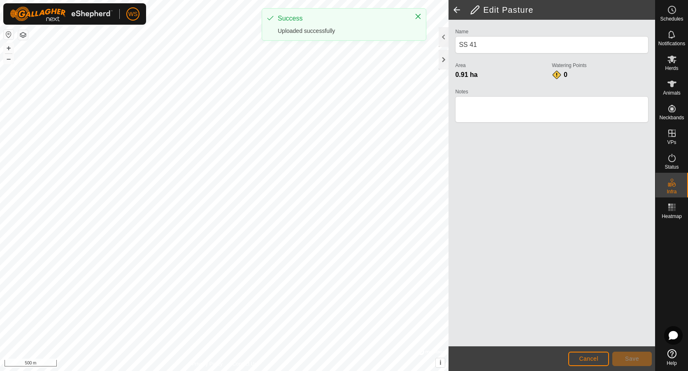
click at [457, 10] on span at bounding box center [457, 10] width 16 height 20
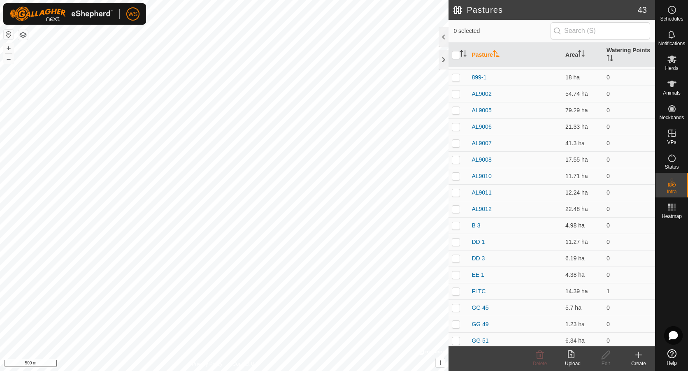
scroll to position [247, 0]
drag, startPoint x: 457, startPoint y: 222, endPoint x: 480, endPoint y: 240, distance: 29.4
click at [458, 223] on p-checkbox at bounding box center [456, 223] width 8 height 7
checkbox input "true"
click at [602, 355] on icon at bounding box center [606, 355] width 10 height 10
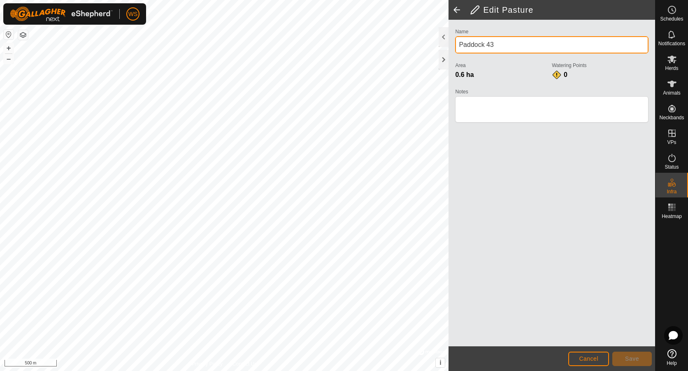
click at [410, 35] on div "Privacy Policy Contact Us + – ⇧ i © Mapbox , © OpenStreetMap , Improve this map…" at bounding box center [327, 185] width 655 height 371
type input "SS 42"
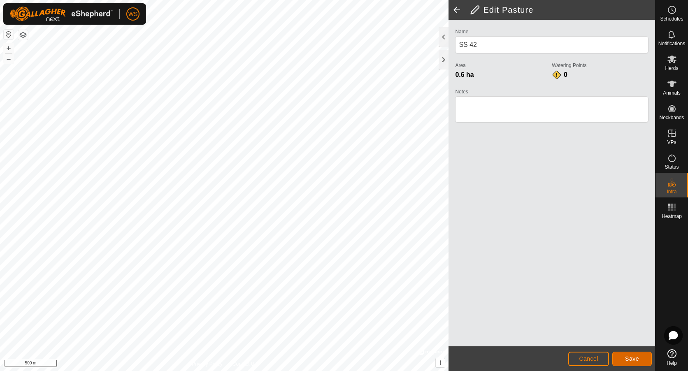
click at [634, 359] on span "Save" at bounding box center [632, 359] width 14 height 7
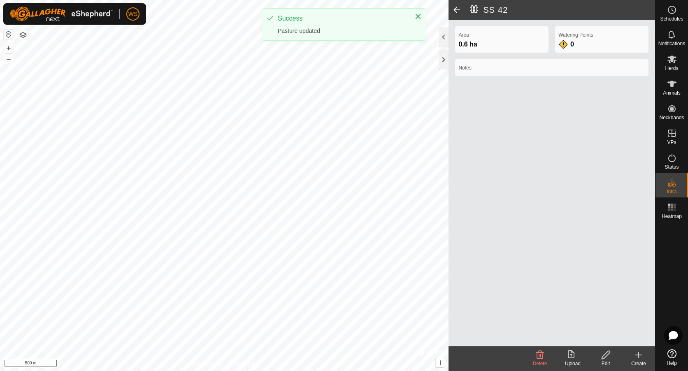
click at [454, 9] on span at bounding box center [457, 10] width 16 height 20
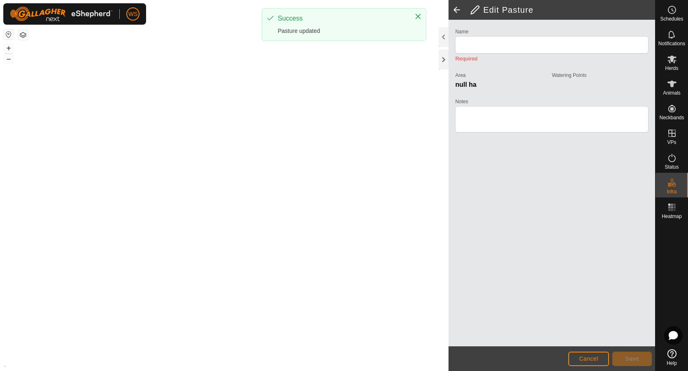
type input "SS 42"
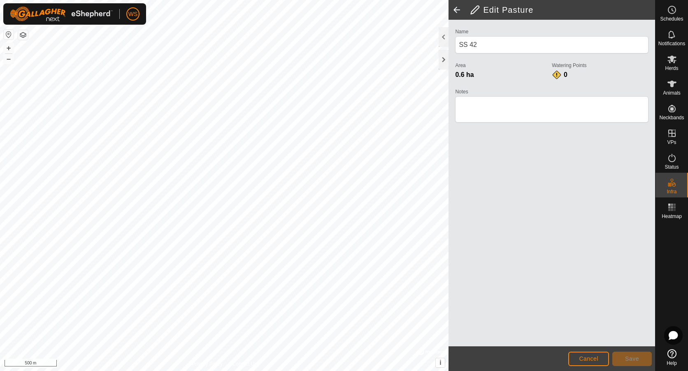
click at [454, 9] on span at bounding box center [457, 10] width 16 height 20
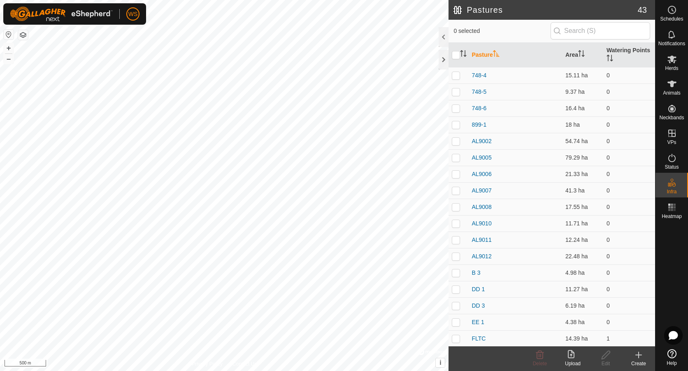
click at [574, 358] on icon at bounding box center [571, 354] width 7 height 8
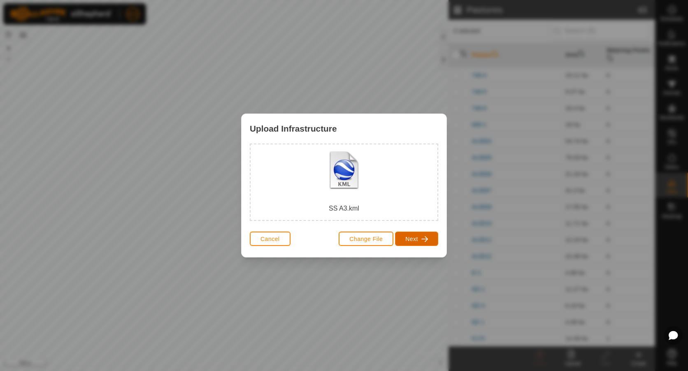
click at [417, 238] on span "Next" at bounding box center [412, 239] width 13 height 7
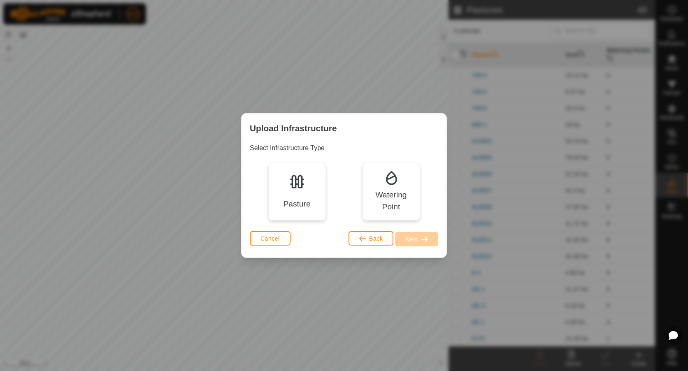
click at [294, 191] on div "Pasture" at bounding box center [297, 192] width 58 height 58
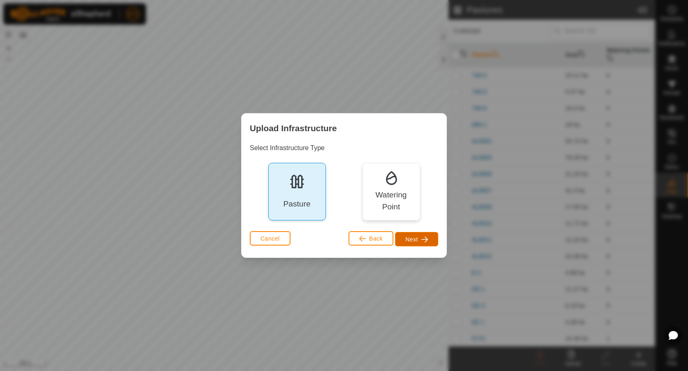
click at [422, 243] on span "button" at bounding box center [425, 239] width 7 height 7
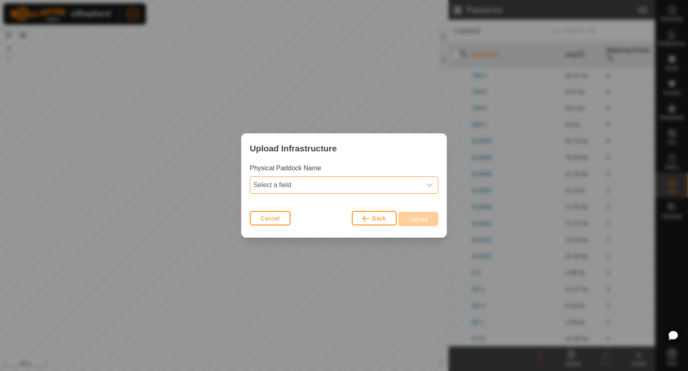
click at [301, 184] on span "Select a field" at bounding box center [335, 185] width 171 height 16
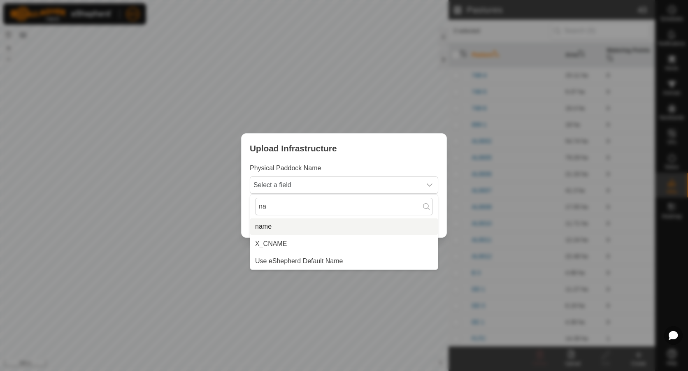
type input "na"
click at [281, 231] on li "name" at bounding box center [344, 227] width 188 height 16
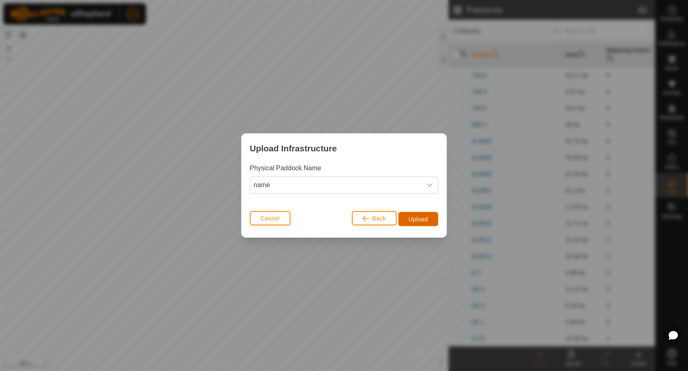
click at [409, 221] on span "Upload" at bounding box center [418, 219] width 19 height 7
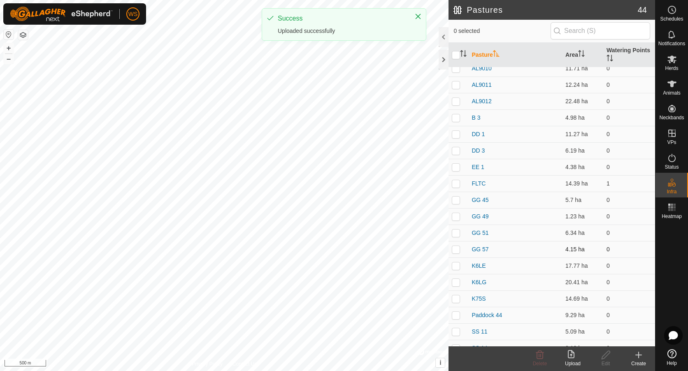
scroll to position [165, 0]
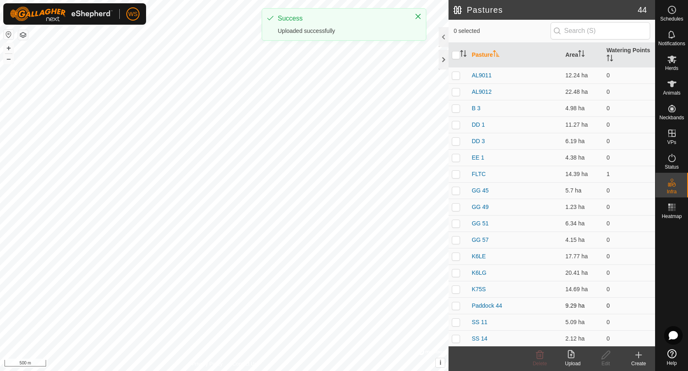
click at [457, 307] on p-checkbox at bounding box center [456, 306] width 8 height 7
checkbox input "true"
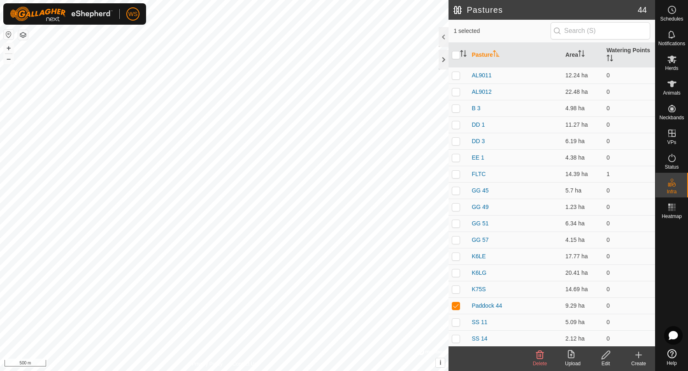
click at [608, 357] on icon at bounding box center [606, 355] width 10 height 10
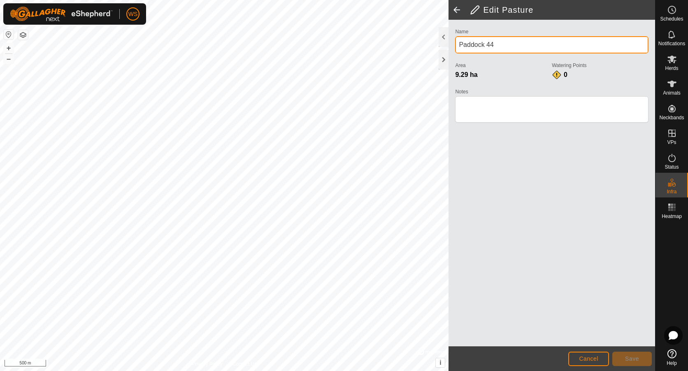
click at [382, 40] on div "Privacy Policy Contact Us + – ⇧ i © Mapbox , © OpenStreetMap , Improve this map…" at bounding box center [327, 185] width 655 height 371
type input "SS A3"
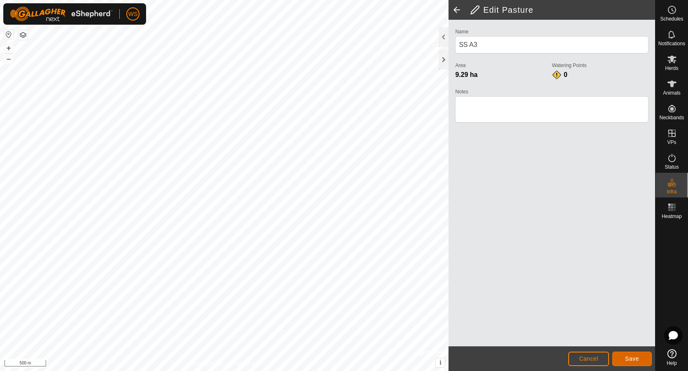
click at [627, 355] on button "Save" at bounding box center [633, 359] width 40 height 14
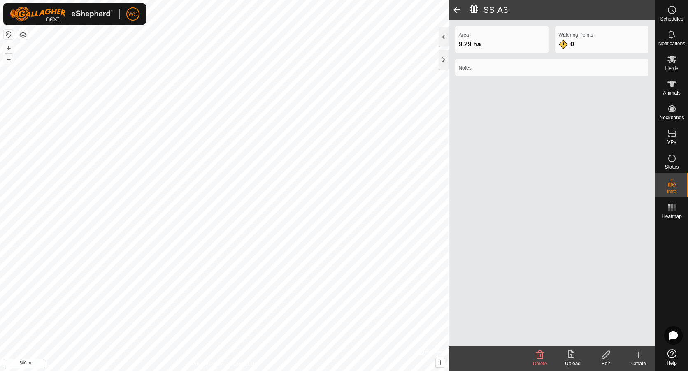
click at [460, 13] on span at bounding box center [457, 10] width 16 height 20
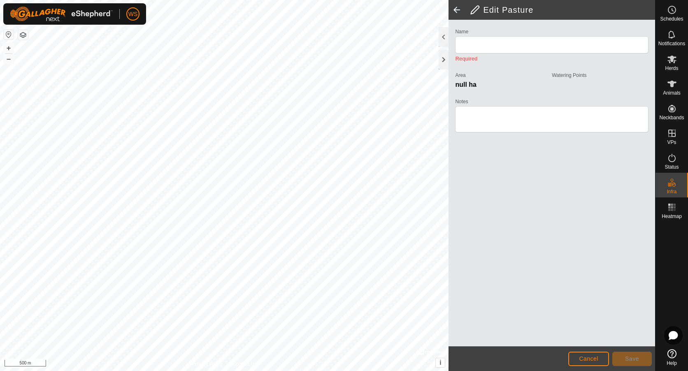
type input "SS A3"
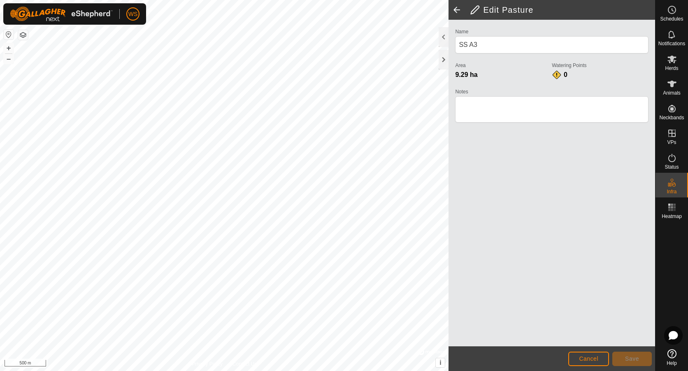
click at [459, 8] on span at bounding box center [457, 10] width 16 height 20
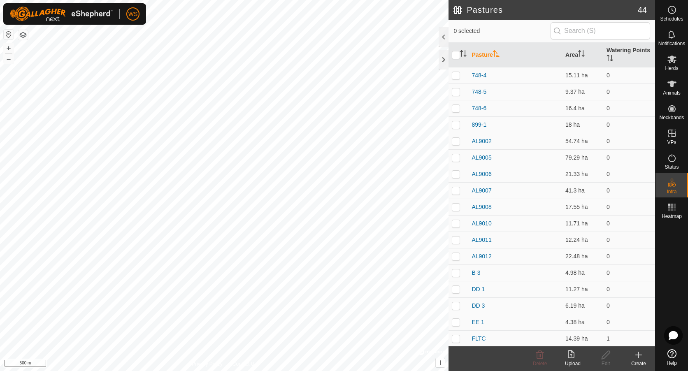
click at [570, 359] on icon at bounding box center [573, 355] width 10 height 10
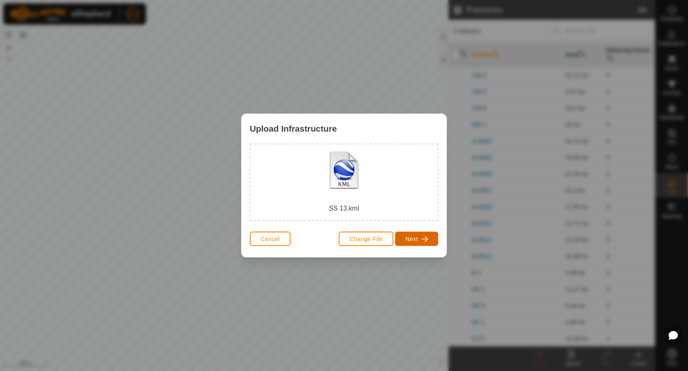
click at [403, 236] on button "Next" at bounding box center [416, 239] width 43 height 14
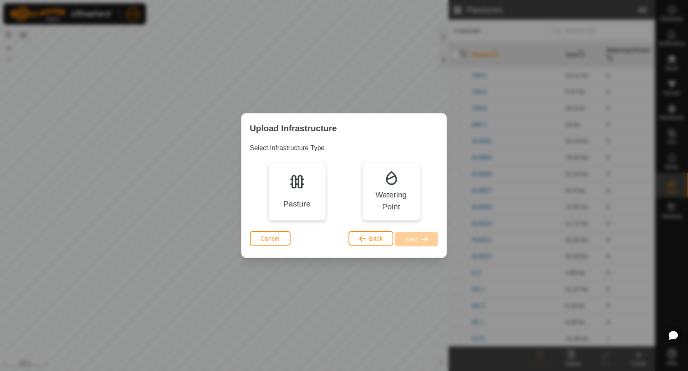
click at [302, 192] on div "Pasture" at bounding box center [297, 192] width 58 height 58
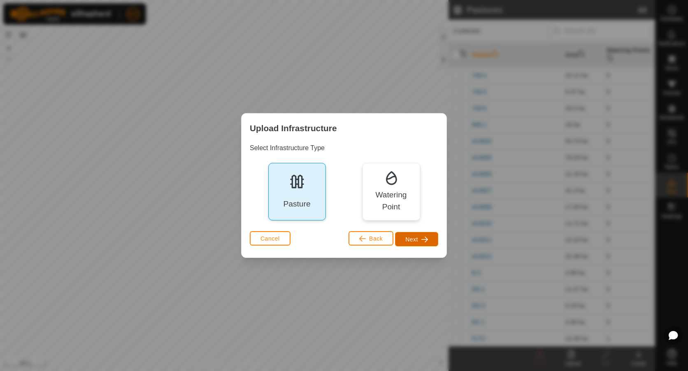
click at [402, 241] on button "Next" at bounding box center [416, 239] width 43 height 14
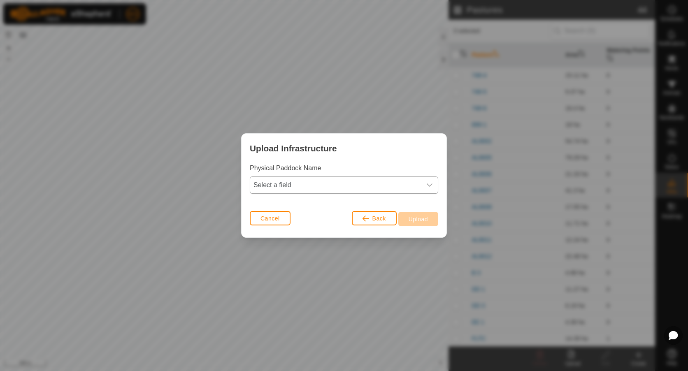
click at [284, 188] on span "Select a field" at bounding box center [335, 185] width 171 height 16
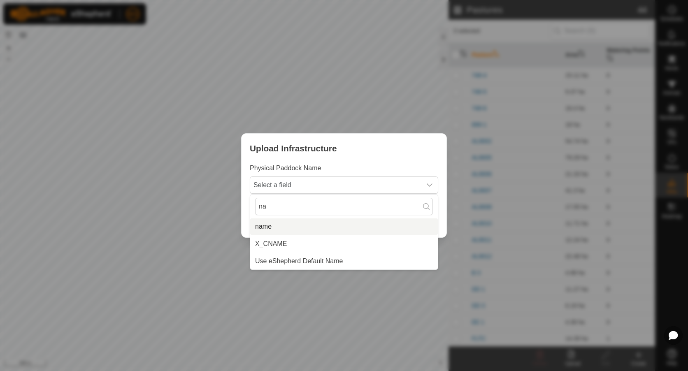
type input "na"
click at [273, 228] on li "name" at bounding box center [344, 227] width 188 height 16
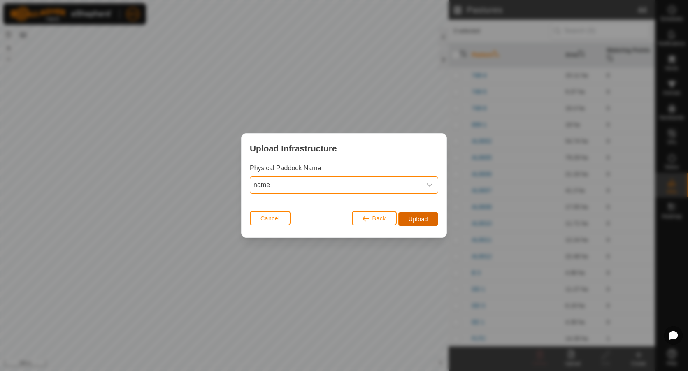
click at [420, 216] on span "Upload" at bounding box center [418, 219] width 19 height 7
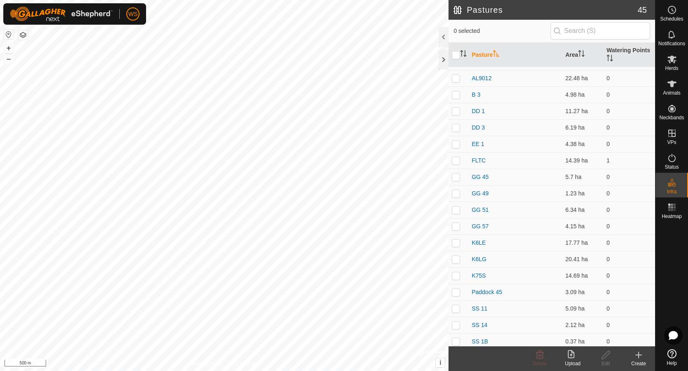
scroll to position [174, 0]
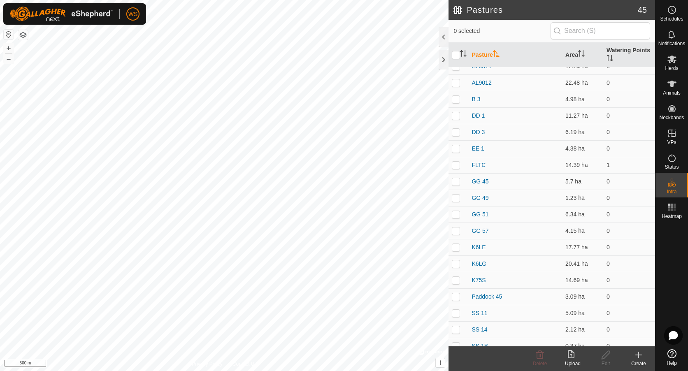
click at [456, 299] on p-checkbox at bounding box center [456, 297] width 8 height 7
checkbox input "true"
click at [603, 357] on icon at bounding box center [606, 355] width 8 height 8
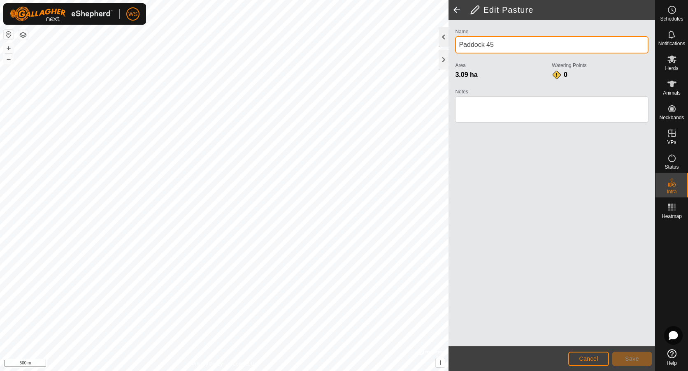
click at [420, 37] on div "Privacy Policy Contact Us + – ⇧ i © Mapbox , © OpenStreetMap , Improve this map…" at bounding box center [327, 185] width 655 height 371
type input "SS13"
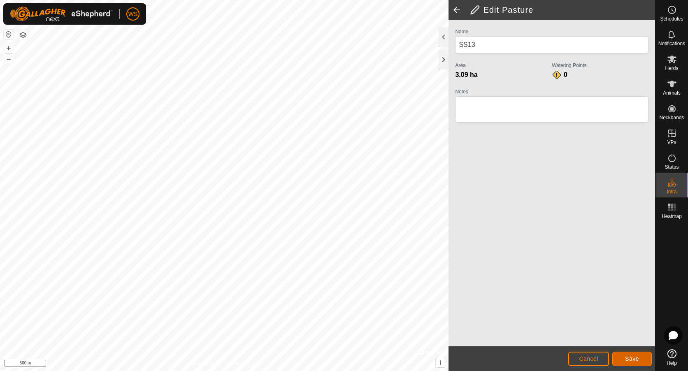
click at [632, 356] on span "Save" at bounding box center [632, 359] width 14 height 7
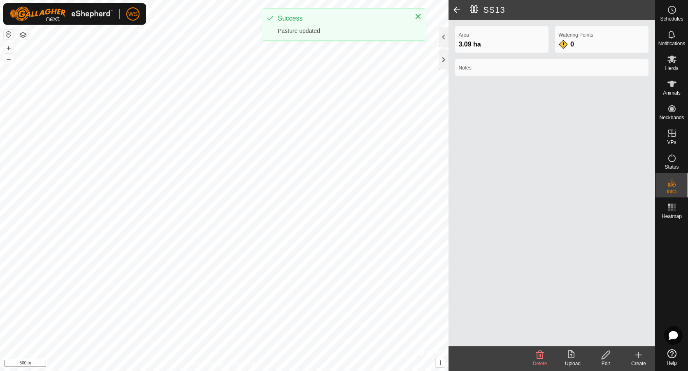
click at [455, 10] on span at bounding box center [457, 10] width 16 height 20
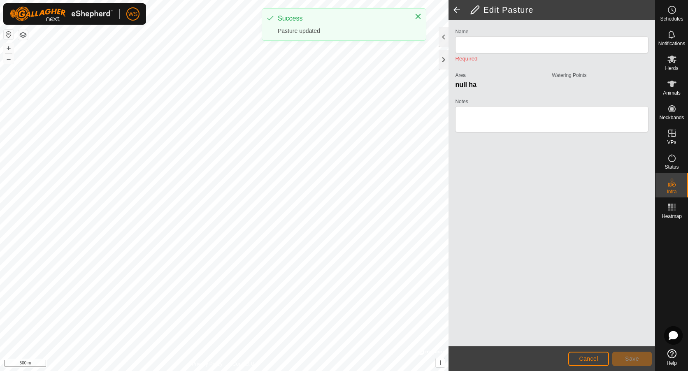
type input "SS13"
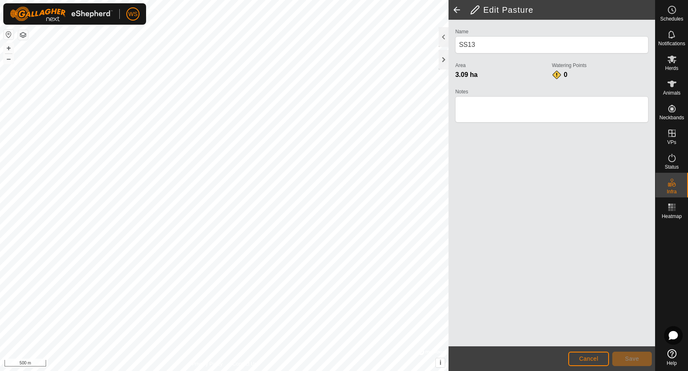
click at [457, 9] on span at bounding box center [457, 10] width 16 height 20
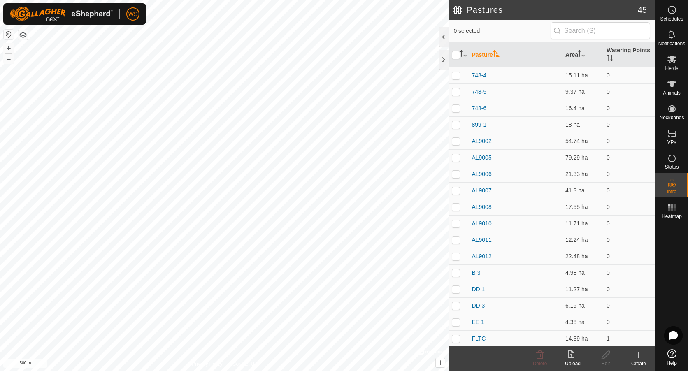
click at [569, 360] on div "Upload" at bounding box center [573, 363] width 33 height 7
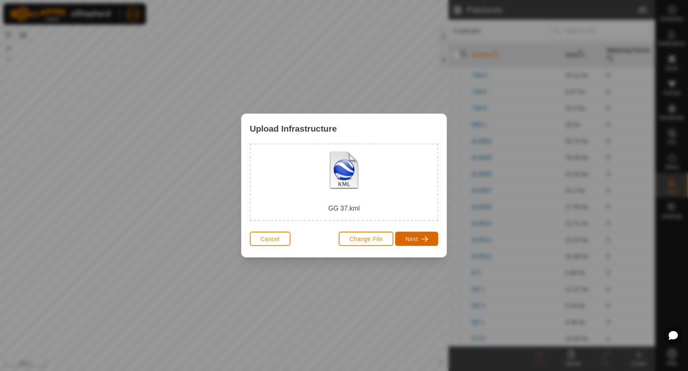
click at [419, 241] on button "Next" at bounding box center [416, 239] width 43 height 14
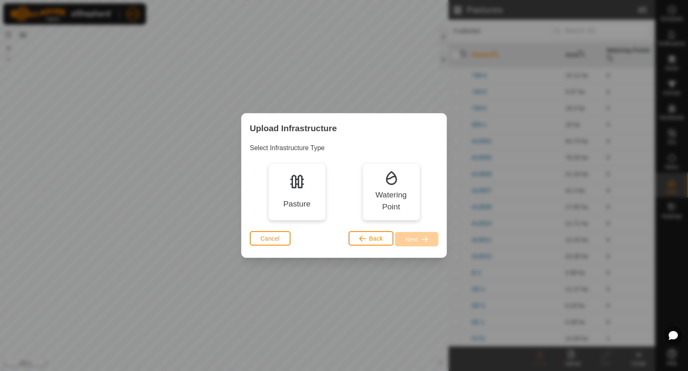
drag, startPoint x: 306, startPoint y: 196, endPoint x: 345, endPoint y: 217, distance: 44.2
click at [308, 197] on div "Pasture" at bounding box center [297, 192] width 58 height 58
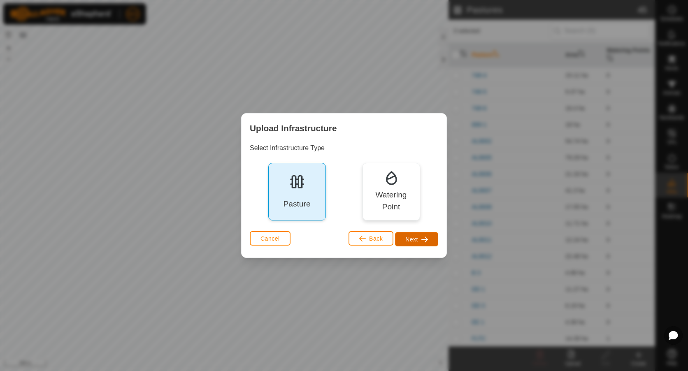
click at [405, 233] on button "Next" at bounding box center [416, 239] width 43 height 14
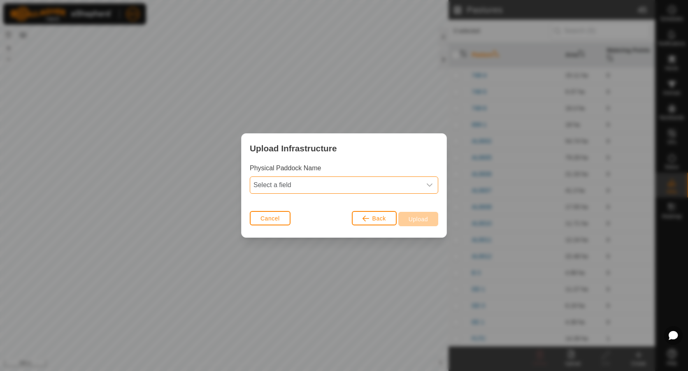
click at [299, 187] on span "Select a field" at bounding box center [335, 185] width 171 height 16
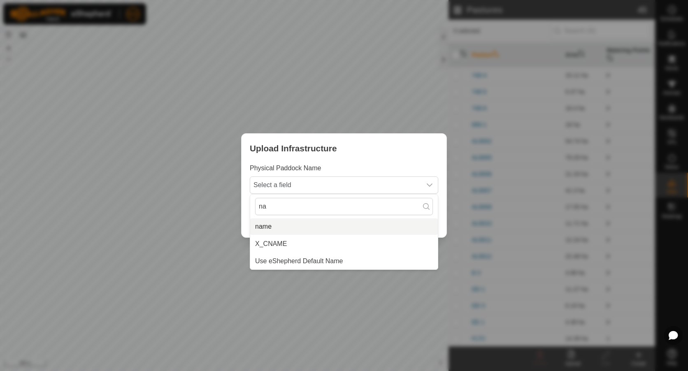
type input "na"
click at [279, 227] on li "name" at bounding box center [344, 227] width 188 height 16
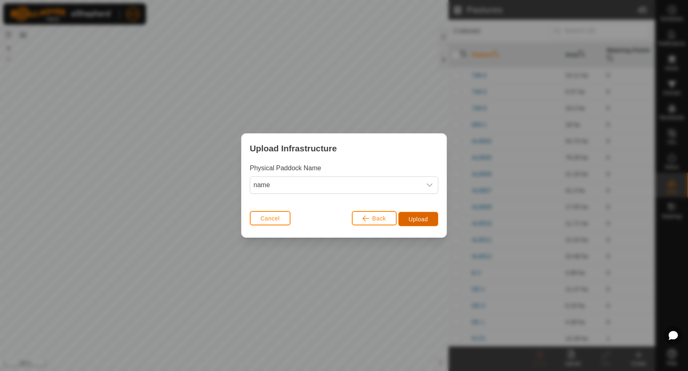
click at [401, 218] on button "Upload" at bounding box center [419, 219] width 40 height 14
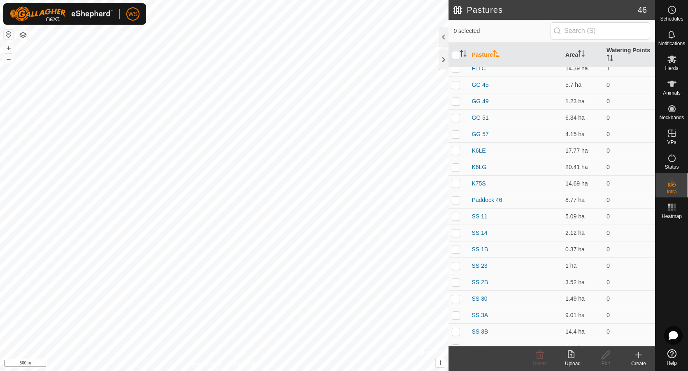
scroll to position [288, 0]
click at [455, 184] on p-checkbox at bounding box center [456, 182] width 8 height 7
checkbox input "true"
click at [607, 356] on icon at bounding box center [606, 355] width 8 height 8
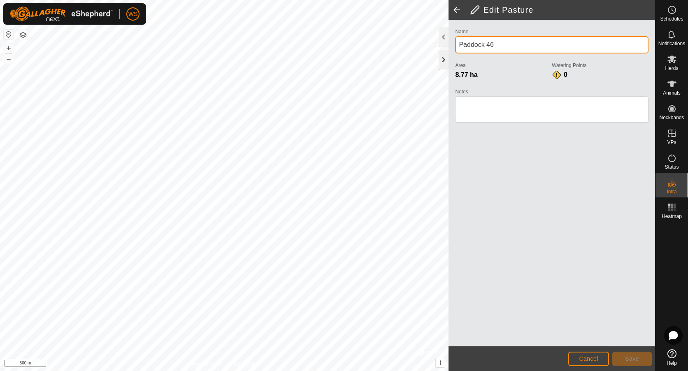
click at [420, 63] on div "Privacy Policy Contact Us + – ⇧ i © Mapbox , © OpenStreetMap , Improve this map…" at bounding box center [327, 185] width 655 height 371
type input "GG 37"
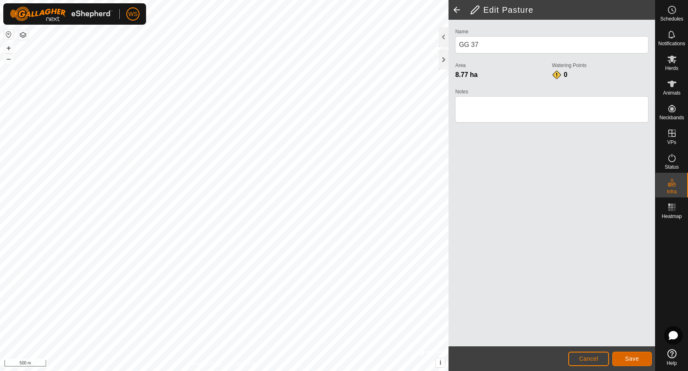
click at [625, 359] on button "Save" at bounding box center [633, 359] width 40 height 14
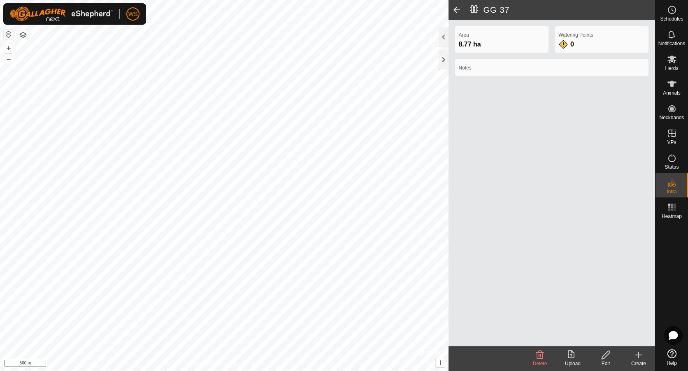
click at [573, 356] on icon at bounding box center [573, 355] width 10 height 10
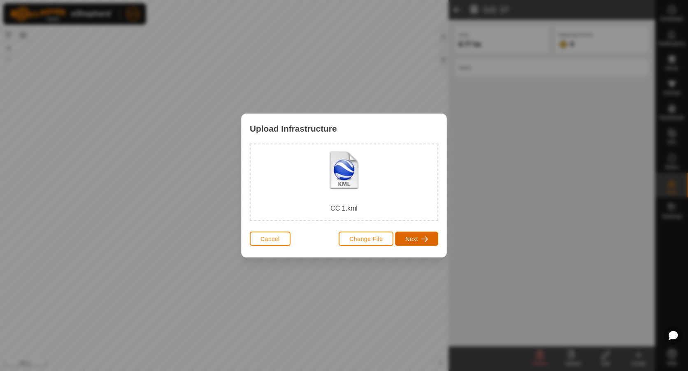
click at [417, 242] on span "Next" at bounding box center [412, 239] width 13 height 7
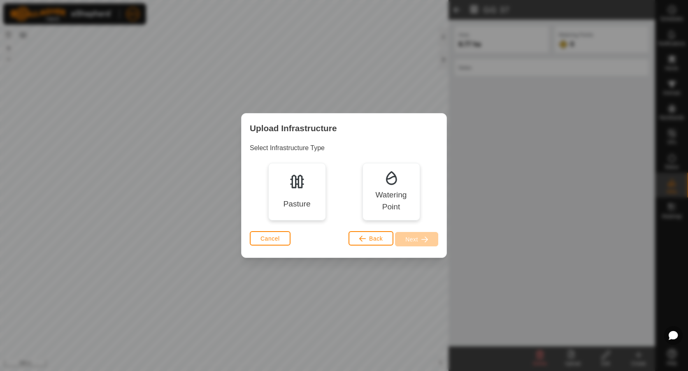
drag, startPoint x: 282, startPoint y: 201, endPoint x: 289, endPoint y: 201, distance: 7.8
click at [282, 201] on div "Pasture" at bounding box center [297, 192] width 58 height 58
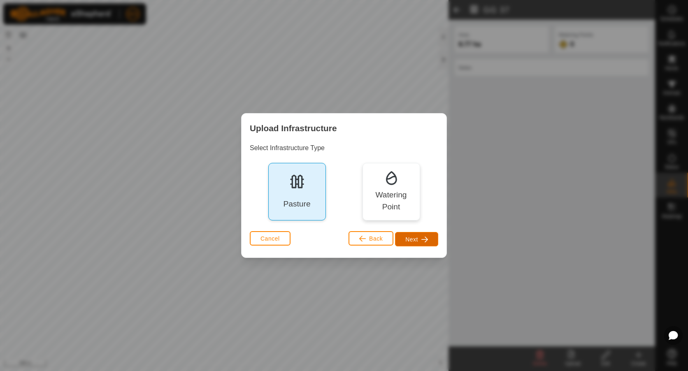
drag, startPoint x: 413, startPoint y: 239, endPoint x: 287, endPoint y: 208, distance: 129.9
click at [410, 238] on span "Next" at bounding box center [412, 239] width 13 height 7
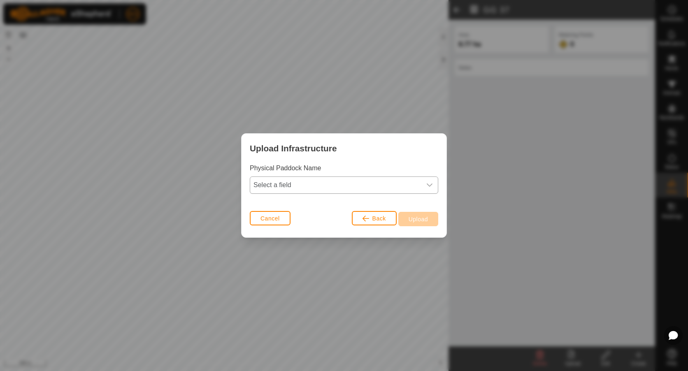
click at [280, 192] on span "Select a field" at bounding box center [335, 185] width 171 height 16
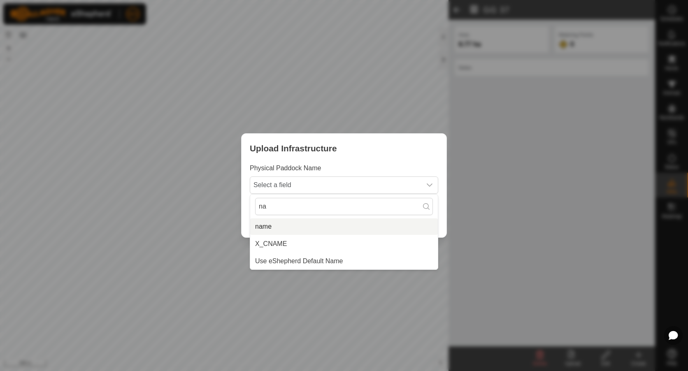
type input "na"
drag, startPoint x: 264, startPoint y: 229, endPoint x: 337, endPoint y: 233, distance: 73.5
click at [264, 228] on li "name" at bounding box center [344, 227] width 188 height 16
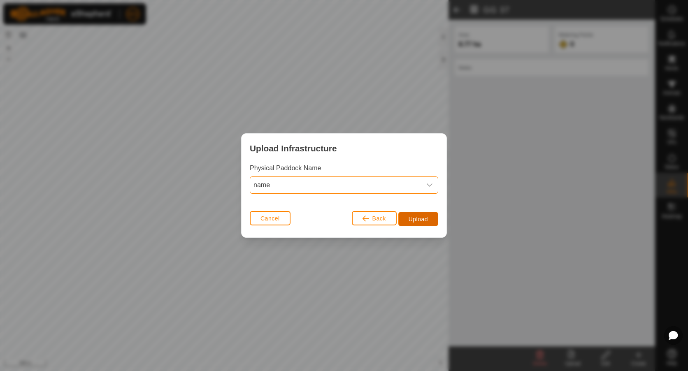
click at [418, 215] on button "Upload" at bounding box center [419, 219] width 40 height 14
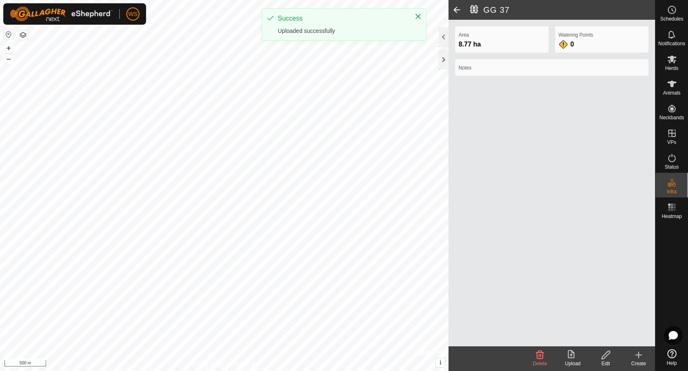
click at [460, 9] on span at bounding box center [457, 10] width 16 height 20
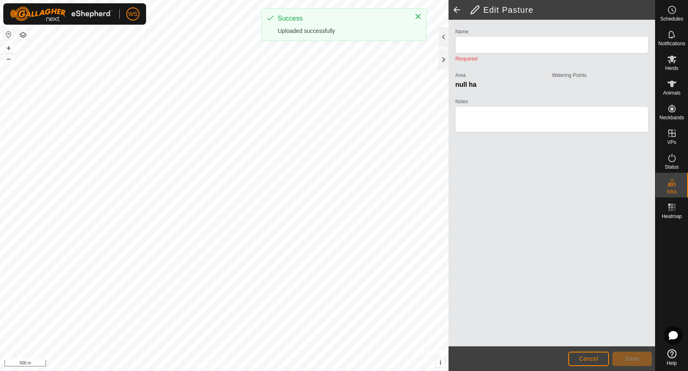
type input "GG 37"
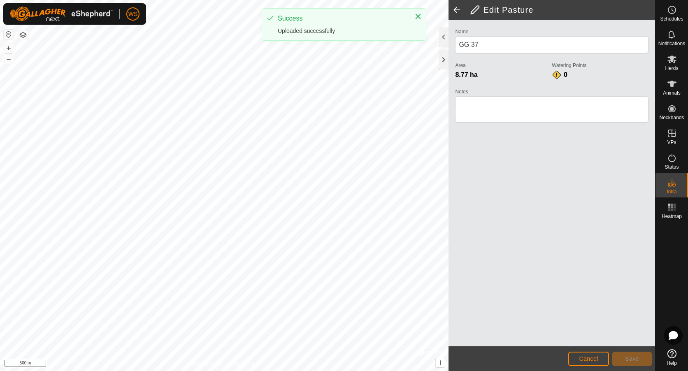
click at [460, 9] on span at bounding box center [457, 10] width 16 height 20
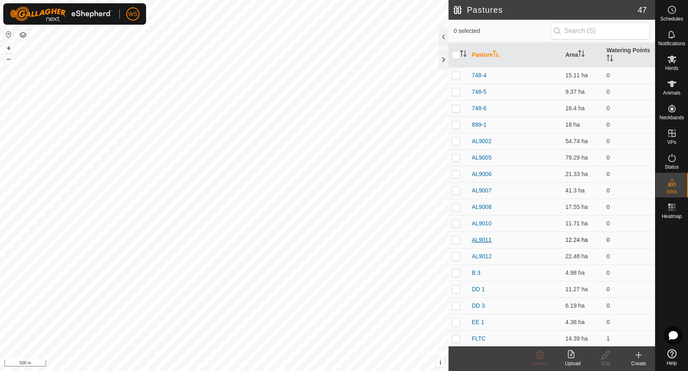
scroll to position [206, 0]
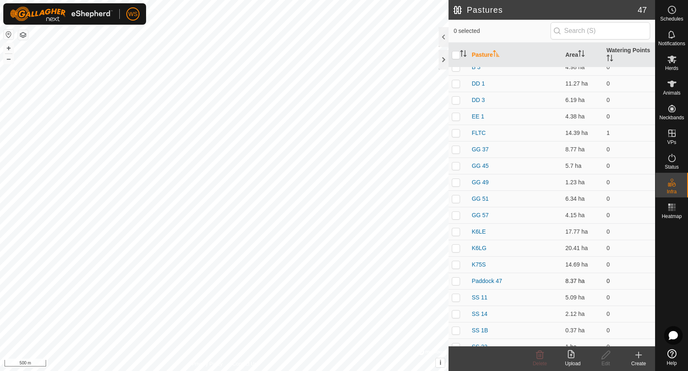
click at [453, 280] on p-checkbox at bounding box center [456, 281] width 8 height 7
checkbox input "true"
click at [602, 360] on edit-svg-icon at bounding box center [606, 355] width 33 height 10
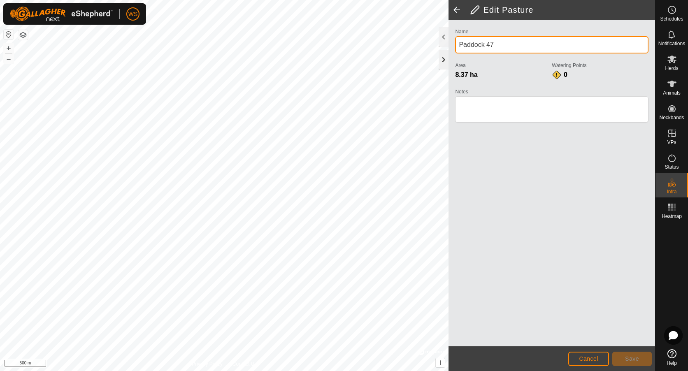
click at [420, 51] on div "Privacy Policy Contact Us + – ⇧ i © Mapbox , © OpenStreetMap , Improve this map…" at bounding box center [327, 185] width 655 height 371
type input "CC 1"
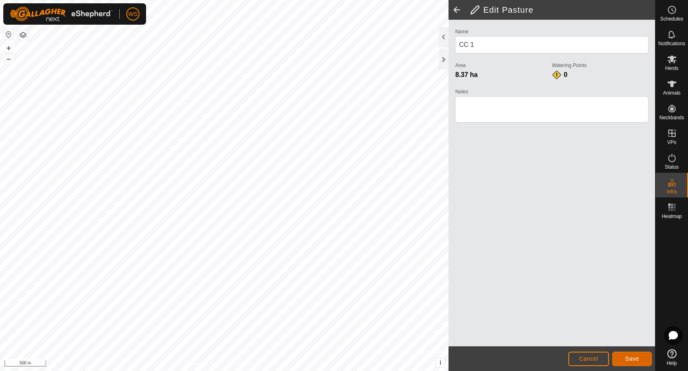
click at [634, 356] on span "Save" at bounding box center [632, 359] width 14 height 7
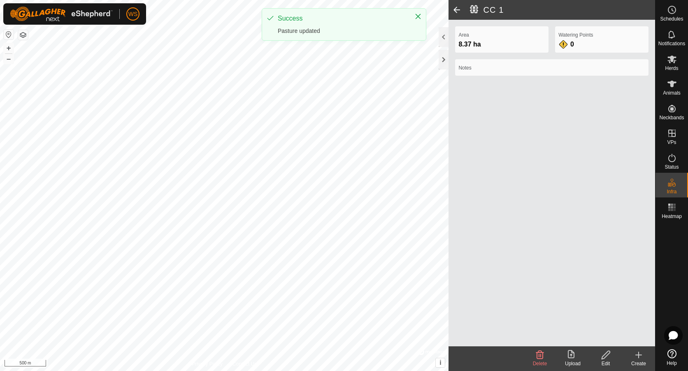
click at [455, 7] on span at bounding box center [457, 10] width 16 height 20
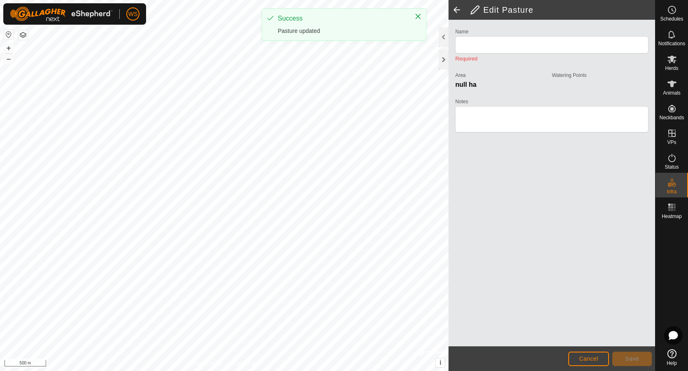
type input "CC 1"
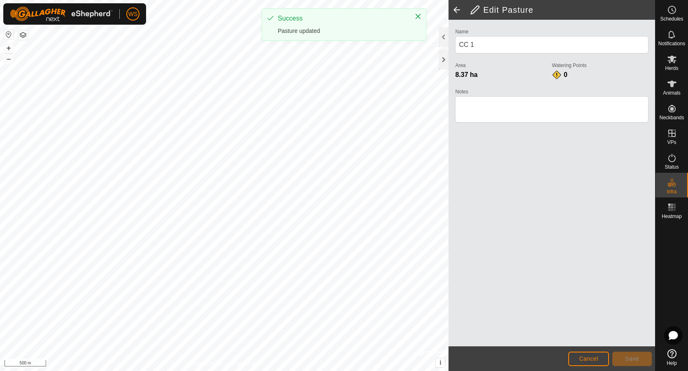
click at [457, 7] on span at bounding box center [457, 10] width 16 height 20
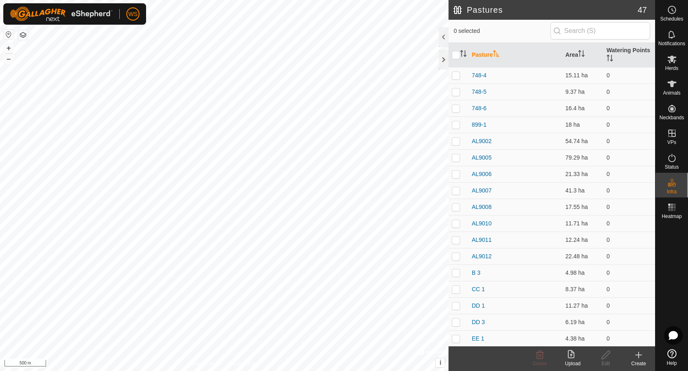
click at [639, 363] on div "Create" at bounding box center [639, 363] width 33 height 7
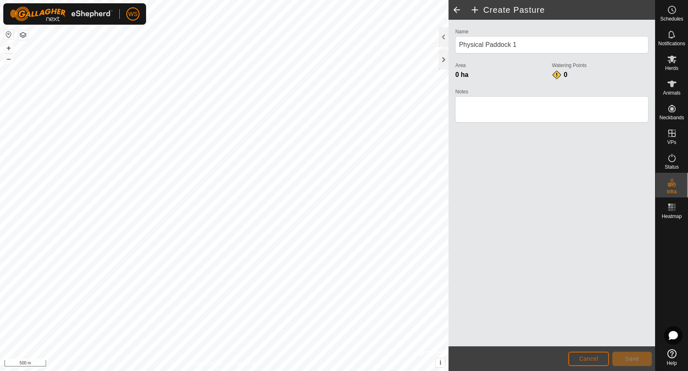
click at [588, 359] on span "Cancel" at bounding box center [588, 359] width 19 height 7
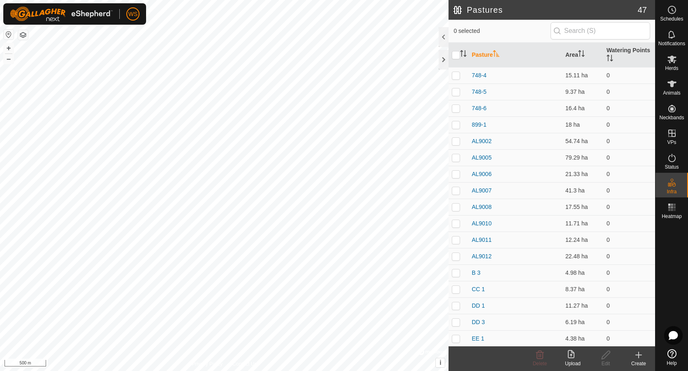
click at [576, 360] on icon at bounding box center [573, 355] width 10 height 10
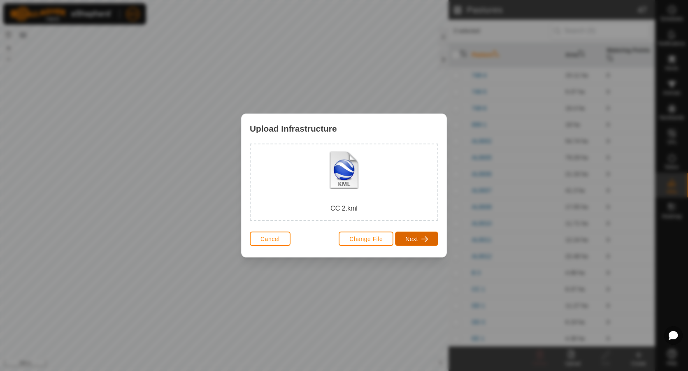
click at [429, 245] on button "Next" at bounding box center [416, 239] width 43 height 14
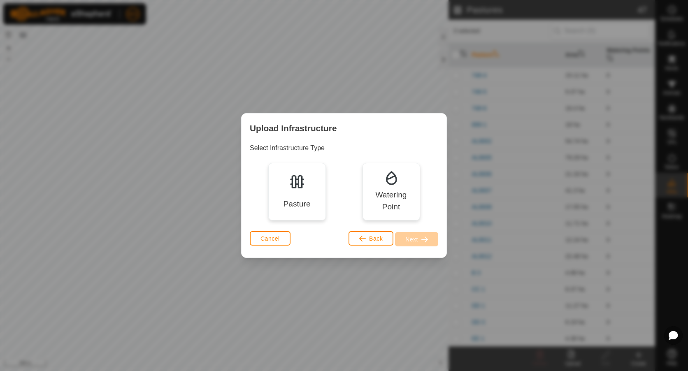
click at [305, 188] on img at bounding box center [297, 181] width 16 height 16
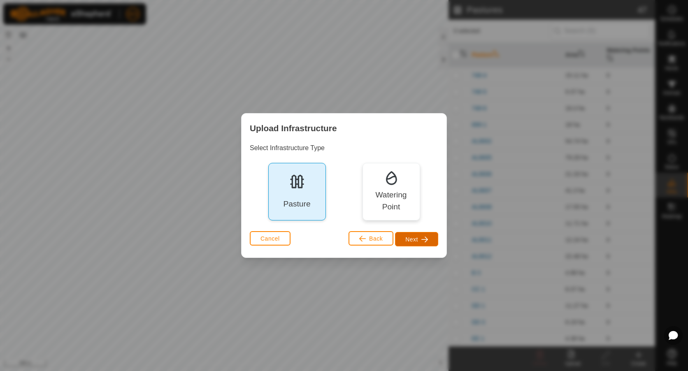
click at [408, 237] on span "Next" at bounding box center [412, 239] width 13 height 7
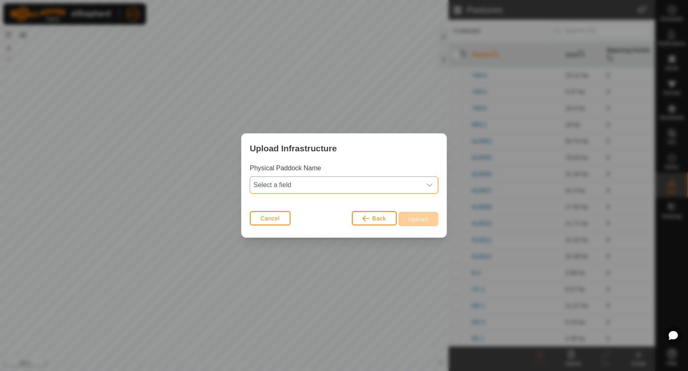
click at [298, 189] on span "Select a field" at bounding box center [335, 185] width 171 height 16
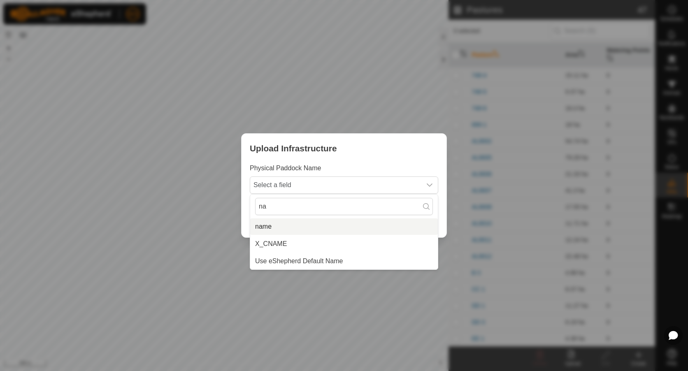
type input "na"
click at [282, 226] on li "name" at bounding box center [344, 227] width 188 height 16
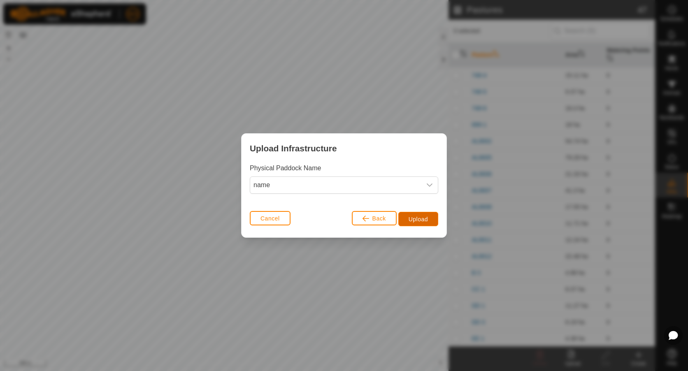
click at [407, 216] on button "Upload" at bounding box center [419, 219] width 40 height 14
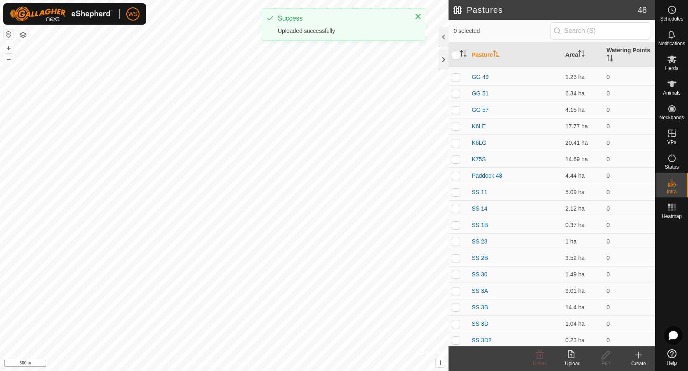
scroll to position [329, 0]
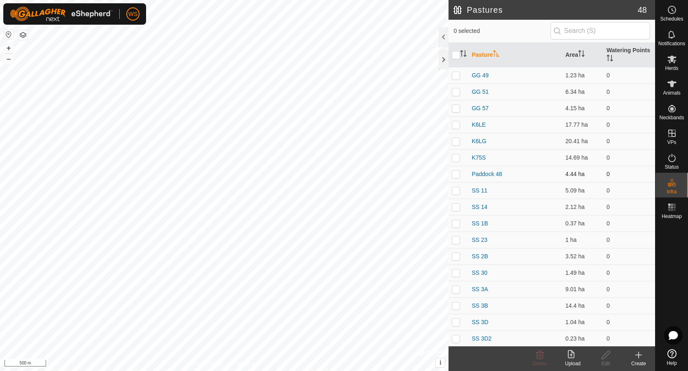
click at [459, 178] on td at bounding box center [459, 174] width 20 height 16
checkbox input "true"
click at [601, 358] on edit-svg-icon at bounding box center [606, 355] width 33 height 10
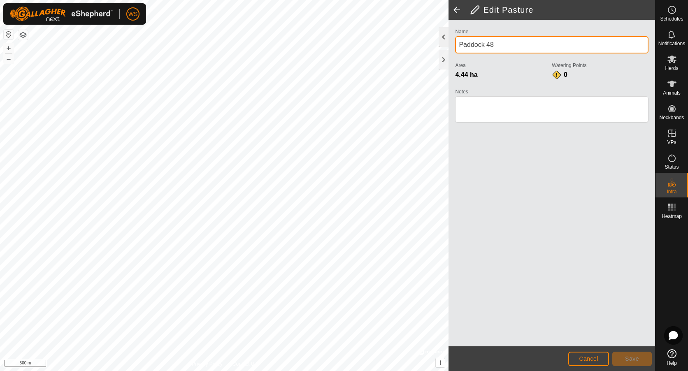
click at [435, 35] on div "Privacy Policy Contact Us + – ⇧ i © Mapbox , © OpenStreetMap , Improve this map…" at bounding box center [327, 185] width 655 height 371
type input "CC 2"
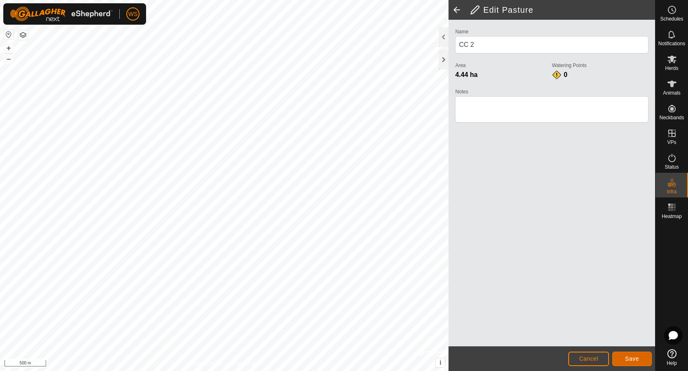
click at [623, 361] on button "Save" at bounding box center [633, 359] width 40 height 14
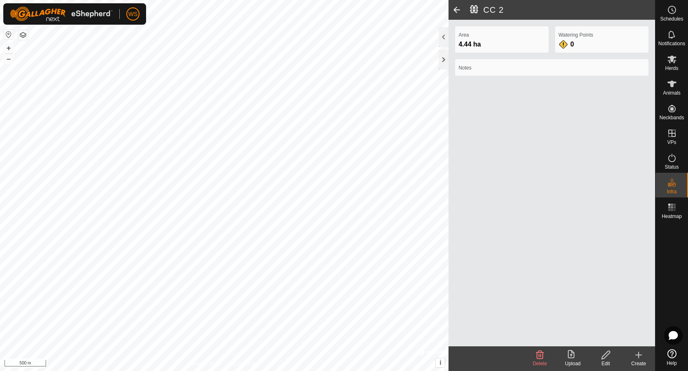
click at [484, 36] on label "Area" at bounding box center [502, 34] width 87 height 7
click at [459, 4] on span at bounding box center [457, 10] width 16 height 20
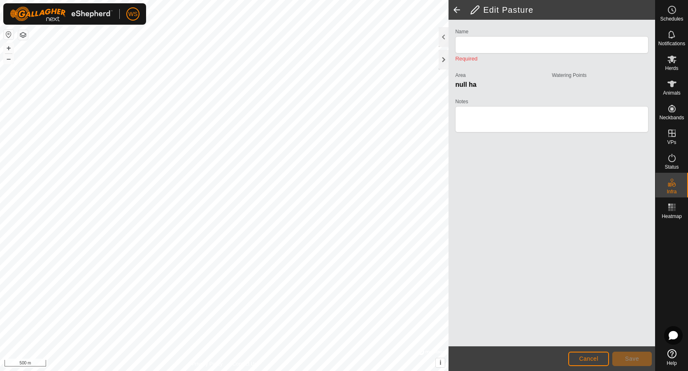
type input "CC 2"
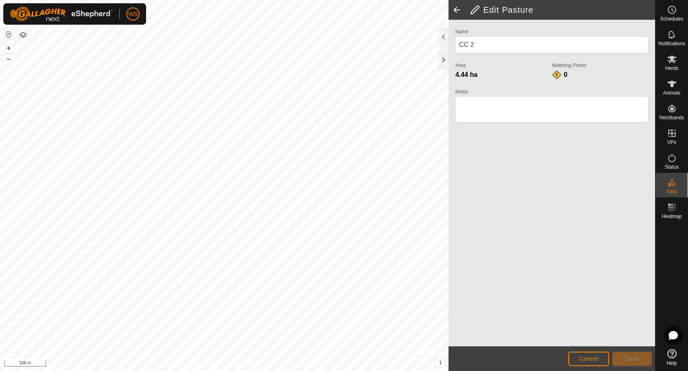
click at [459, 4] on span at bounding box center [457, 10] width 16 height 20
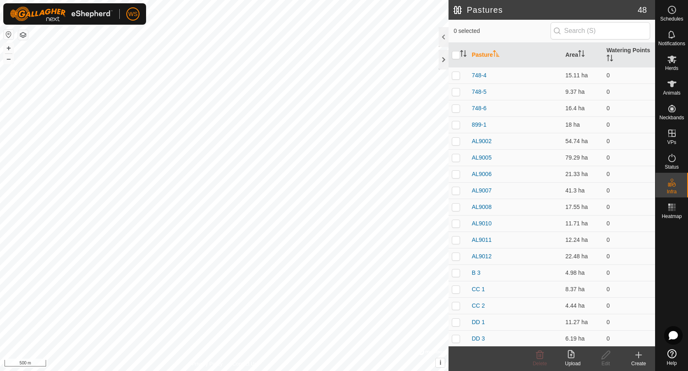
click at [571, 364] on div "Upload" at bounding box center [573, 363] width 33 height 7
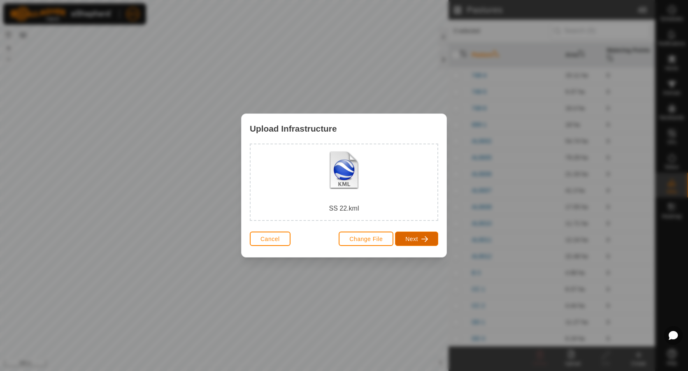
click at [429, 244] on button "Next" at bounding box center [416, 239] width 43 height 14
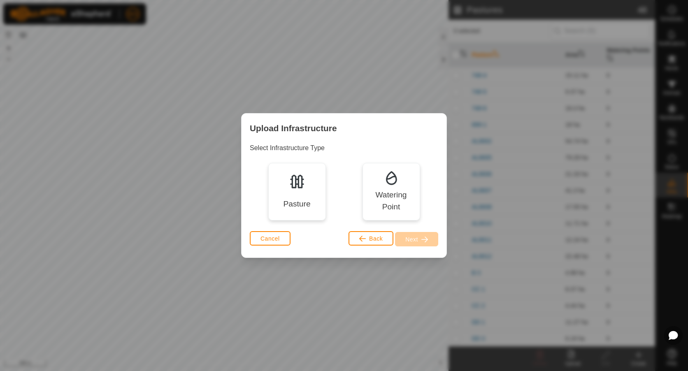
click at [309, 196] on div "Pasture" at bounding box center [297, 192] width 58 height 58
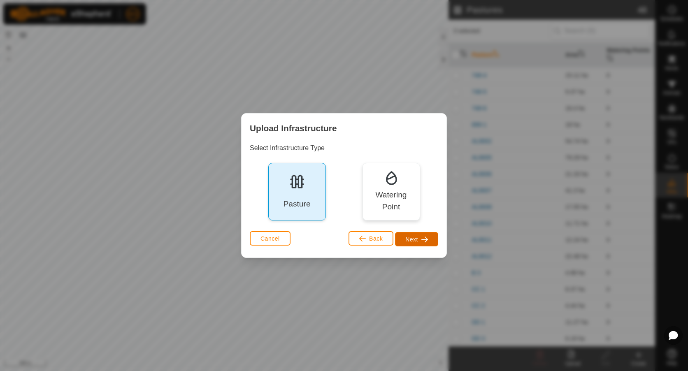
click at [418, 238] on button "Next" at bounding box center [416, 239] width 43 height 14
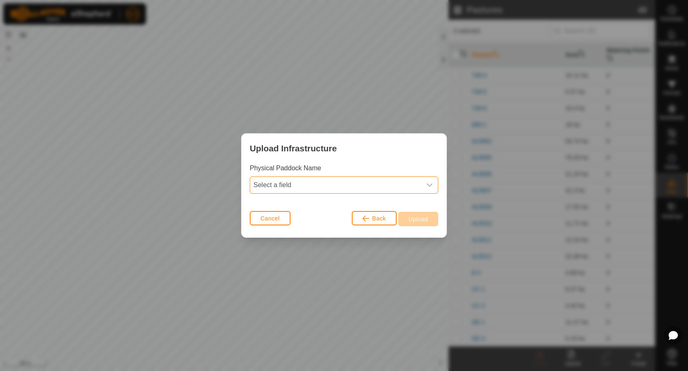
click at [282, 187] on span "Select a field" at bounding box center [335, 185] width 171 height 16
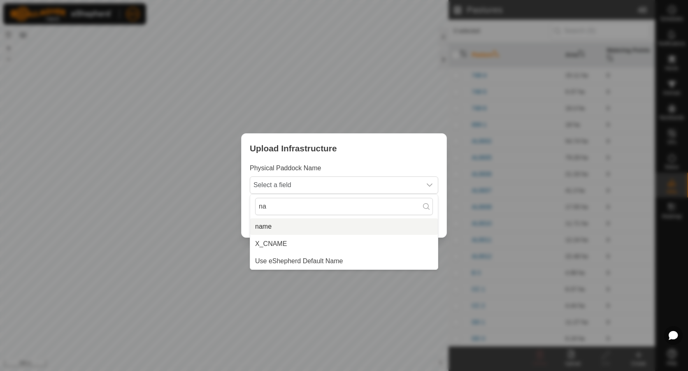
type input "na"
click at [270, 227] on li "name" at bounding box center [344, 227] width 188 height 16
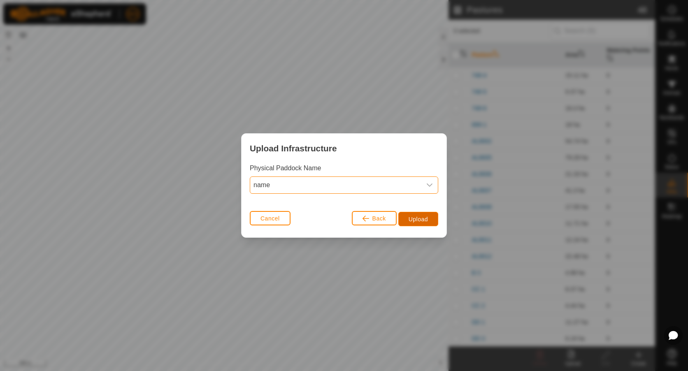
click at [409, 219] on span "Upload" at bounding box center [418, 219] width 19 height 7
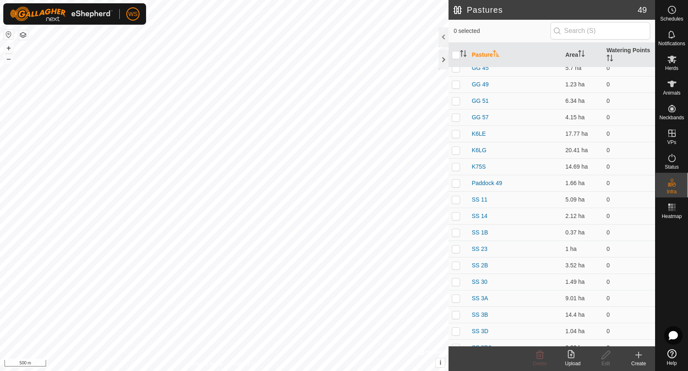
scroll to position [329, 0]
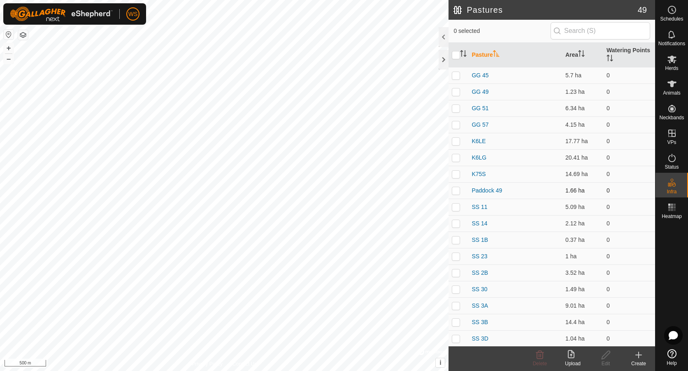
click at [457, 191] on p-checkbox at bounding box center [456, 190] width 8 height 7
checkbox input "true"
click at [605, 358] on icon at bounding box center [606, 355] width 8 height 8
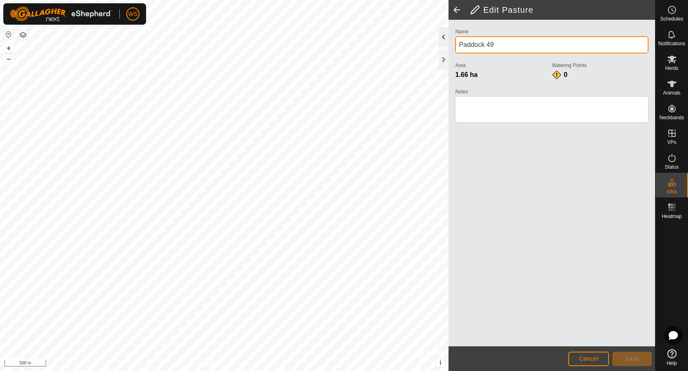
click at [428, 46] on div "Privacy Policy Contact Us + – ⇧ i © Mapbox , © OpenStreetMap , Improve this map…" at bounding box center [327, 185] width 655 height 371
type input "SS 22"
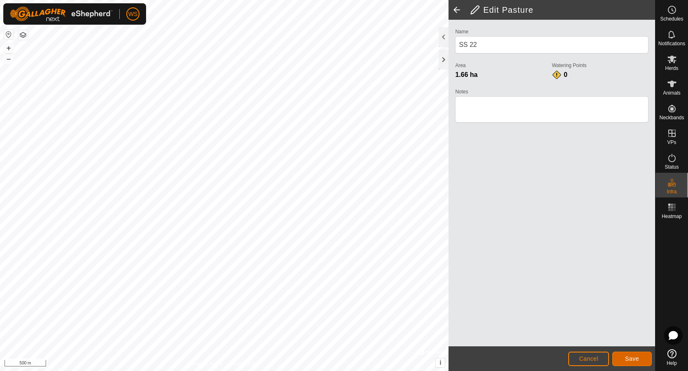
click at [637, 352] on button "Save" at bounding box center [633, 359] width 40 height 14
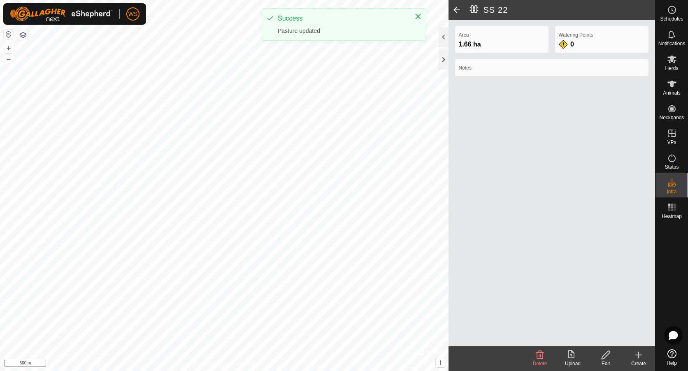
click at [457, 10] on span at bounding box center [457, 10] width 16 height 20
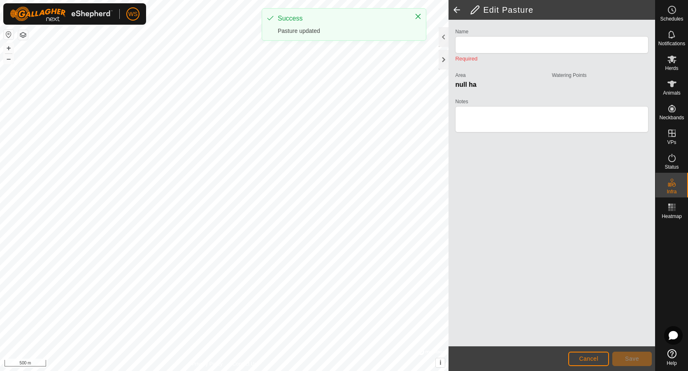
type input "SS 22"
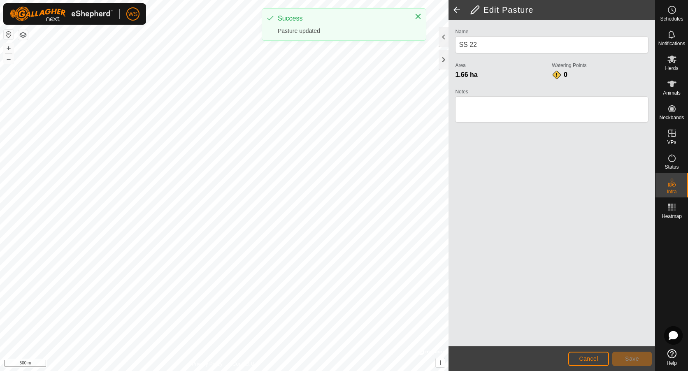
click at [458, 9] on span at bounding box center [457, 10] width 16 height 20
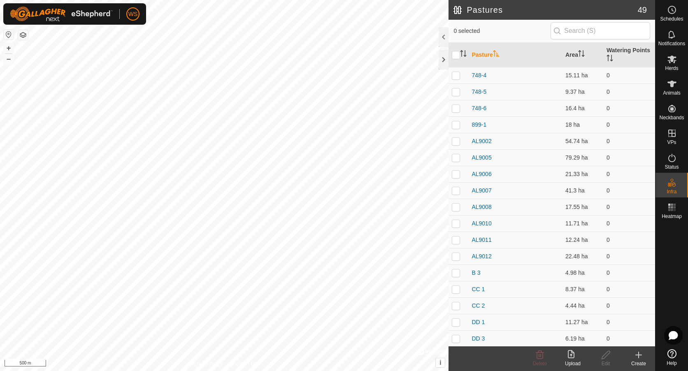
click at [581, 367] on div "Upload" at bounding box center [573, 359] width 33 height 25
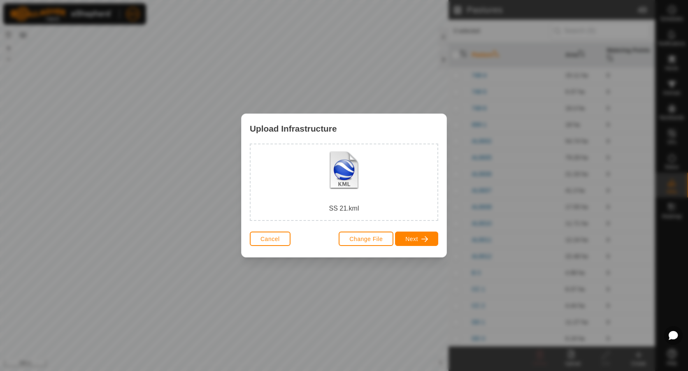
click at [409, 247] on div "Change File Next" at bounding box center [389, 239] width 100 height 20
click at [415, 239] on span "Next" at bounding box center [412, 239] width 13 height 7
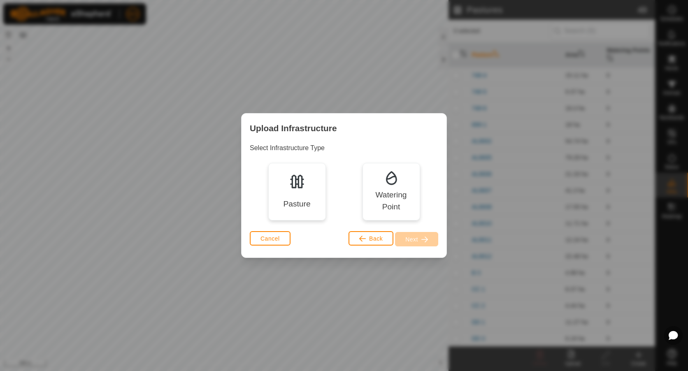
click at [304, 187] on img at bounding box center [297, 181] width 16 height 16
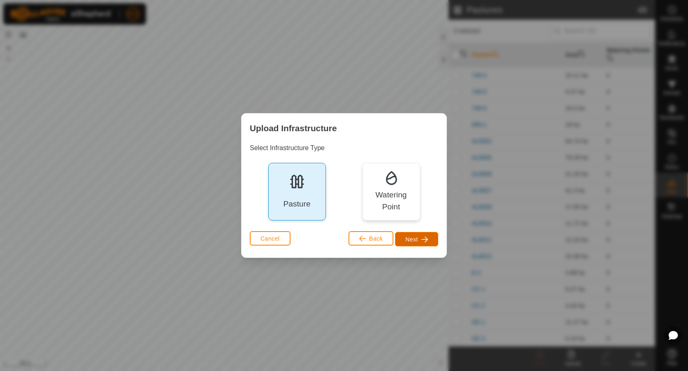
drag, startPoint x: 408, startPoint y: 239, endPoint x: 393, endPoint y: 224, distance: 21.5
click at [410, 238] on span "Next" at bounding box center [412, 239] width 13 height 7
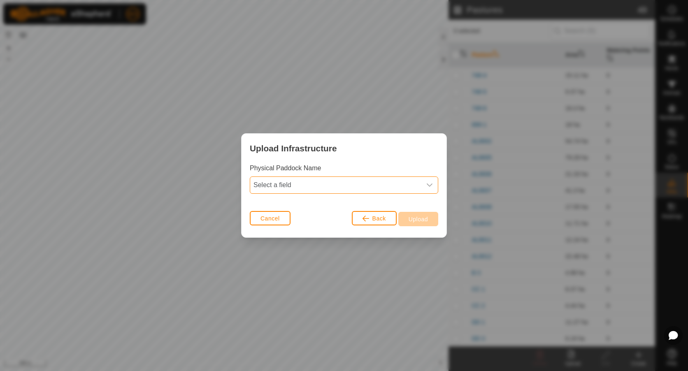
click at [313, 188] on span "Select a field" at bounding box center [335, 185] width 171 height 16
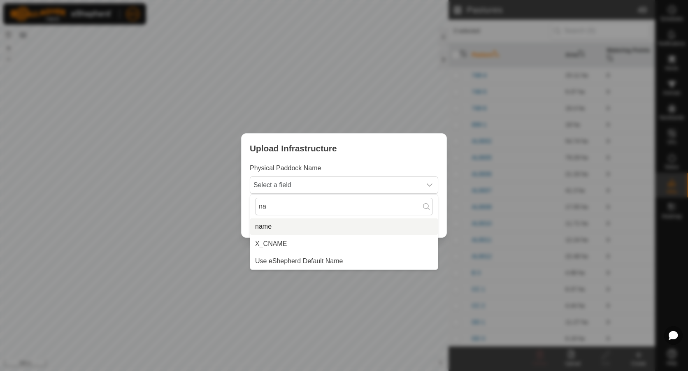
type input "na"
click at [290, 222] on li "name" at bounding box center [344, 227] width 188 height 16
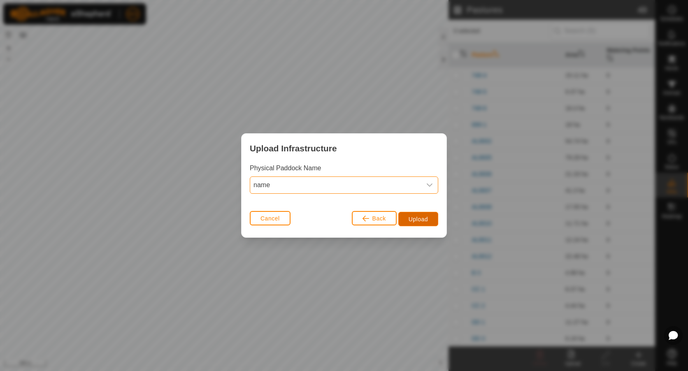
click at [417, 214] on button "Upload" at bounding box center [419, 219] width 40 height 14
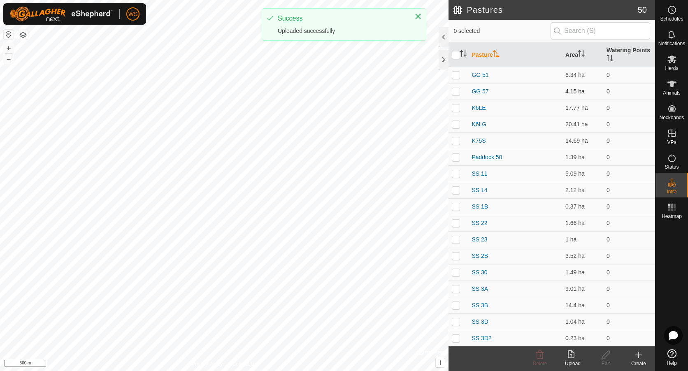
scroll to position [371, 0]
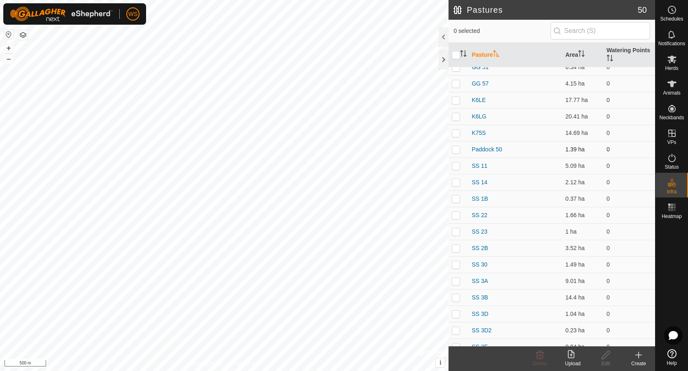
click at [455, 149] on p-checkbox at bounding box center [456, 149] width 8 height 7
checkbox input "true"
click at [610, 355] on icon at bounding box center [606, 355] width 10 height 10
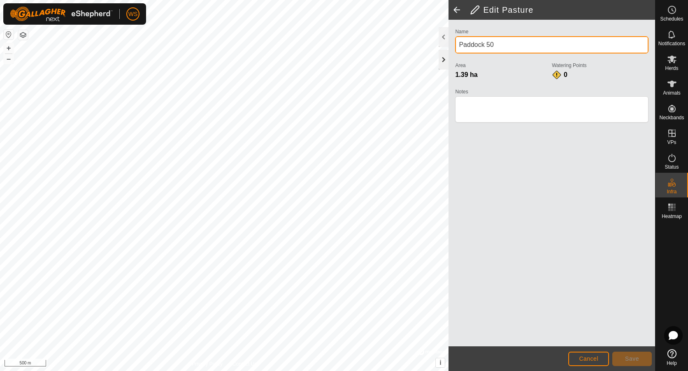
click at [432, 58] on div "Privacy Policy Contact Us + – ⇧ i © Mapbox , © OpenStreetMap , Improve this map…" at bounding box center [327, 185] width 655 height 371
type input "SS 21"
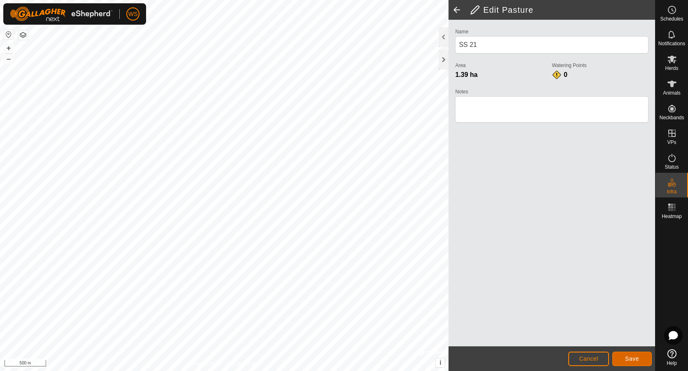
click at [635, 356] on span "Save" at bounding box center [632, 359] width 14 height 7
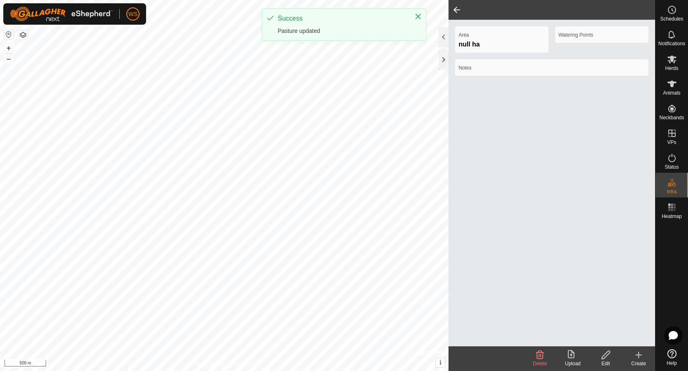
click at [456, 10] on span at bounding box center [457, 10] width 16 height 20
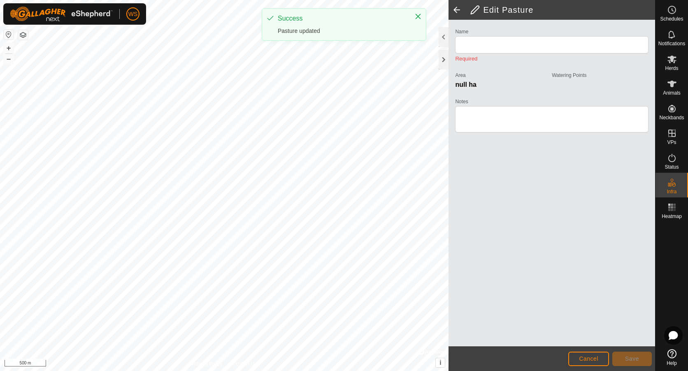
click at [457, 10] on span at bounding box center [457, 10] width 16 height 20
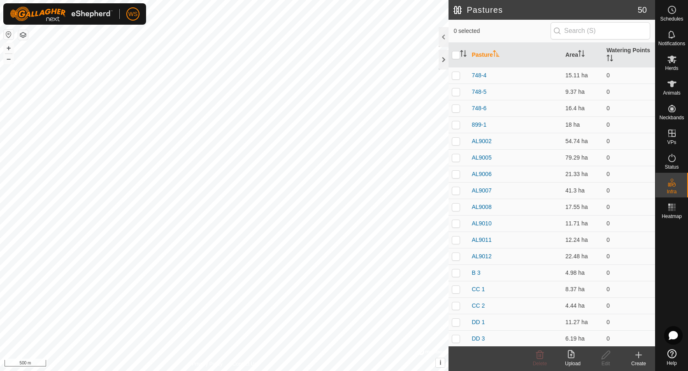
click at [576, 356] on icon at bounding box center [573, 355] width 10 height 10
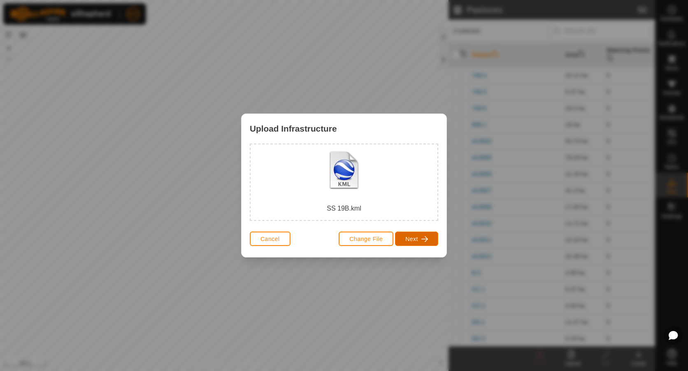
click at [411, 237] on span "Next" at bounding box center [412, 239] width 13 height 7
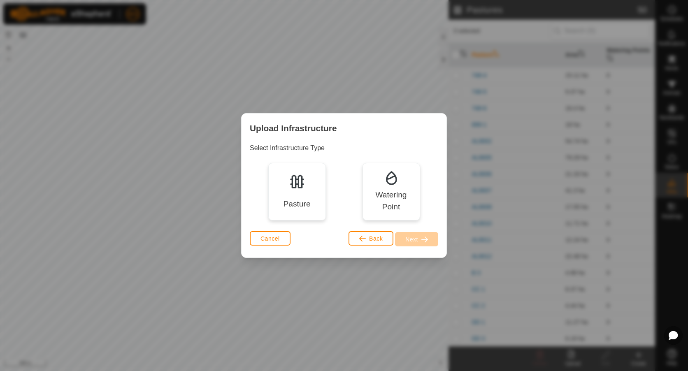
click at [308, 202] on div "Pasture" at bounding box center [296, 204] width 27 height 12
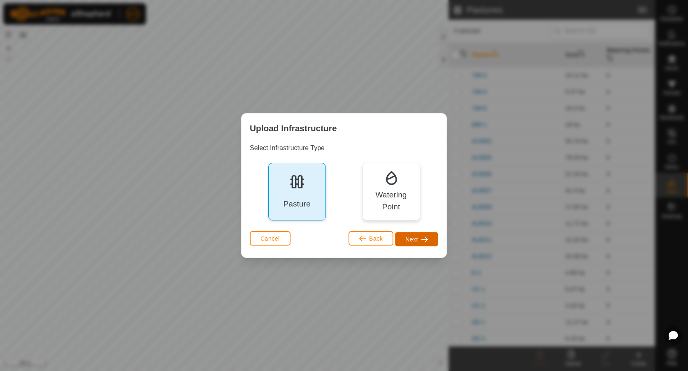
click at [419, 240] on button "Next" at bounding box center [416, 239] width 43 height 14
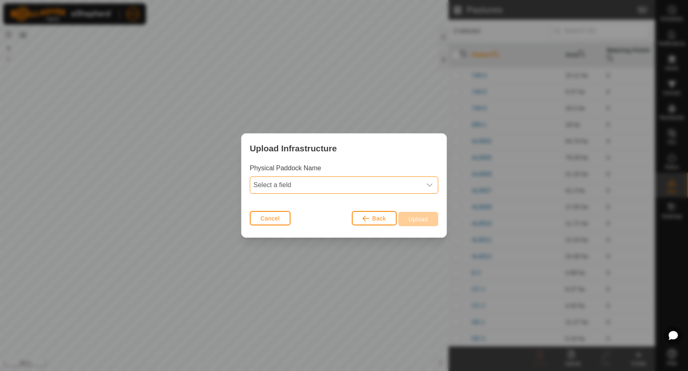
click at [296, 185] on span "Select a field" at bounding box center [335, 185] width 171 height 16
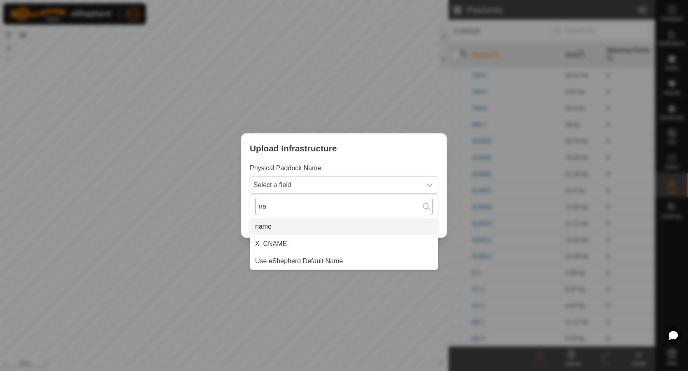
type input "na"
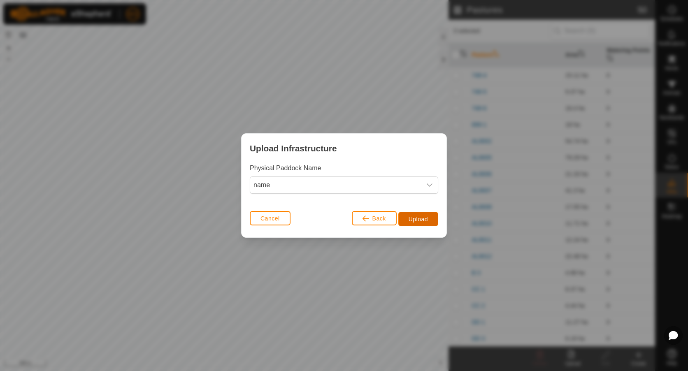
click at [425, 221] on span "Upload" at bounding box center [418, 219] width 19 height 7
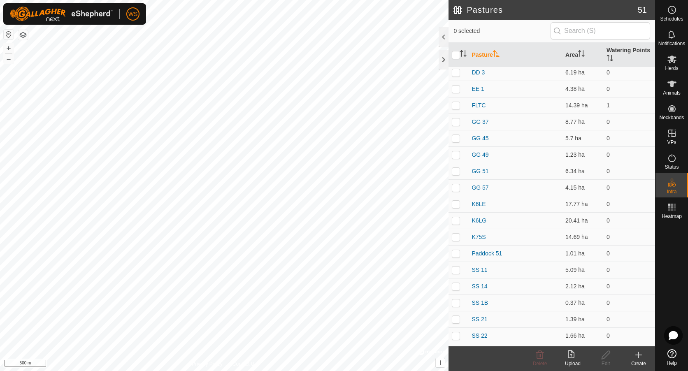
scroll to position [288, 0]
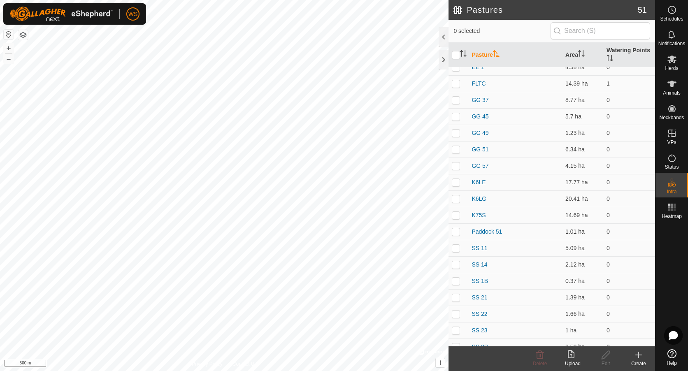
click at [458, 232] on p-checkbox at bounding box center [456, 232] width 8 height 7
checkbox input "true"
click at [606, 356] on icon at bounding box center [606, 355] width 10 height 10
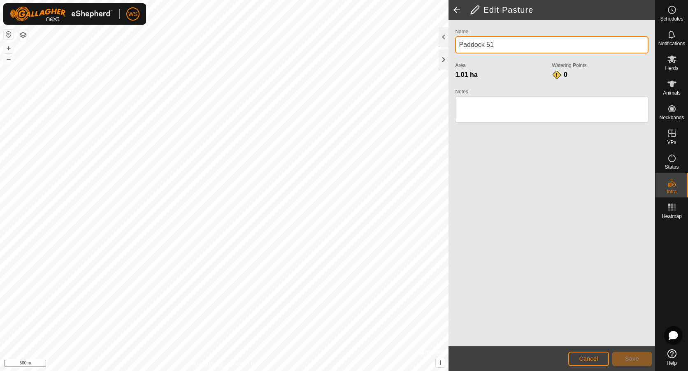
click at [419, 46] on div "Privacy Policy Contact Us + – ⇧ i © Mapbox , © OpenStreetMap , Improve this map…" at bounding box center [327, 185] width 655 height 371
type input "SS 19B"
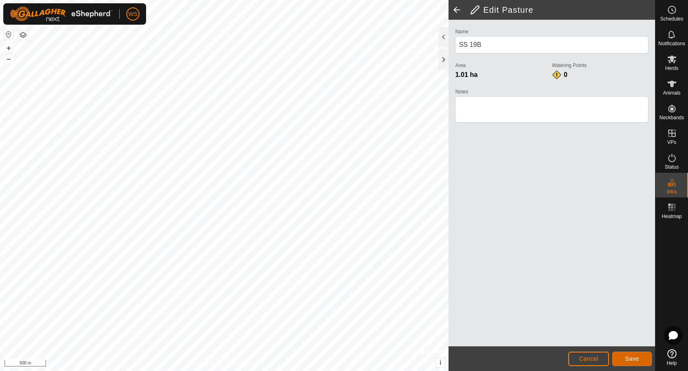
click at [632, 359] on span "Save" at bounding box center [632, 359] width 14 height 7
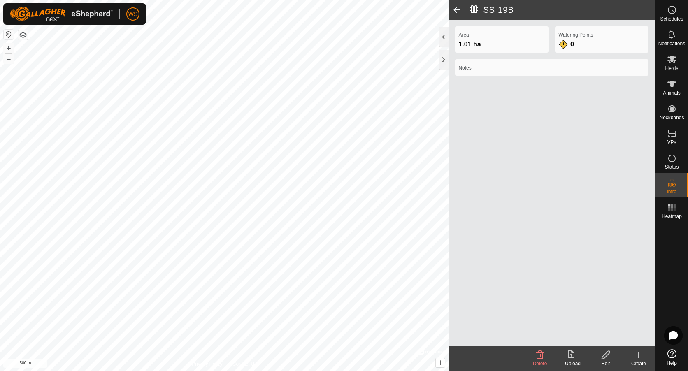
click at [569, 359] on icon at bounding box center [573, 355] width 10 height 10
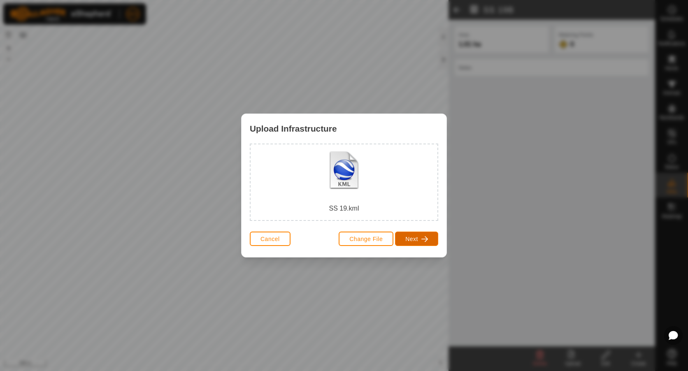
click at [413, 238] on span "Next" at bounding box center [412, 239] width 13 height 7
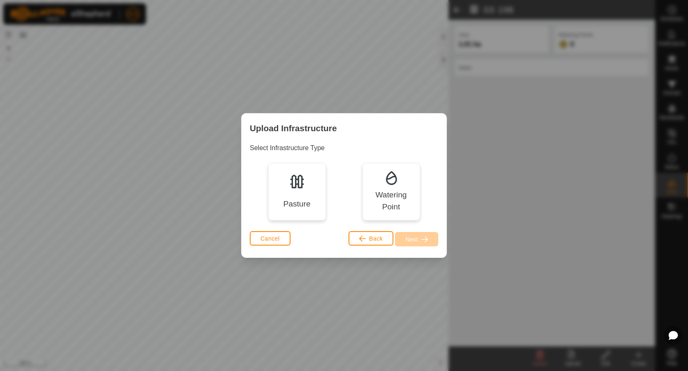
click at [309, 199] on div "Pasture" at bounding box center [296, 204] width 27 height 12
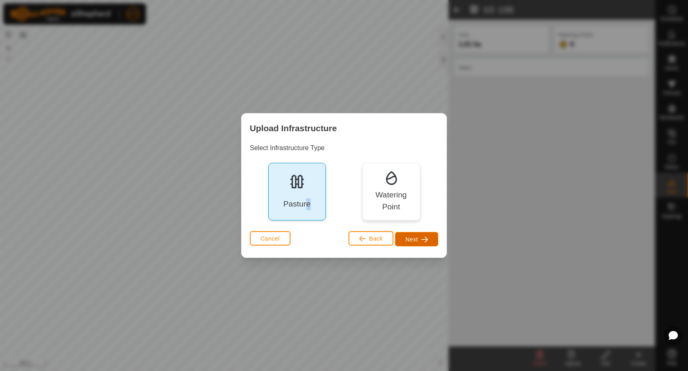
click at [405, 239] on button "Next" at bounding box center [416, 239] width 43 height 14
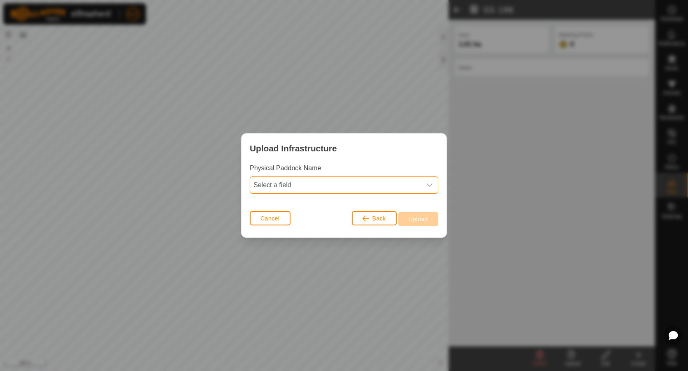
click at [350, 185] on span "Select a field" at bounding box center [335, 185] width 171 height 16
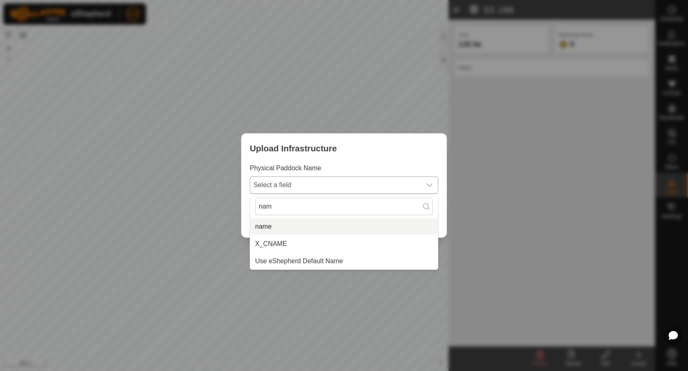
type input "nam"
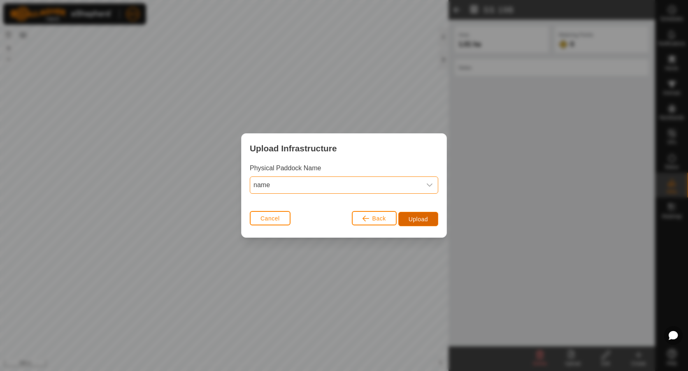
click at [417, 222] on span "Upload" at bounding box center [418, 219] width 19 height 7
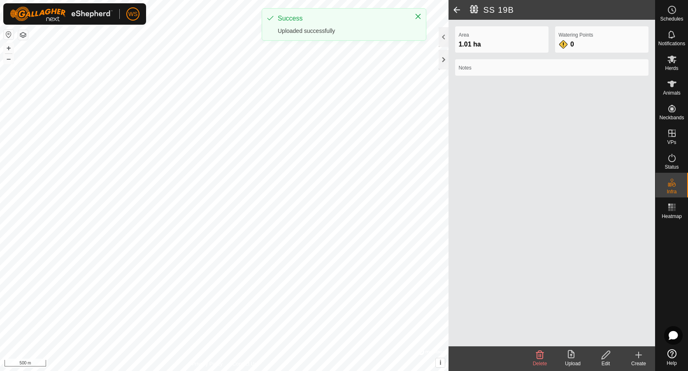
click at [455, 9] on span at bounding box center [457, 10] width 16 height 20
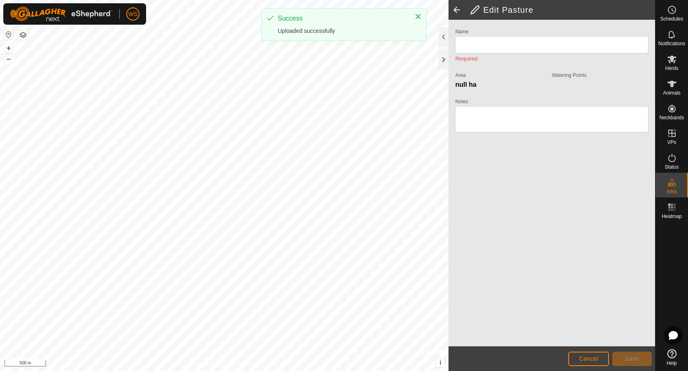
type input "SS 19B"
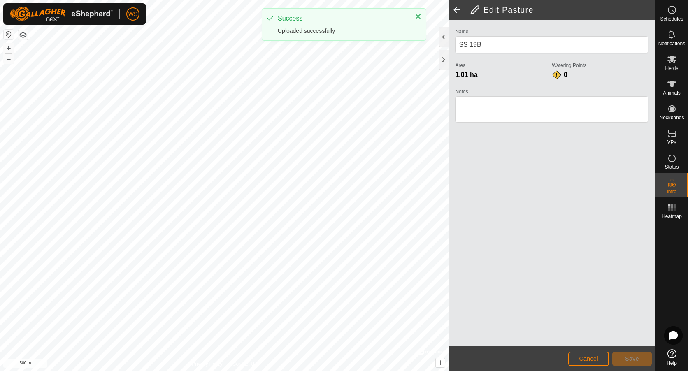
click at [455, 9] on span at bounding box center [457, 10] width 16 height 20
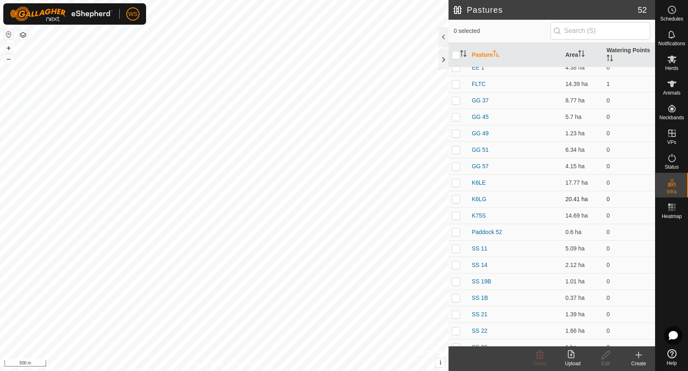
scroll to position [288, 0]
click at [455, 235] on p-checkbox at bounding box center [456, 232] width 8 height 7
checkbox input "true"
click at [606, 356] on icon at bounding box center [606, 355] width 8 height 8
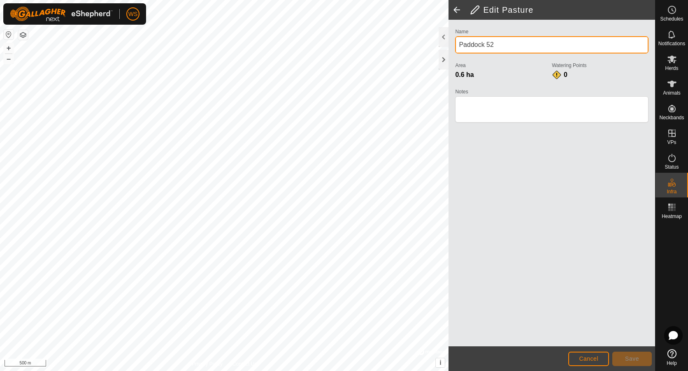
click at [387, 29] on div "Privacy Policy Contact Us + – ⇧ i © Mapbox , © OpenStreetMap , Improve this map…" at bounding box center [327, 185] width 655 height 371
type input "SS 19"
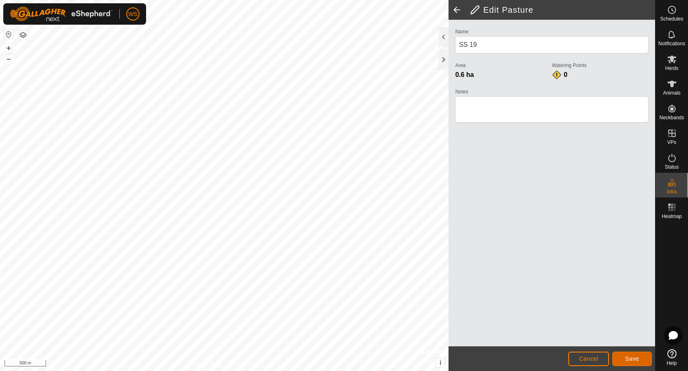
click at [630, 358] on span "Save" at bounding box center [632, 359] width 14 height 7
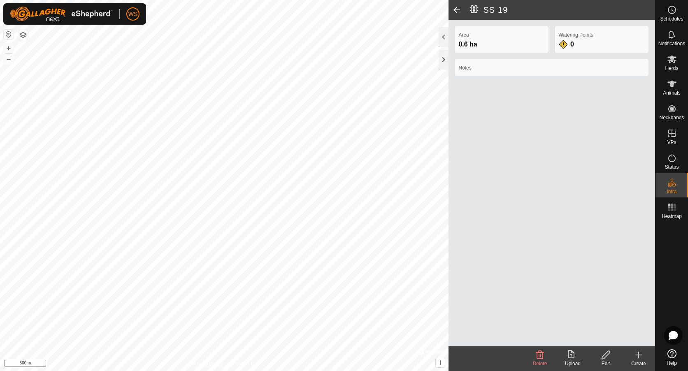
click at [453, 10] on span at bounding box center [457, 10] width 16 height 20
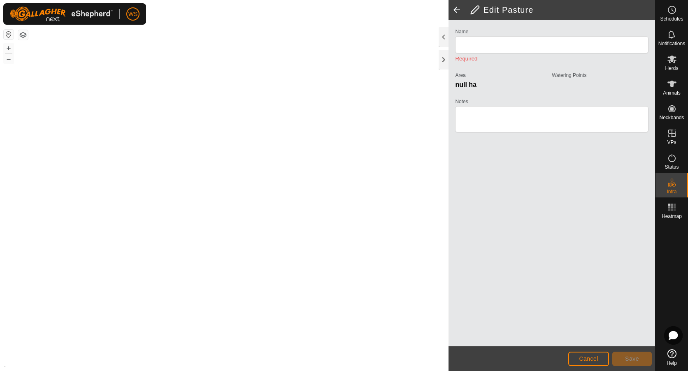
type input "SS 19"
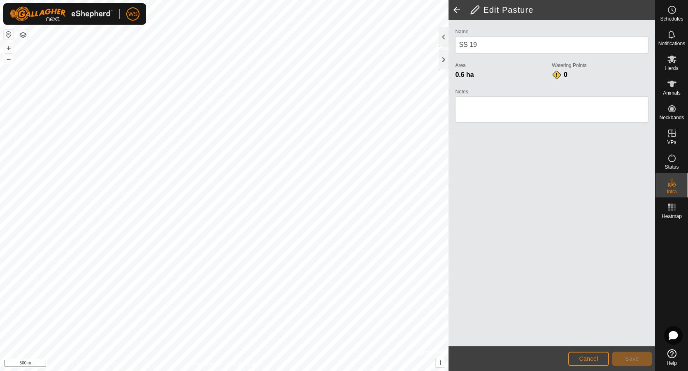
click at [457, 11] on span at bounding box center [457, 10] width 16 height 20
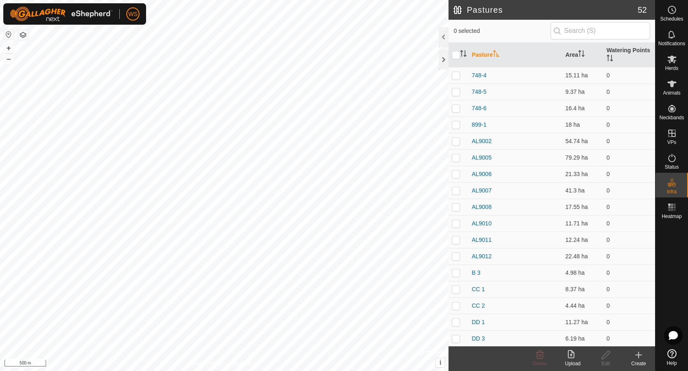
click at [576, 361] on div "Upload" at bounding box center [573, 363] width 33 height 7
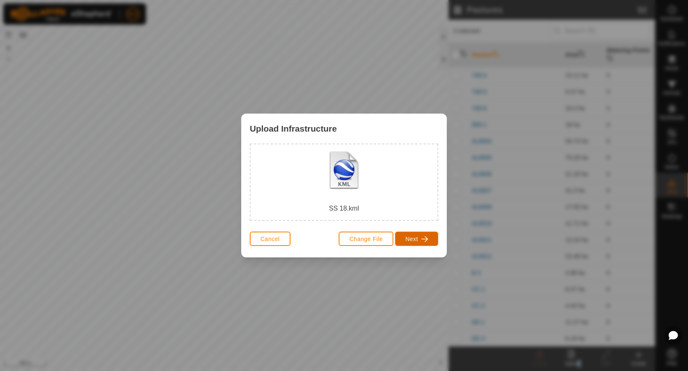
click at [419, 243] on button "Next" at bounding box center [416, 239] width 43 height 14
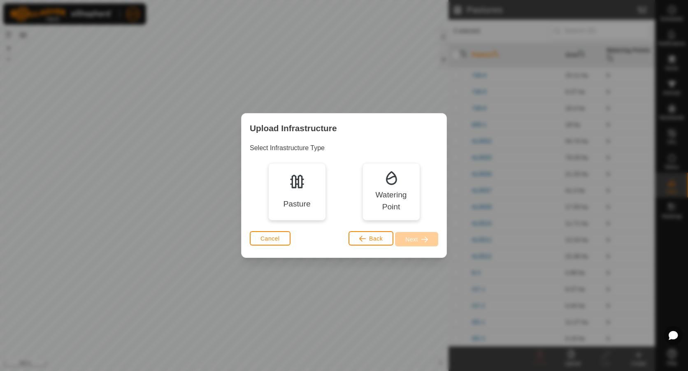
drag, startPoint x: 299, startPoint y: 197, endPoint x: 304, endPoint y: 201, distance: 5.9
click at [299, 197] on div "Pasture" at bounding box center [297, 192] width 58 height 58
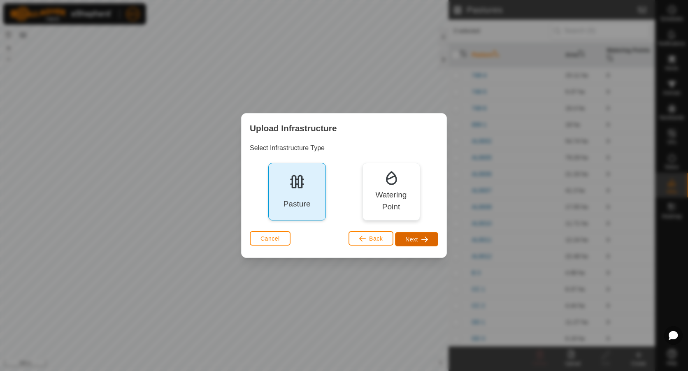
click at [419, 243] on button "Next" at bounding box center [416, 239] width 43 height 14
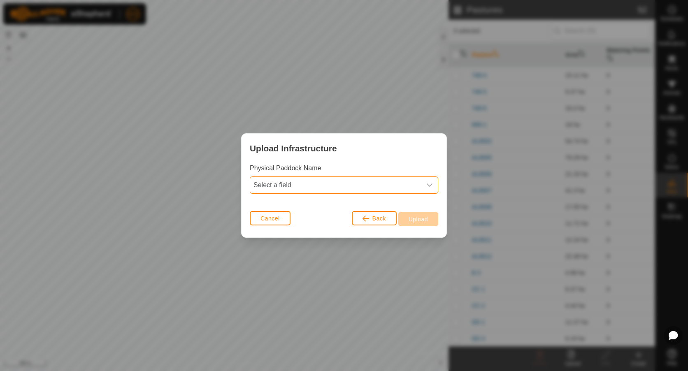
click at [312, 182] on span "Select a field" at bounding box center [335, 185] width 171 height 16
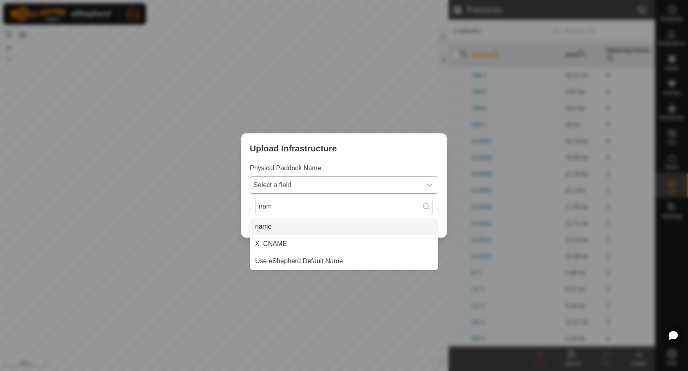
type input "nam"
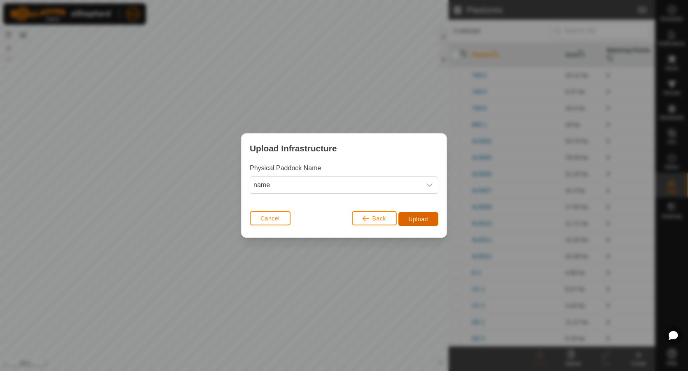
click at [408, 216] on button "Upload" at bounding box center [419, 219] width 40 height 14
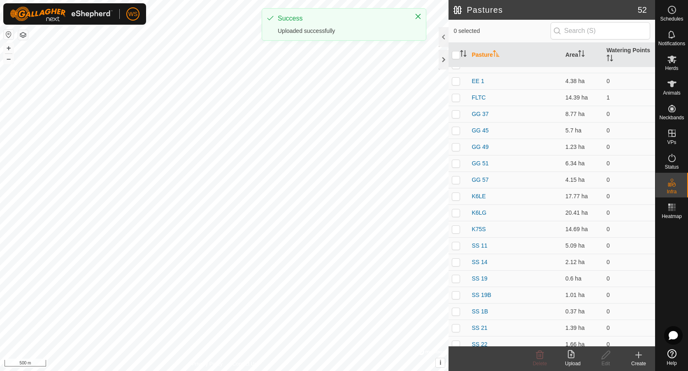
scroll to position [288, 0]
click at [459, 233] on p-checkbox at bounding box center [456, 232] width 8 height 7
checkbox input "true"
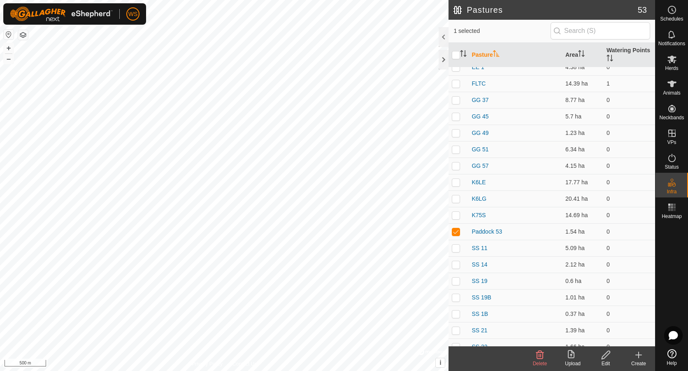
click at [605, 358] on icon at bounding box center [606, 355] width 8 height 8
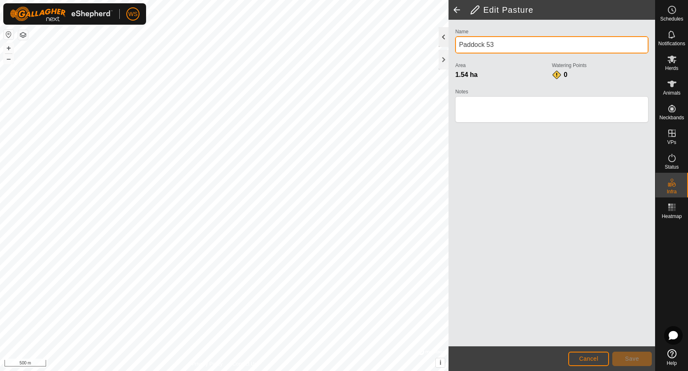
click at [421, 40] on div "Privacy Policy Contact Us + – ⇧ i © Mapbox , © OpenStreetMap , Improve this map…" at bounding box center [327, 185] width 655 height 371
type input "SS 18"
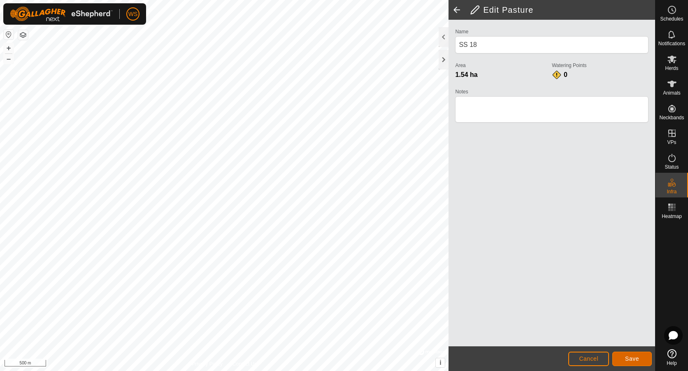
click at [630, 353] on button "Save" at bounding box center [633, 359] width 40 height 14
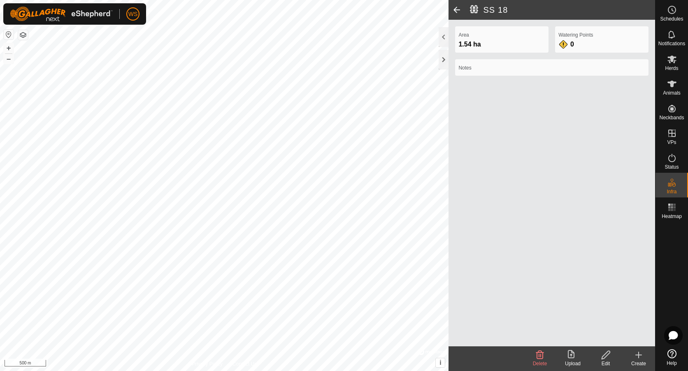
click at [569, 360] on div "Upload" at bounding box center [573, 359] width 33 height 25
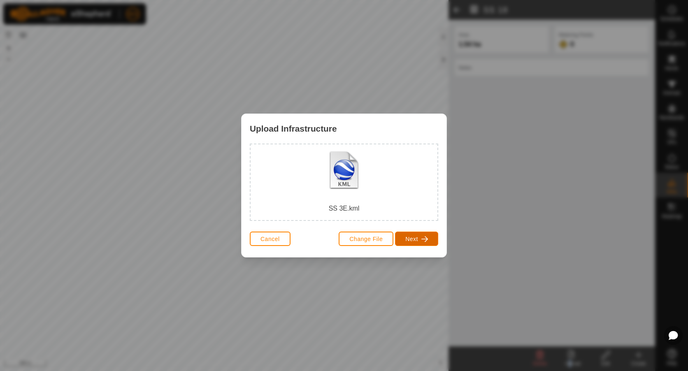
click at [407, 240] on span "Next" at bounding box center [412, 239] width 13 height 7
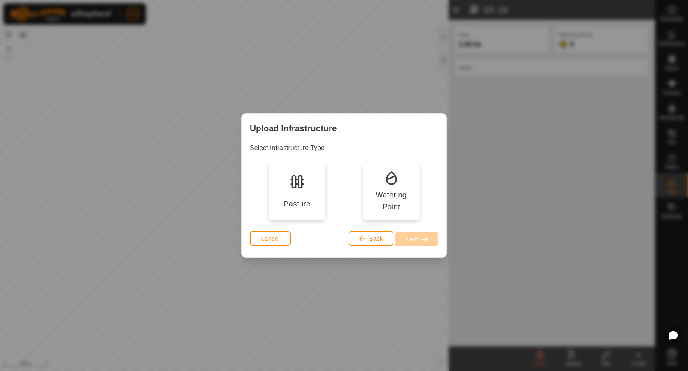
drag, startPoint x: 276, startPoint y: 209, endPoint x: 399, endPoint y: 231, distance: 124.7
click at [278, 208] on div "Pasture" at bounding box center [297, 192] width 58 height 58
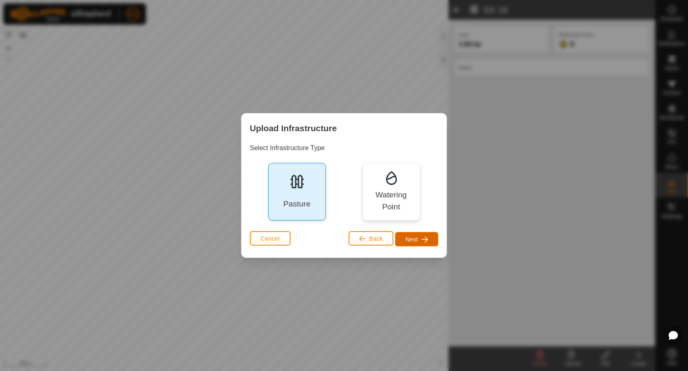
click at [415, 235] on button "Next" at bounding box center [416, 239] width 43 height 14
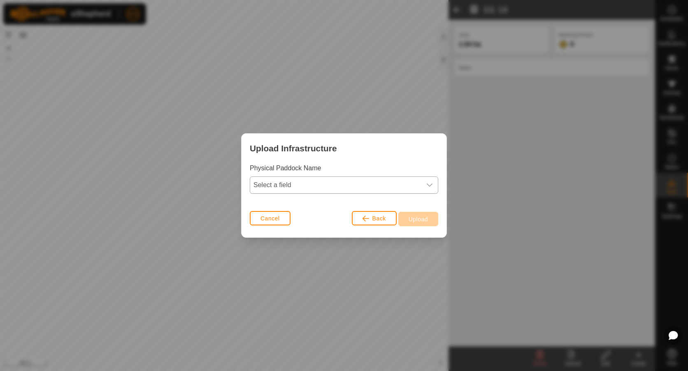
click at [354, 185] on span "Select a field" at bounding box center [335, 185] width 171 height 16
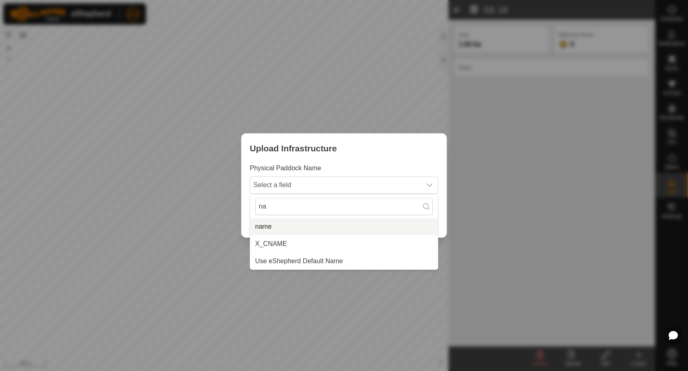
type input "na"
click at [295, 229] on li "name" at bounding box center [344, 227] width 188 height 16
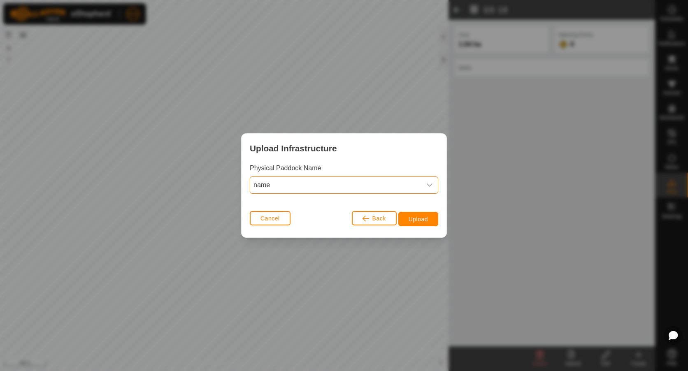
click at [415, 211] on div "Back Upload" at bounding box center [395, 219] width 86 height 21
click at [414, 218] on span "Upload" at bounding box center [418, 219] width 19 height 7
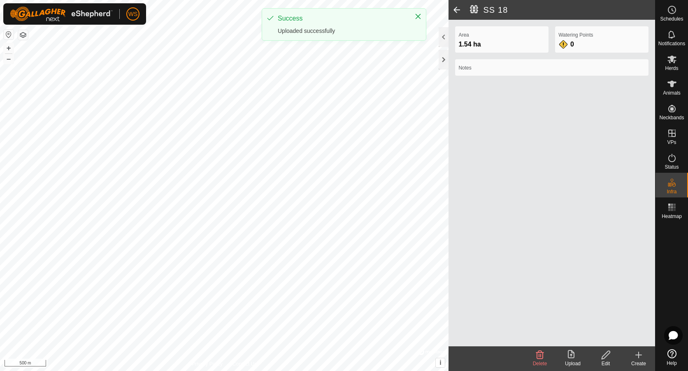
click at [458, 10] on span at bounding box center [457, 10] width 16 height 20
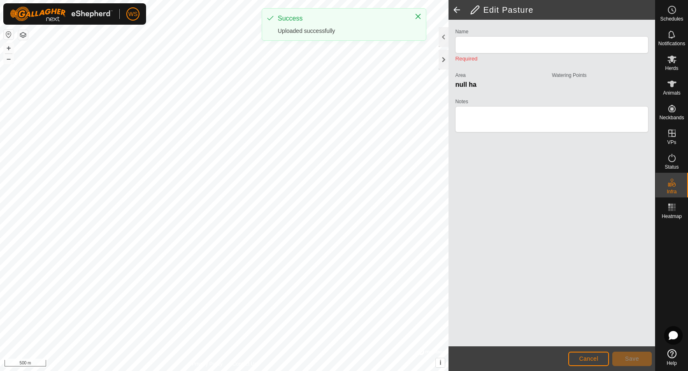
type input "SS 18"
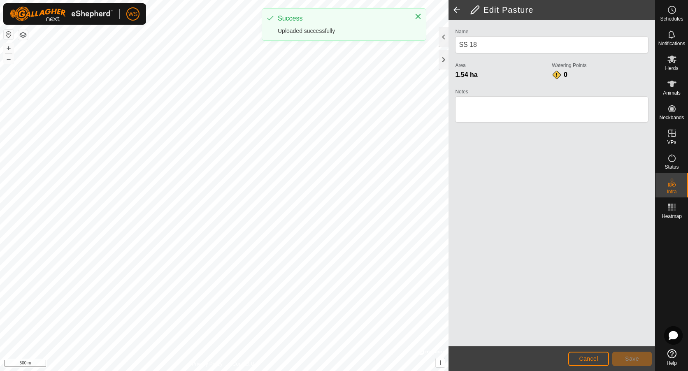
click at [458, 11] on span at bounding box center [457, 10] width 16 height 20
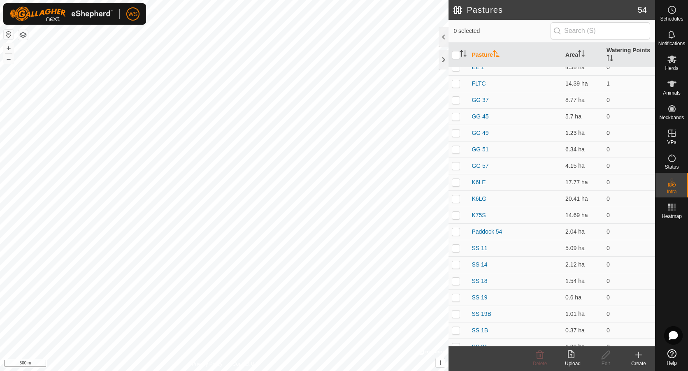
scroll to position [329, 0]
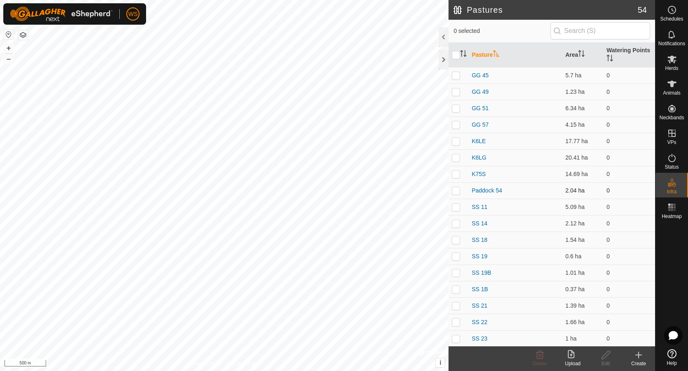
click at [455, 190] on p-checkbox at bounding box center [456, 190] width 8 height 7
checkbox input "true"
drag, startPoint x: 605, startPoint y: 354, endPoint x: 606, endPoint y: 349, distance: 5.4
click at [606, 349] on div "Edit" at bounding box center [606, 359] width 33 height 25
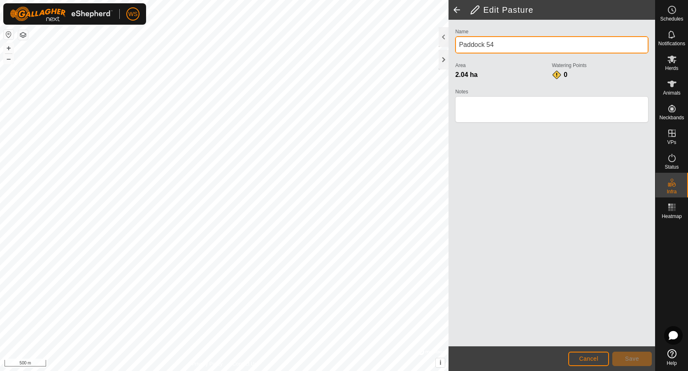
click at [432, 47] on div "Privacy Policy Contact Us + – ⇧ i © Mapbox , © OpenStreetMap , Improve this map…" at bounding box center [327, 185] width 655 height 371
type input "SS 3E"
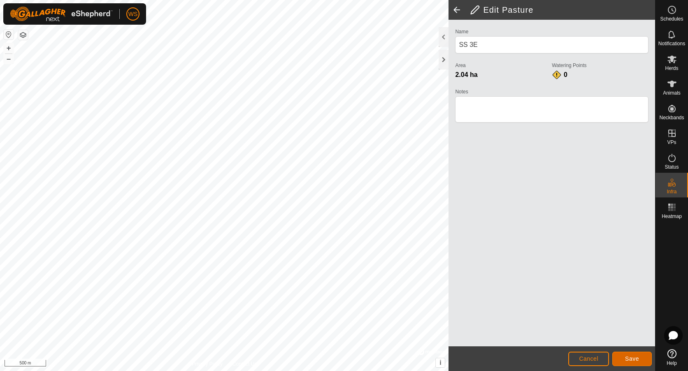
click at [622, 353] on button "Save" at bounding box center [633, 359] width 40 height 14
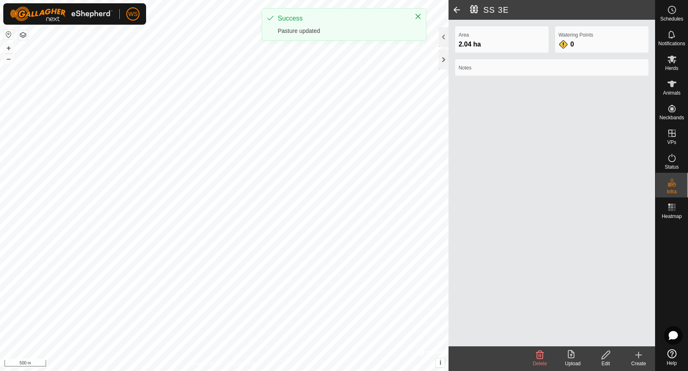
click at [574, 360] on icon at bounding box center [573, 355] width 10 height 10
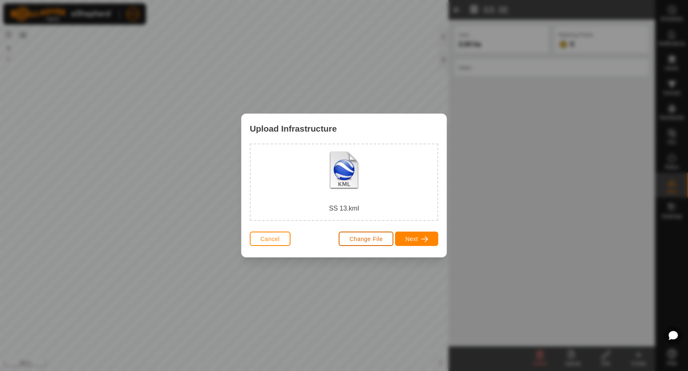
click at [374, 238] on span "Change File" at bounding box center [366, 239] width 33 height 7
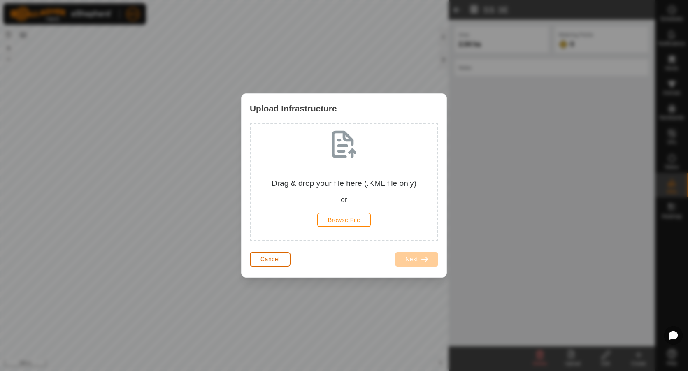
drag, startPoint x: 274, startPoint y: 261, endPoint x: 277, endPoint y: 259, distance: 4.2
click at [277, 259] on span "Cancel" at bounding box center [270, 259] width 19 height 7
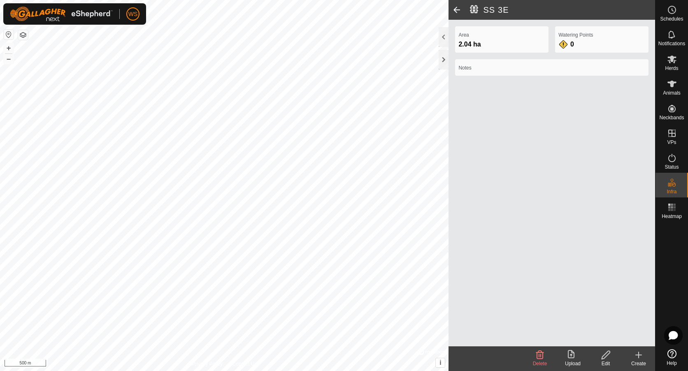
click at [460, 13] on span at bounding box center [457, 10] width 16 height 20
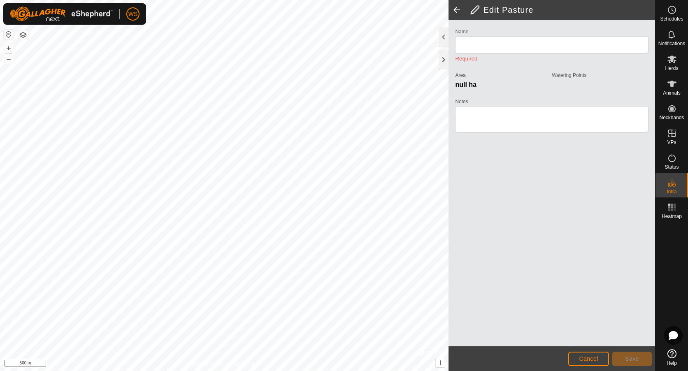
type input "SS 3E"
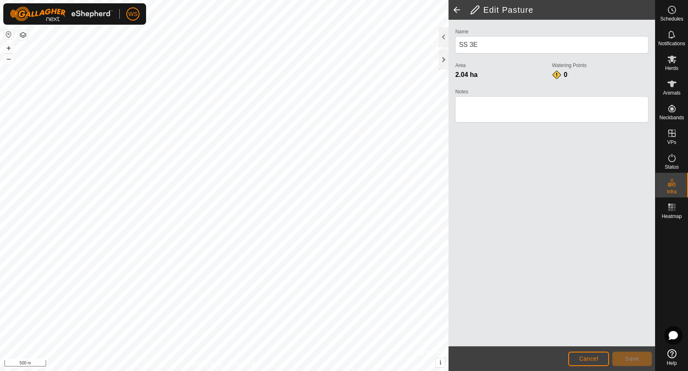
click at [459, 13] on span at bounding box center [457, 10] width 16 height 20
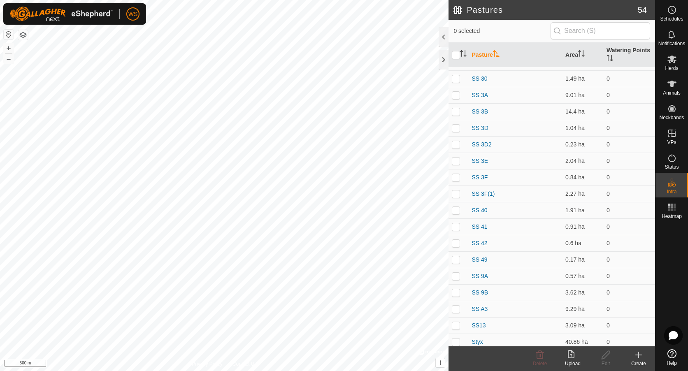
scroll to position [610, 0]
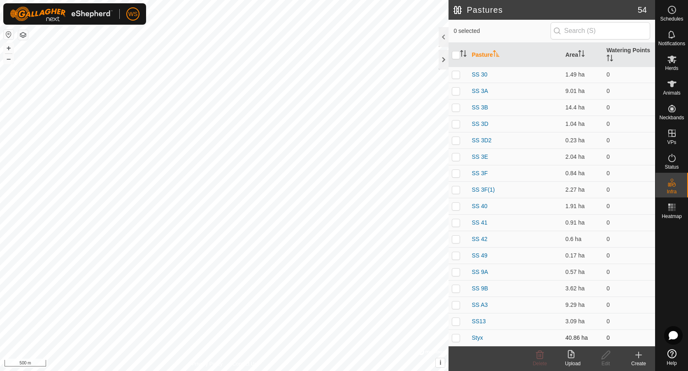
drag, startPoint x: 457, startPoint y: 324, endPoint x: 476, endPoint y: 332, distance: 20.7
click at [457, 324] on p-checkbox at bounding box center [456, 321] width 8 height 7
checkbox input "true"
click at [605, 355] on icon at bounding box center [606, 355] width 10 height 10
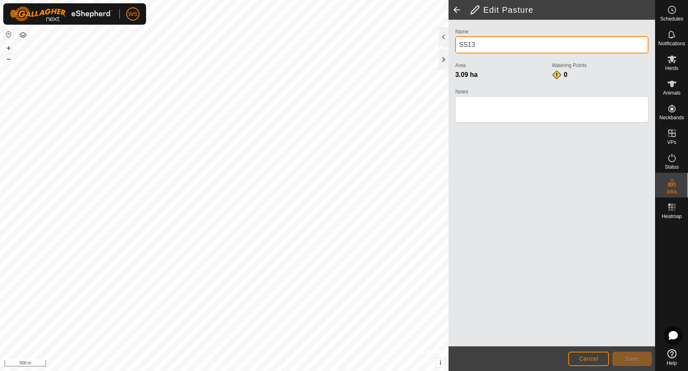
click at [466, 43] on input "SS13" at bounding box center [552, 44] width 194 height 17
type input "SS 13"
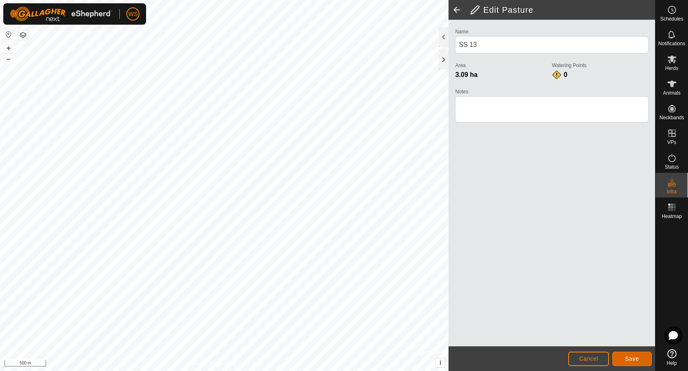
click at [628, 357] on span "Save" at bounding box center [632, 359] width 14 height 7
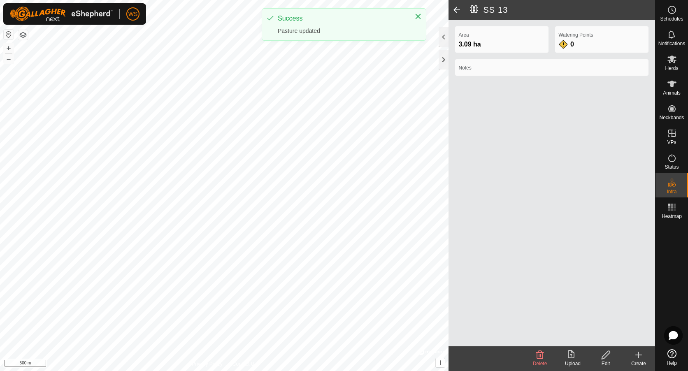
click at [456, 7] on span at bounding box center [457, 10] width 16 height 20
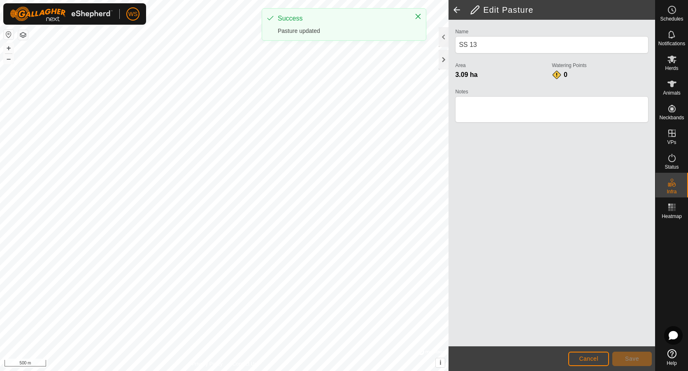
click at [456, 7] on span at bounding box center [457, 10] width 16 height 20
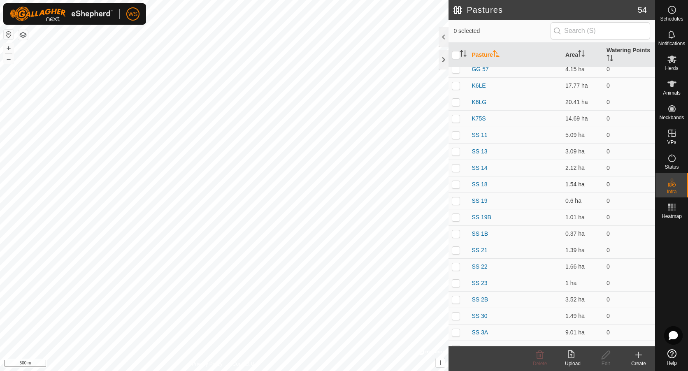
scroll to position [371, 0]
click at [455, 166] on p-checkbox at bounding box center [456, 166] width 8 height 7
checkbox input "true"
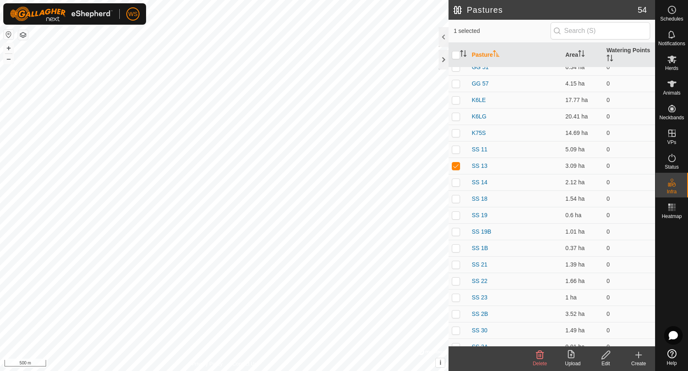
click at [579, 358] on upload-svg-icon at bounding box center [573, 355] width 33 height 10
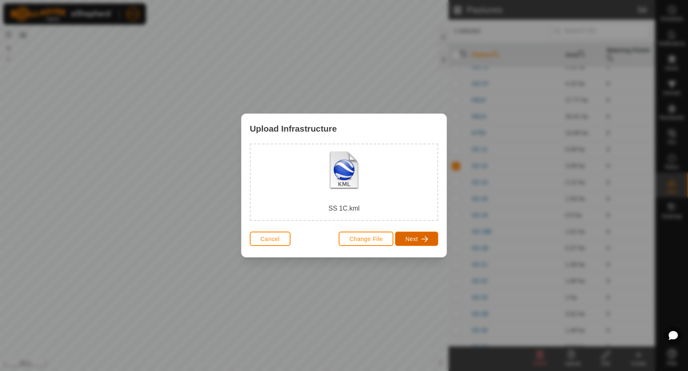
click at [404, 237] on button "Next" at bounding box center [416, 239] width 43 height 14
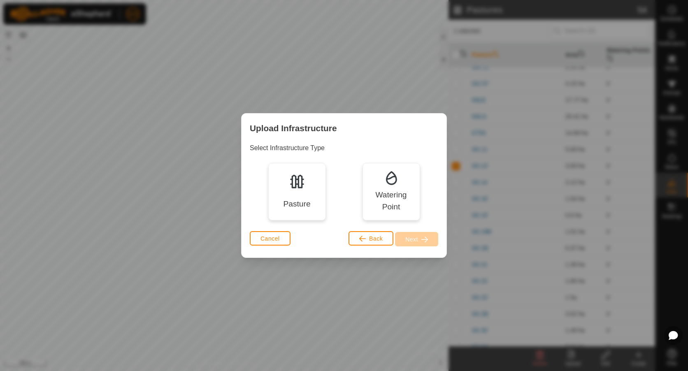
drag, startPoint x: 297, startPoint y: 198, endPoint x: 310, endPoint y: 201, distance: 13.9
click at [307, 201] on div "Pasture" at bounding box center [296, 204] width 27 height 12
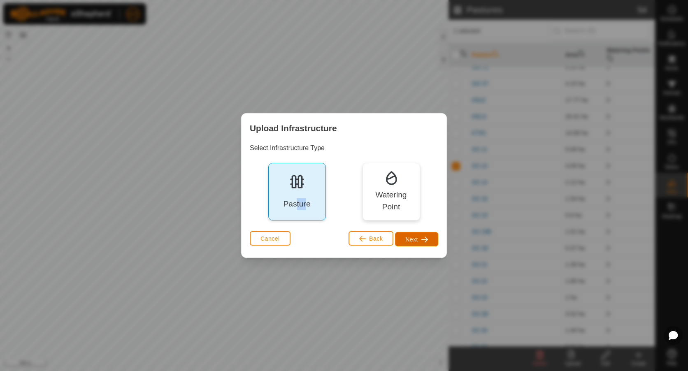
click at [409, 240] on span "Next" at bounding box center [412, 239] width 13 height 7
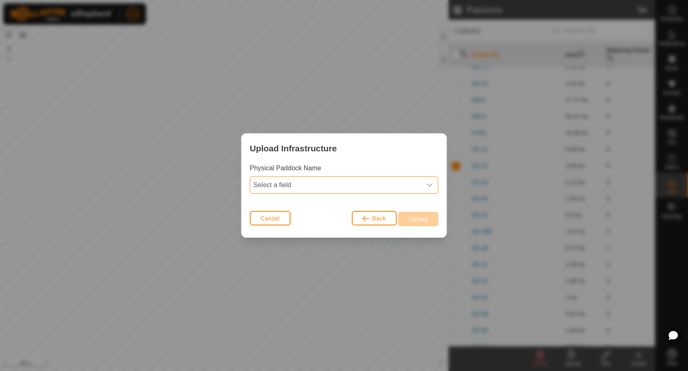
click at [292, 185] on span "Select a field" at bounding box center [335, 185] width 171 height 16
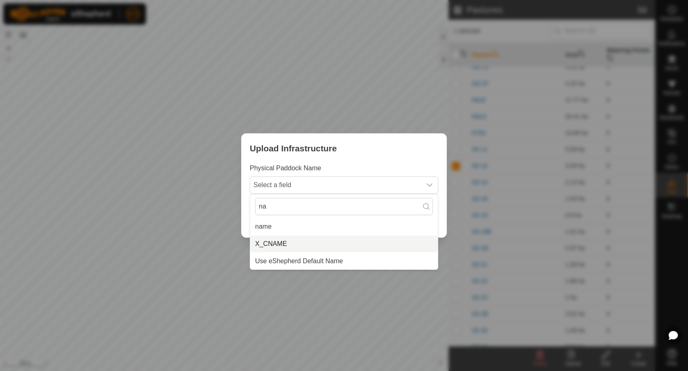
type input "na"
drag, startPoint x: 282, startPoint y: 243, endPoint x: 297, endPoint y: 236, distance: 16.4
click at [284, 241] on li "X_CNAME" at bounding box center [344, 244] width 188 height 16
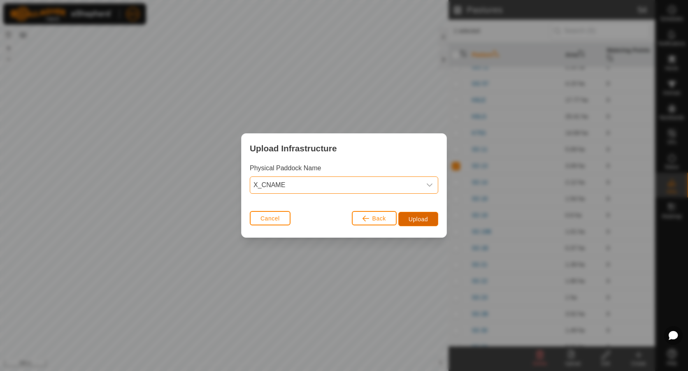
click at [427, 212] on button "Upload" at bounding box center [419, 219] width 40 height 14
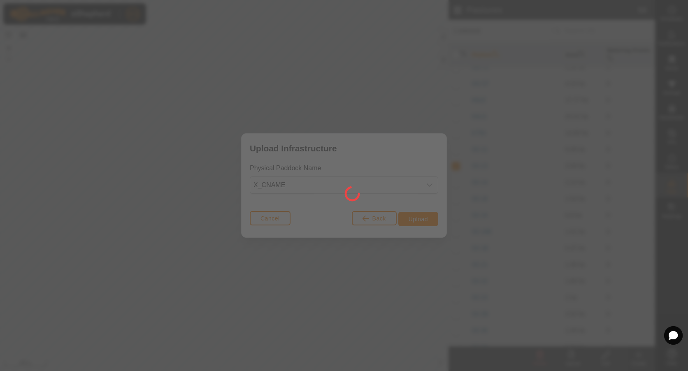
checkbox input "false"
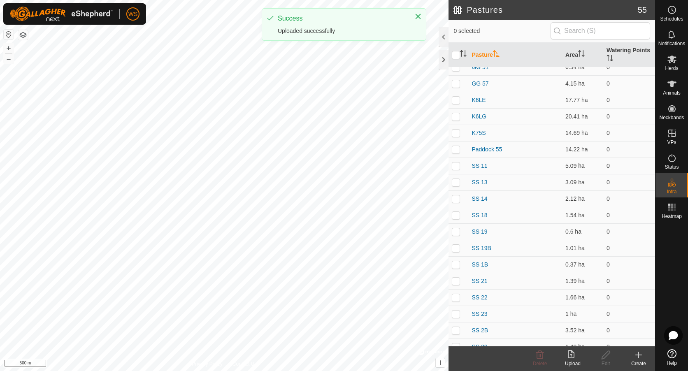
drag, startPoint x: 456, startPoint y: 148, endPoint x: 470, endPoint y: 158, distance: 16.8
click at [457, 148] on p-checkbox at bounding box center [456, 149] width 8 height 7
checkbox input "true"
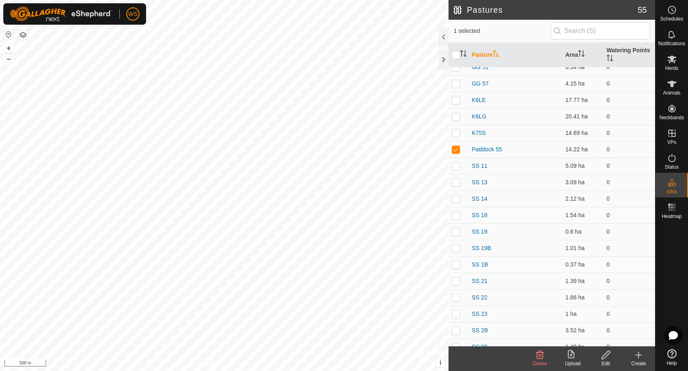
click at [611, 357] on icon at bounding box center [606, 355] width 10 height 10
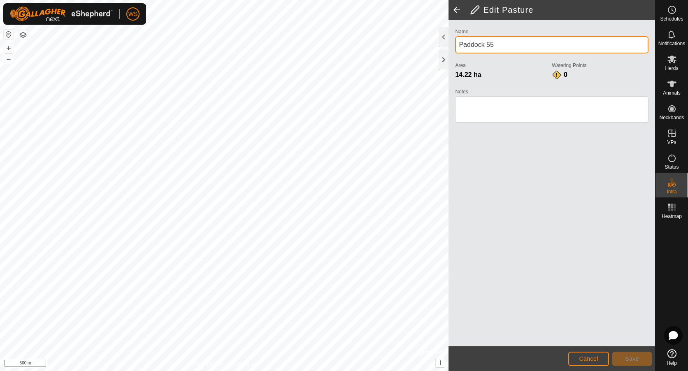
click at [399, 47] on div "Privacy Policy Contact Us + – ⇧ i © Mapbox , © OpenStreetMap , Improve this map…" at bounding box center [327, 185] width 655 height 371
type input "SS 1C"
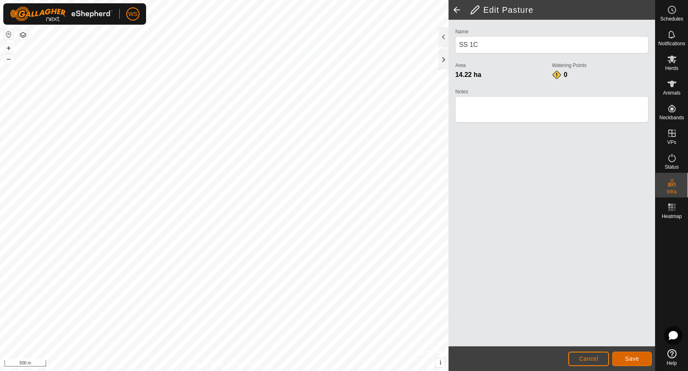
click at [629, 352] on button "Save" at bounding box center [633, 359] width 40 height 14
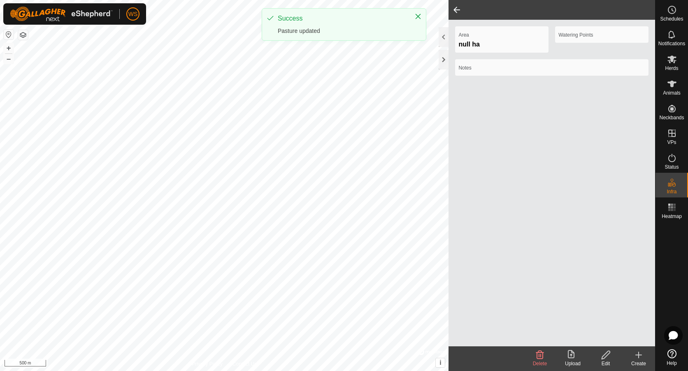
click at [455, 11] on span at bounding box center [457, 10] width 16 height 20
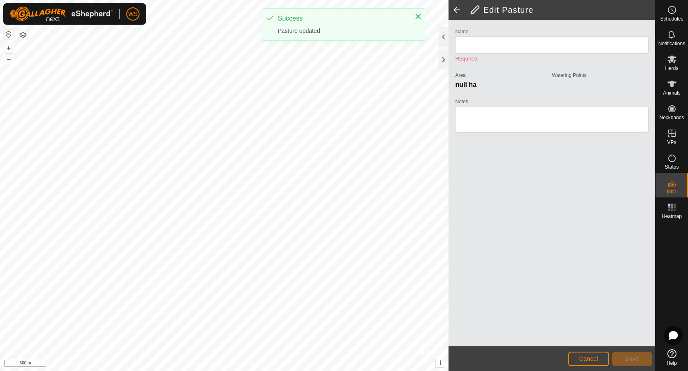
type input "SS 1C"
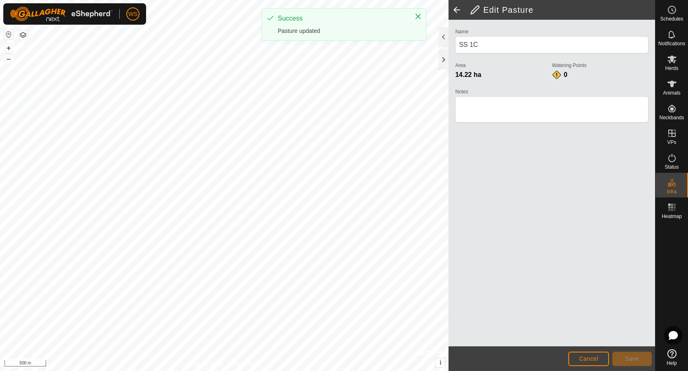
click at [455, 11] on span at bounding box center [457, 10] width 16 height 20
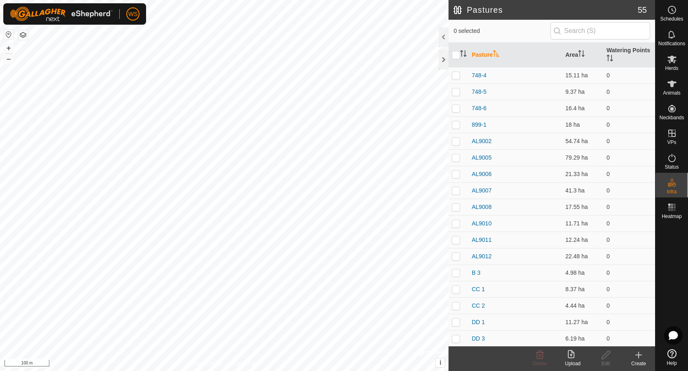
click at [574, 357] on icon at bounding box center [571, 354] width 7 height 8
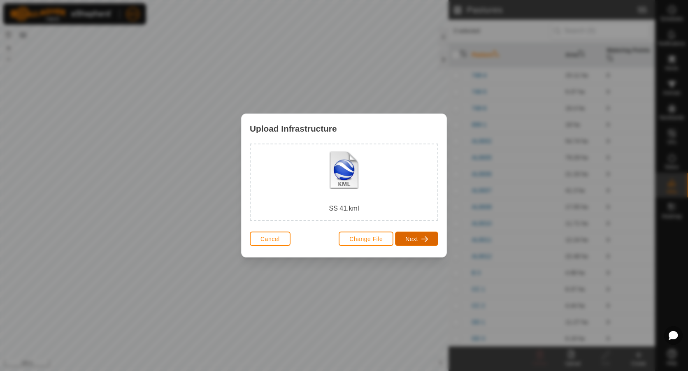
drag, startPoint x: 417, startPoint y: 237, endPoint x: 429, endPoint y: 233, distance: 12.4
click at [417, 236] on span "Next" at bounding box center [412, 239] width 13 height 7
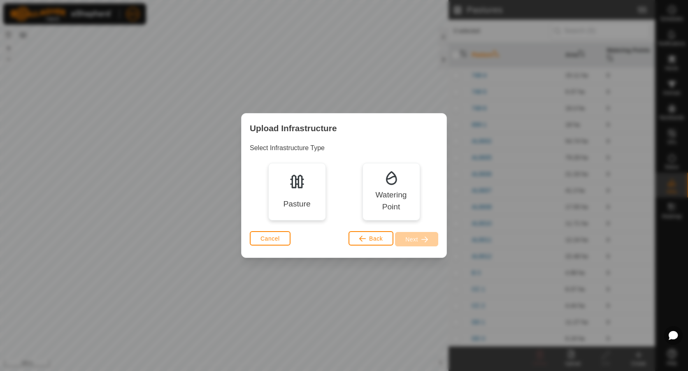
drag, startPoint x: 301, startPoint y: 195, endPoint x: 359, endPoint y: 221, distance: 63.6
click at [301, 194] on div "Pasture" at bounding box center [297, 192] width 58 height 58
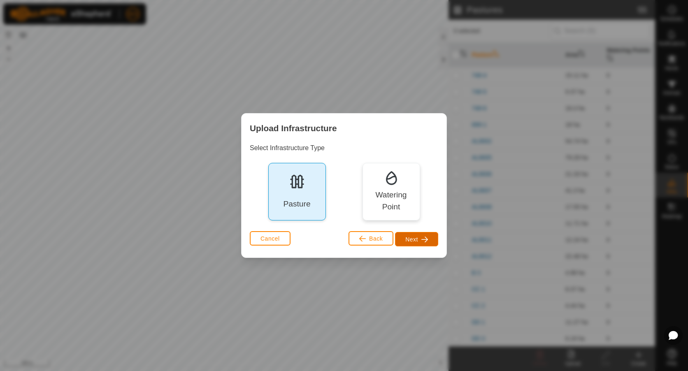
click at [427, 238] on span "button" at bounding box center [425, 239] width 7 height 7
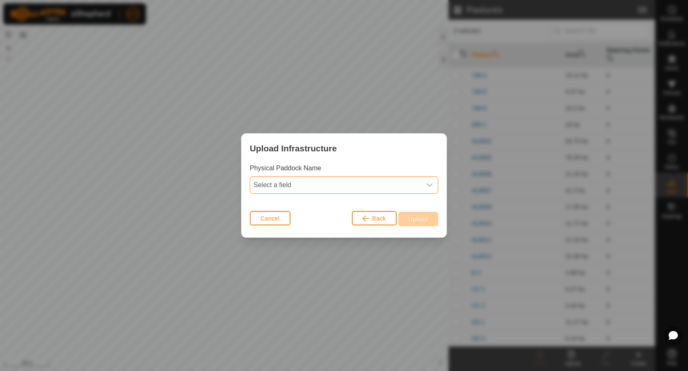
click at [362, 190] on span "Select a field" at bounding box center [335, 185] width 171 height 16
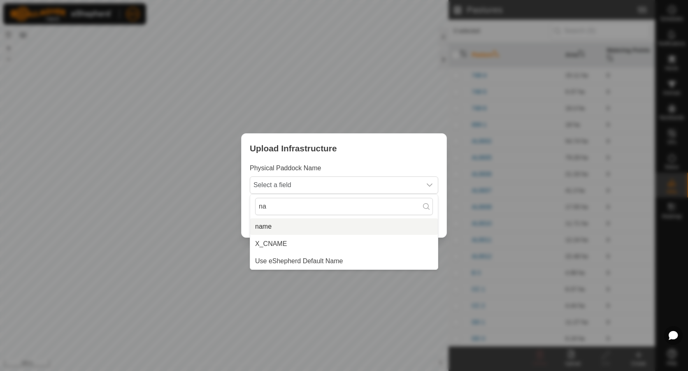
type input "na"
click at [342, 226] on li "name" at bounding box center [344, 227] width 188 height 16
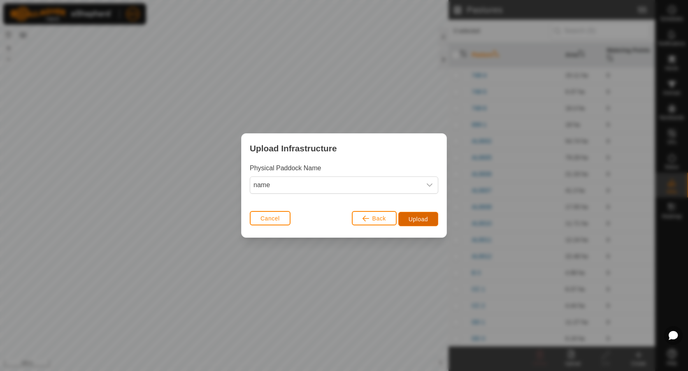
click at [413, 219] on span "Upload" at bounding box center [418, 219] width 19 height 7
click at [364, 188] on span "name" at bounding box center [335, 185] width 171 height 16
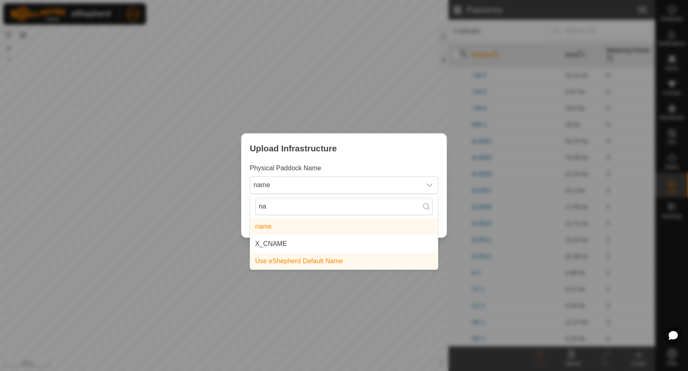
click at [297, 245] on li "X_CNAME" at bounding box center [344, 244] width 188 height 16
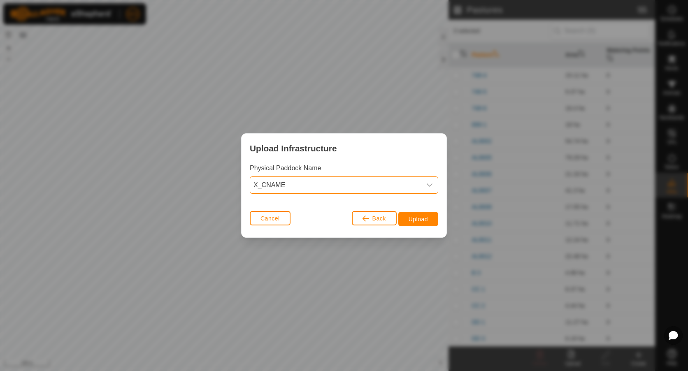
click at [327, 189] on span "X_CNAME" at bounding box center [335, 185] width 171 height 16
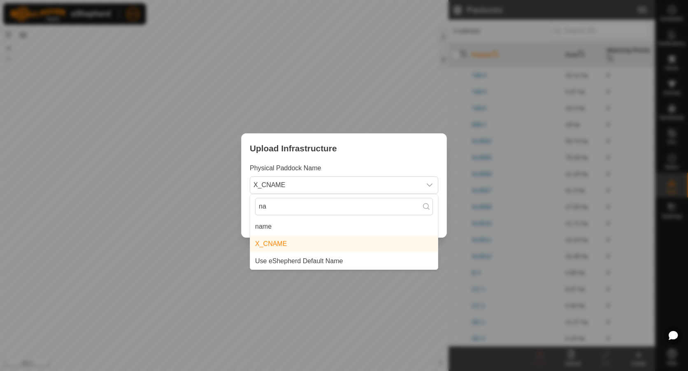
click at [299, 229] on li "name" at bounding box center [344, 227] width 188 height 16
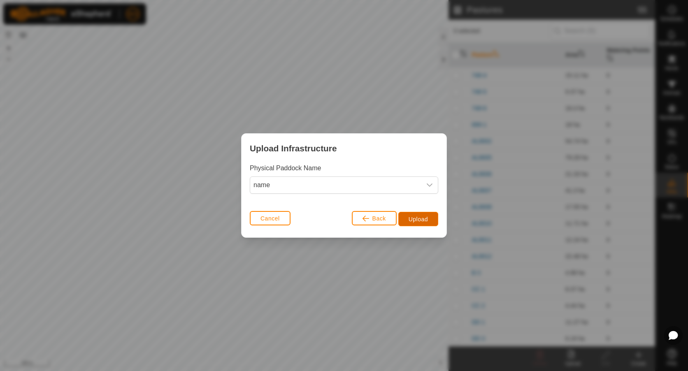
click at [425, 219] on span "Upload" at bounding box center [418, 219] width 19 height 7
click at [421, 221] on span "Upload" at bounding box center [418, 219] width 19 height 7
click at [270, 223] on button "Cancel" at bounding box center [270, 218] width 41 height 14
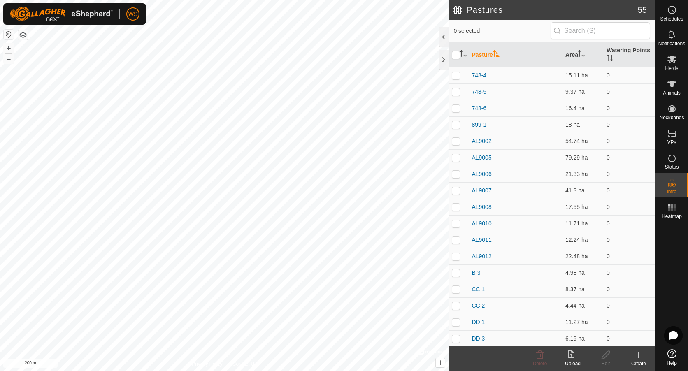
click at [576, 359] on icon at bounding box center [573, 355] width 10 height 10
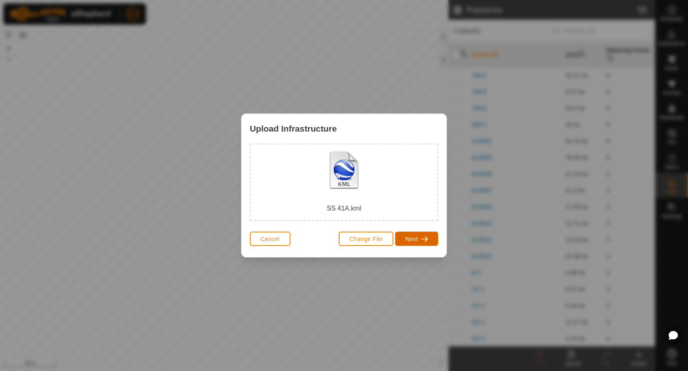
click at [416, 237] on span "Next" at bounding box center [412, 239] width 13 height 7
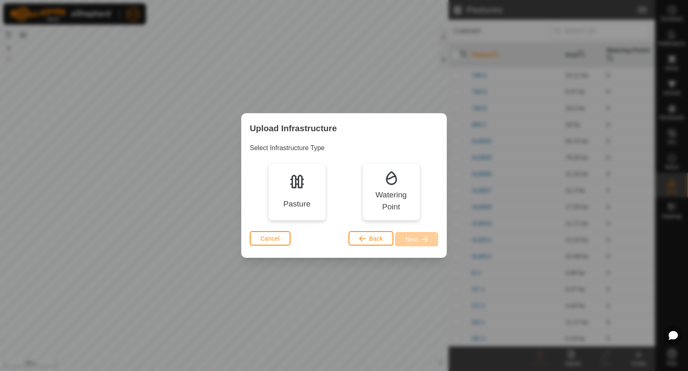
click at [314, 203] on div "Pasture" at bounding box center [297, 192] width 58 height 58
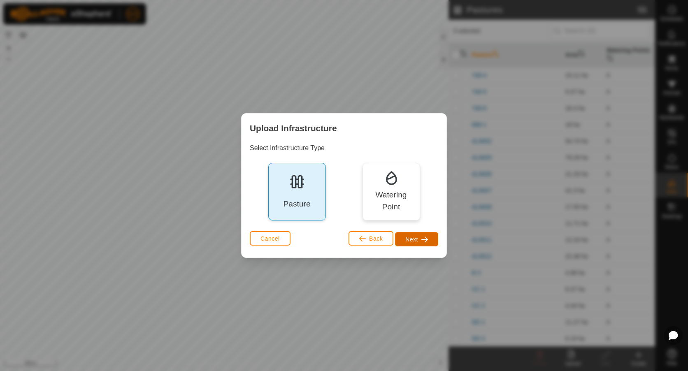
click at [428, 240] on span "button" at bounding box center [425, 239] width 7 height 7
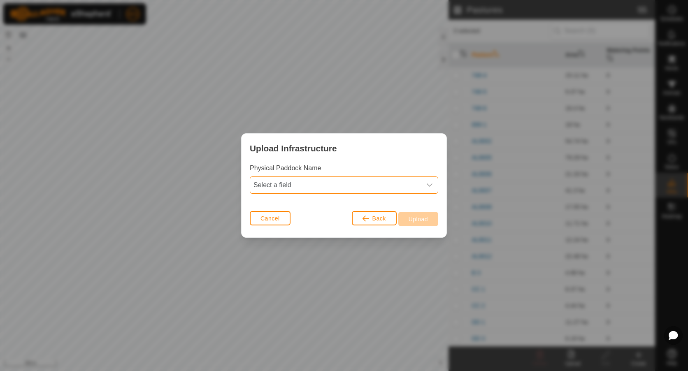
click at [303, 187] on span "Select a field" at bounding box center [335, 185] width 171 height 16
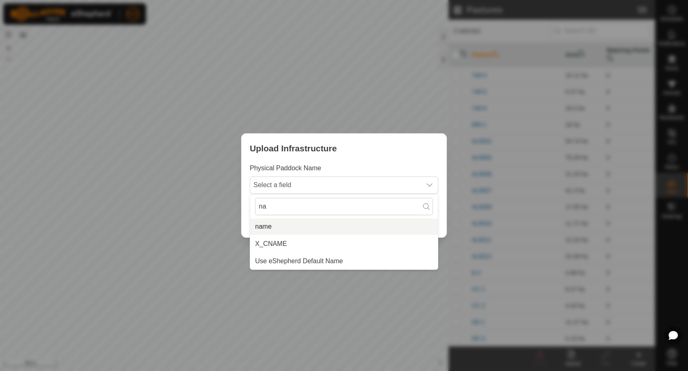
type input "na"
click at [273, 228] on li "name" at bounding box center [344, 227] width 188 height 16
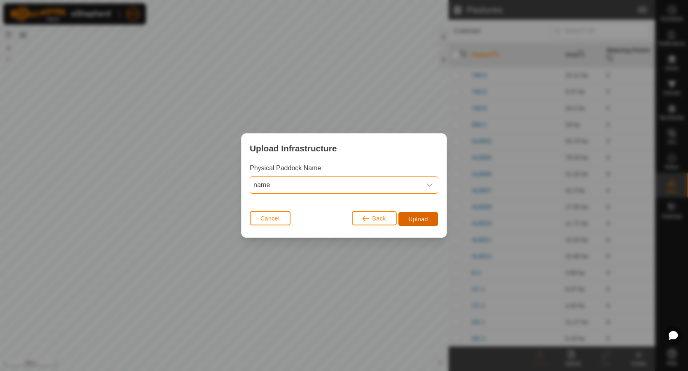
click at [416, 218] on span "Upload" at bounding box center [418, 219] width 19 height 7
click at [281, 219] on button "Cancel" at bounding box center [270, 218] width 41 height 14
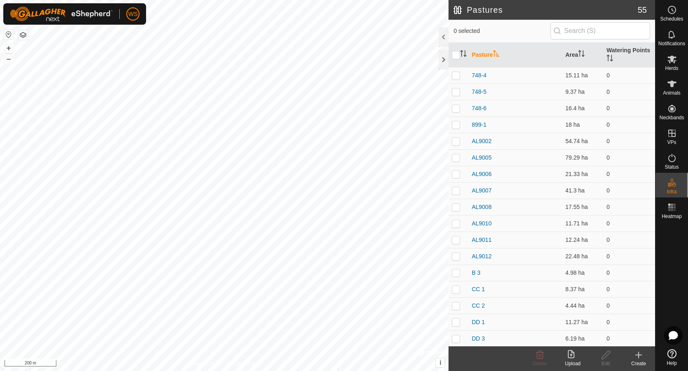
click at [573, 364] on div "Upload" at bounding box center [573, 363] width 33 height 7
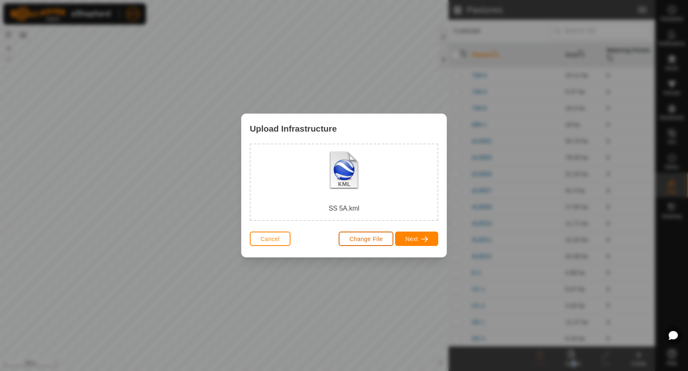
click at [363, 241] on span "Change File" at bounding box center [366, 239] width 33 height 7
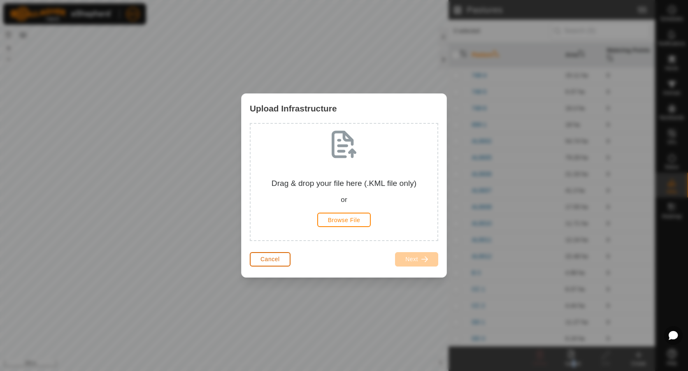
click at [279, 261] on span "Cancel" at bounding box center [270, 259] width 19 height 7
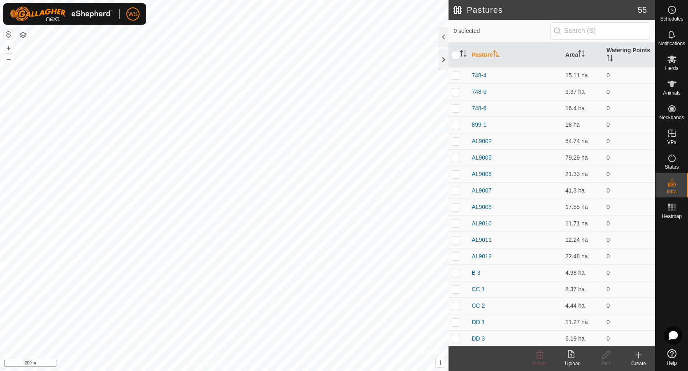
click at [576, 358] on icon at bounding box center [573, 355] width 10 height 10
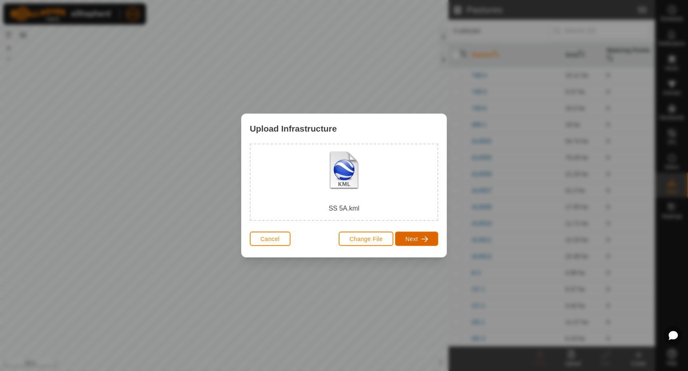
click at [413, 243] on button "Next" at bounding box center [416, 239] width 43 height 14
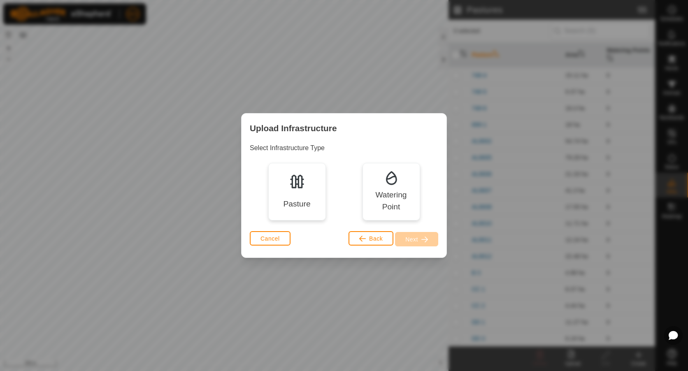
drag, startPoint x: 300, startPoint y: 200, endPoint x: 337, endPoint y: 221, distance: 42.6
click at [300, 200] on div "Pasture" at bounding box center [296, 204] width 27 height 12
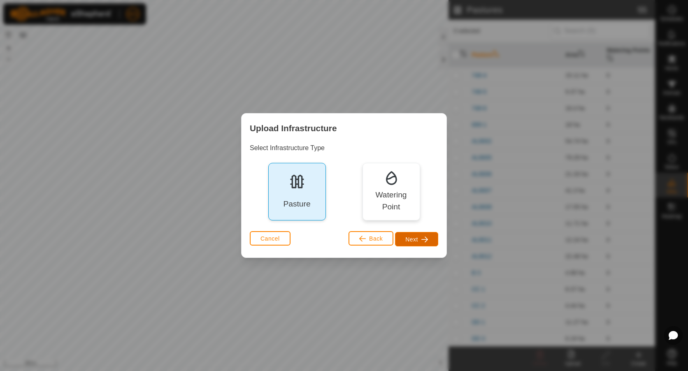
click at [413, 237] on span "Next" at bounding box center [412, 239] width 13 height 7
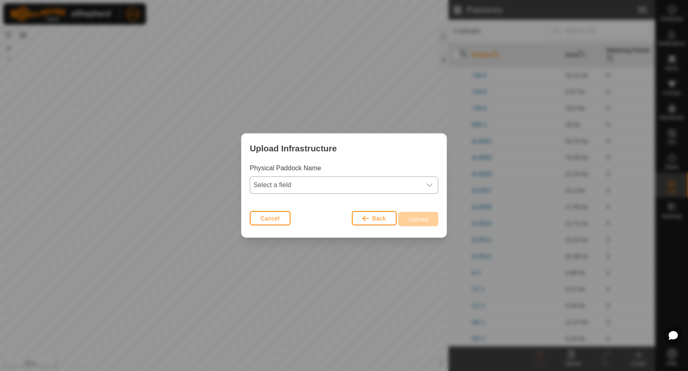
click at [371, 186] on span "Select a field" at bounding box center [335, 185] width 171 height 16
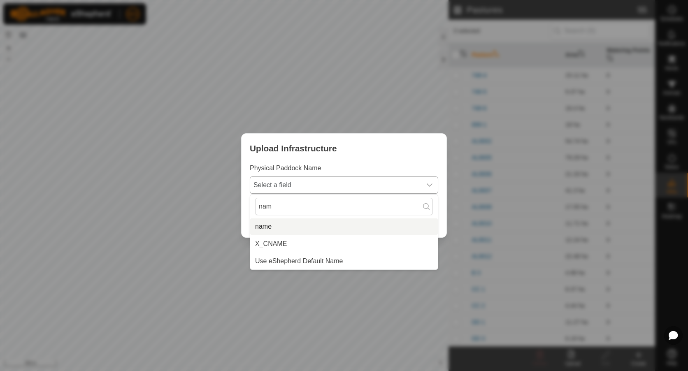
type input "nam"
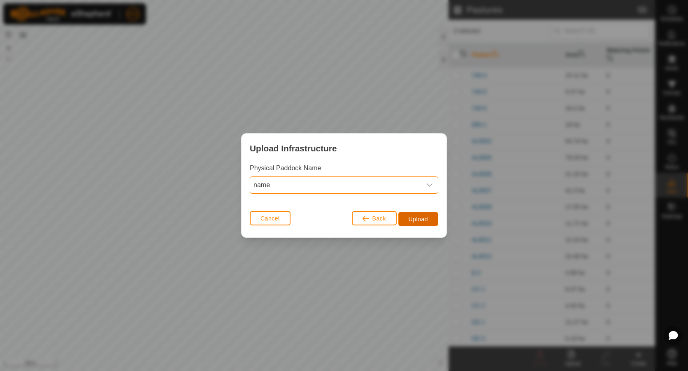
click at [408, 217] on button "Upload" at bounding box center [419, 219] width 40 height 14
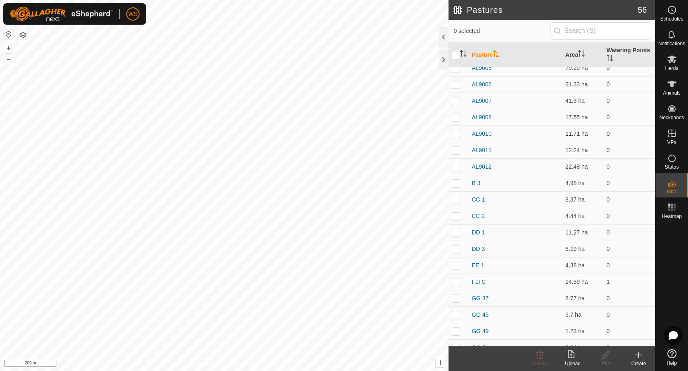
scroll to position [247, 0]
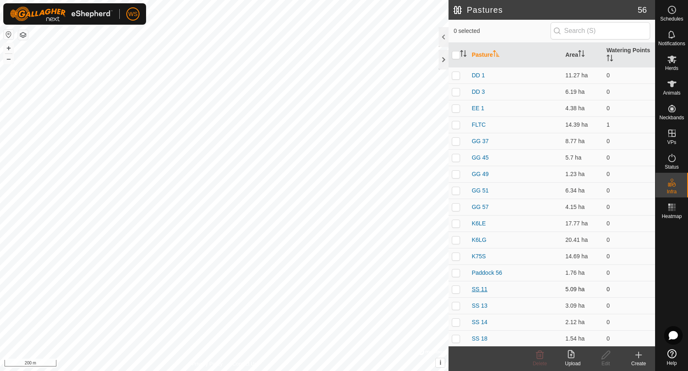
drag, startPoint x: 455, startPoint y: 275, endPoint x: 473, endPoint y: 287, distance: 20.9
click at [455, 275] on p-checkbox at bounding box center [456, 273] width 8 height 7
checkbox input "true"
click at [572, 357] on icon at bounding box center [573, 355] width 10 height 10
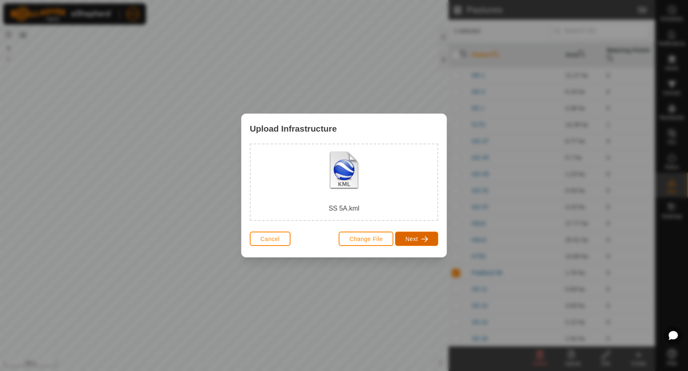
click at [406, 238] on span "Next" at bounding box center [412, 239] width 13 height 7
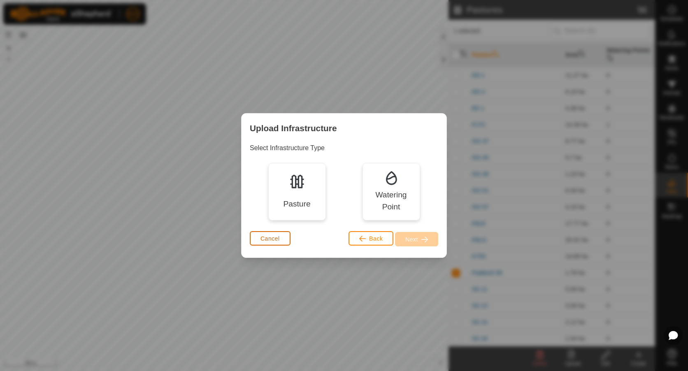
click at [280, 237] on button "Cancel" at bounding box center [270, 238] width 41 height 14
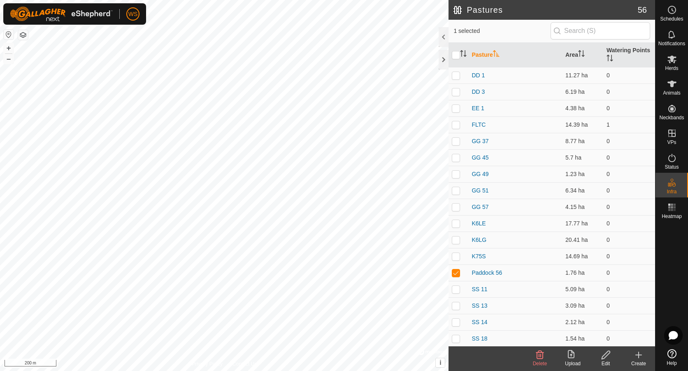
click at [606, 354] on icon at bounding box center [606, 355] width 10 height 10
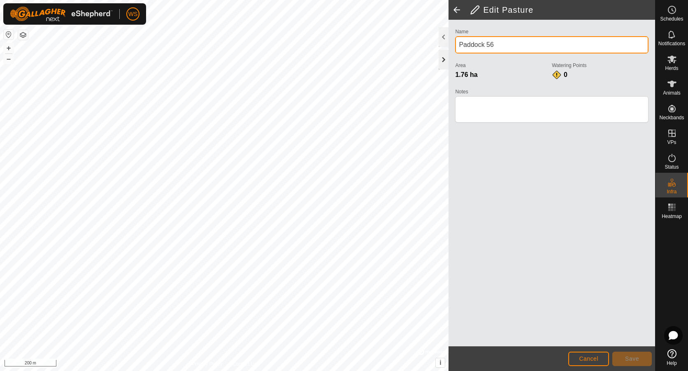
click at [387, 53] on div "Privacy Policy Contact Us + – ⇧ i © Mapbox , © OpenStreetMap , Improve this map…" at bounding box center [327, 185] width 655 height 371
type input "SS 5A"
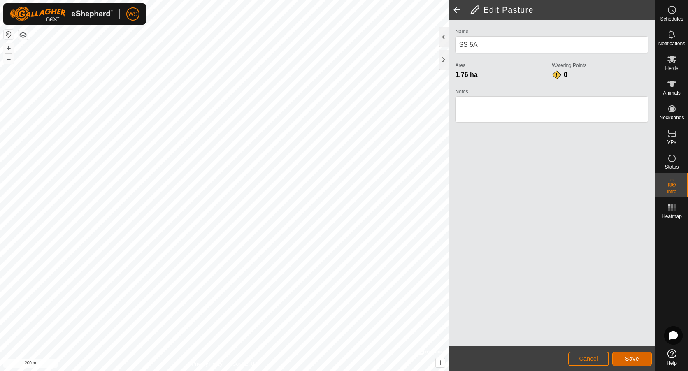
click at [638, 358] on span "Save" at bounding box center [632, 359] width 14 height 7
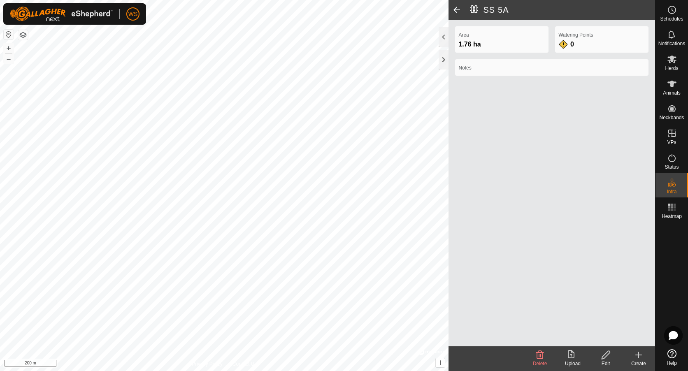
click at [566, 364] on div "Upload" at bounding box center [573, 363] width 33 height 7
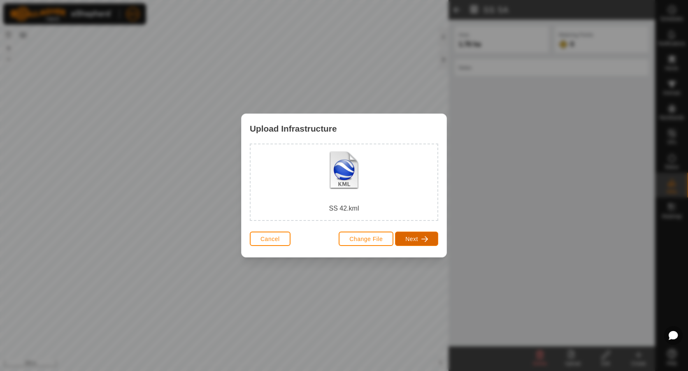
click at [423, 242] on span "button" at bounding box center [425, 239] width 7 height 7
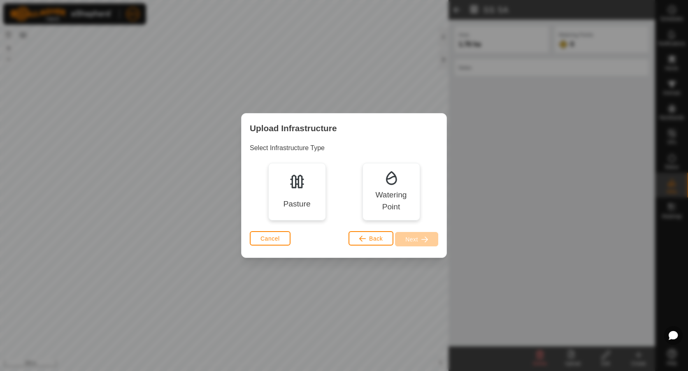
click at [311, 201] on div "Pasture" at bounding box center [297, 192] width 58 height 58
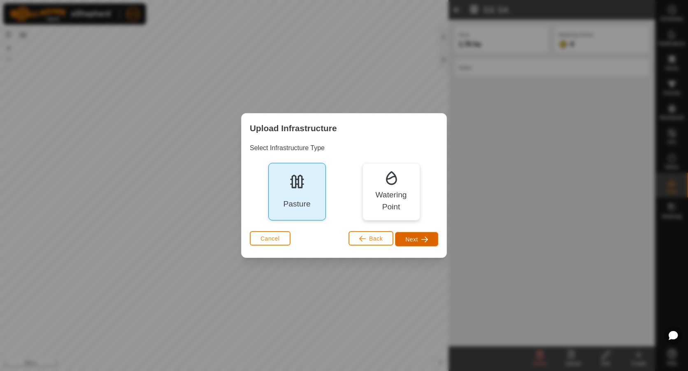
click at [411, 242] on span "Next" at bounding box center [412, 239] width 13 height 7
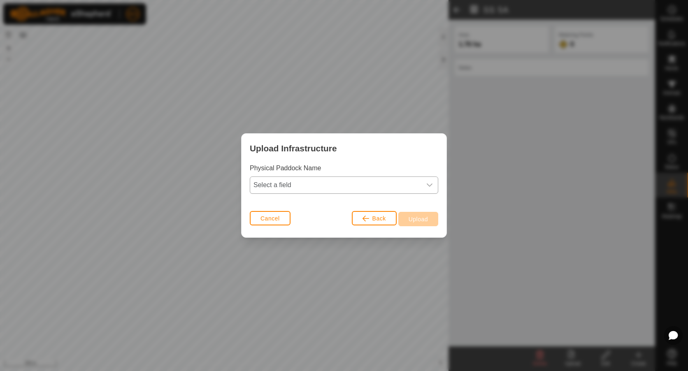
click at [336, 182] on span "Select a field" at bounding box center [335, 185] width 171 height 16
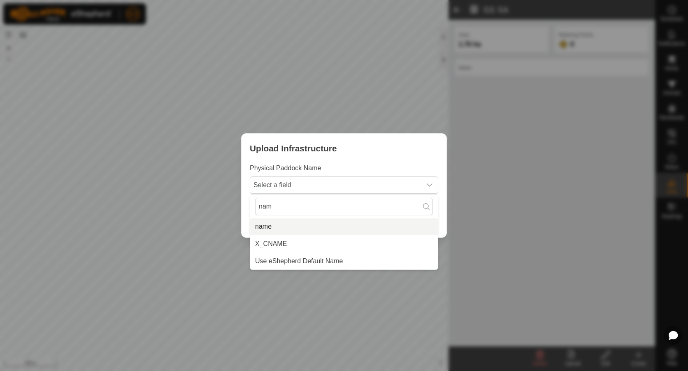
type input "nam"
click at [310, 235] on li "name" at bounding box center [344, 227] width 188 height 16
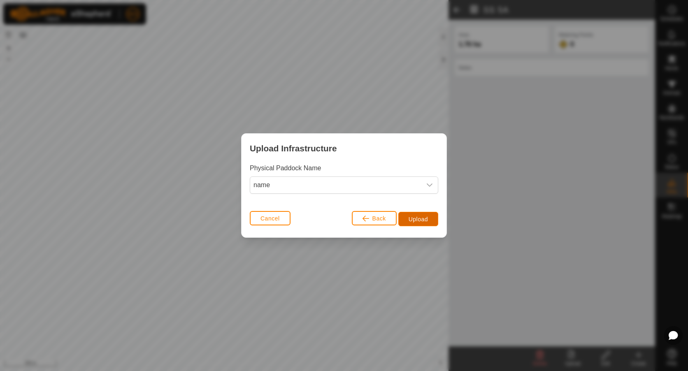
click at [416, 216] on span "Upload" at bounding box center [418, 219] width 19 height 7
click at [432, 216] on button "Upload" at bounding box center [419, 219] width 40 height 14
click at [432, 213] on button "Upload" at bounding box center [419, 219] width 40 height 14
click at [269, 221] on button "Cancel" at bounding box center [270, 218] width 41 height 14
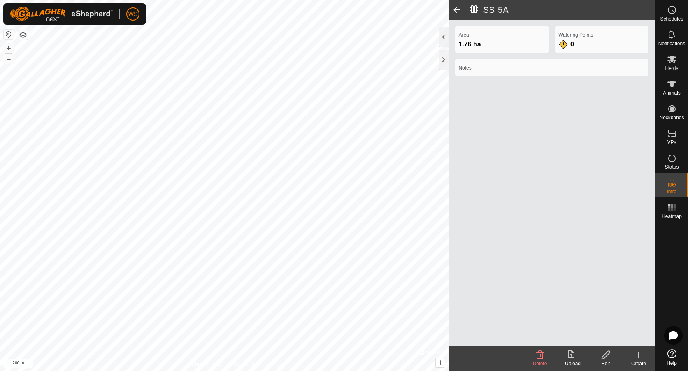
click at [457, 10] on span at bounding box center [457, 10] width 16 height 20
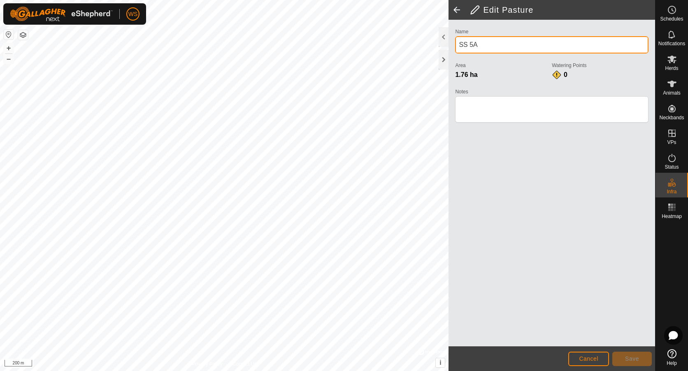
click at [482, 46] on input "SS 5A" at bounding box center [552, 44] width 194 height 17
type input "SS 10"
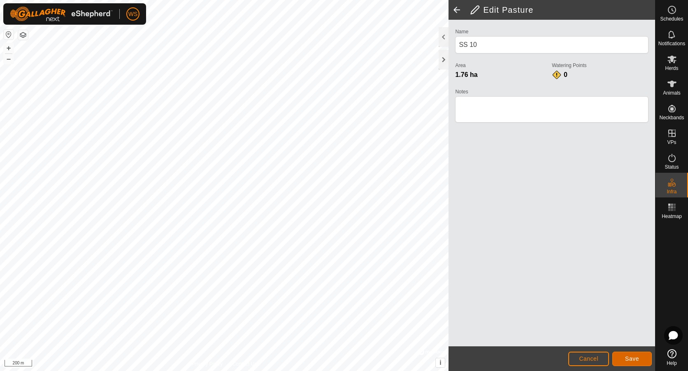
click at [619, 358] on button "Save" at bounding box center [633, 359] width 40 height 14
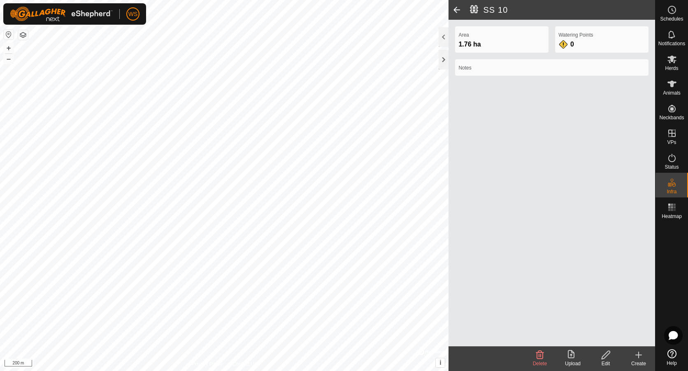
click at [459, 10] on span at bounding box center [457, 10] width 16 height 20
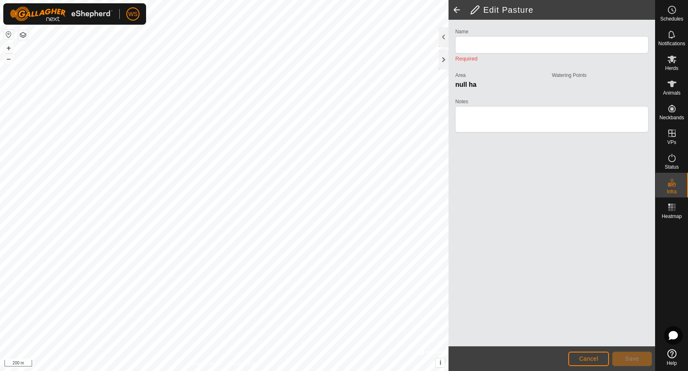
type input "SS 10"
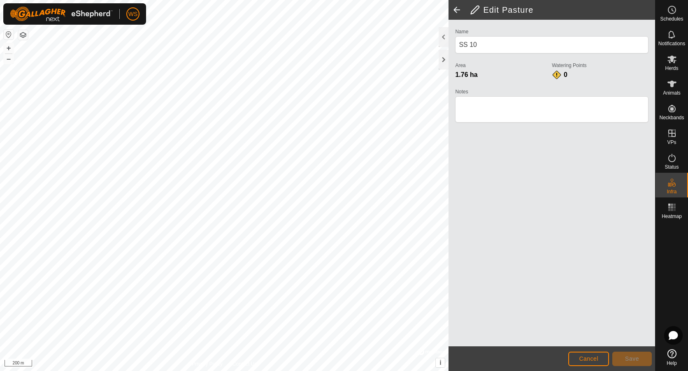
click at [459, 10] on span at bounding box center [457, 10] width 16 height 20
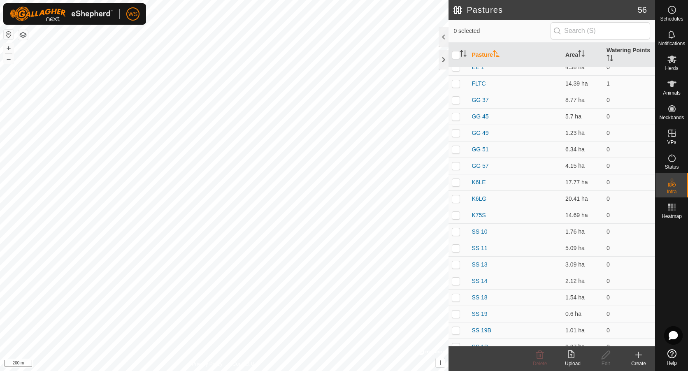
scroll to position [329, 0]
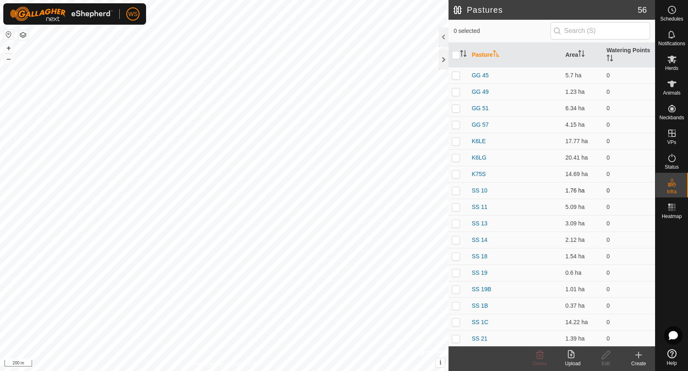
click at [459, 191] on p-checkbox at bounding box center [456, 190] width 8 height 7
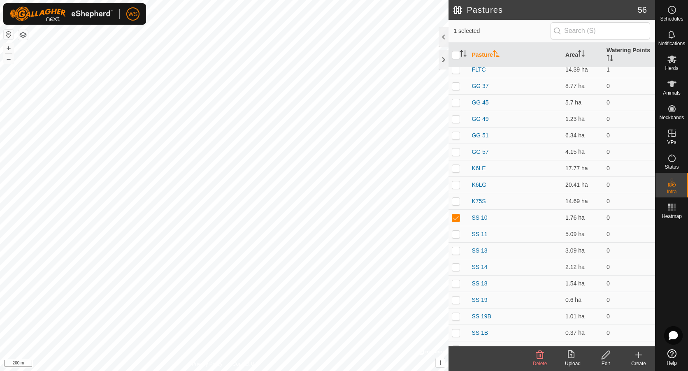
scroll to position [288, 0]
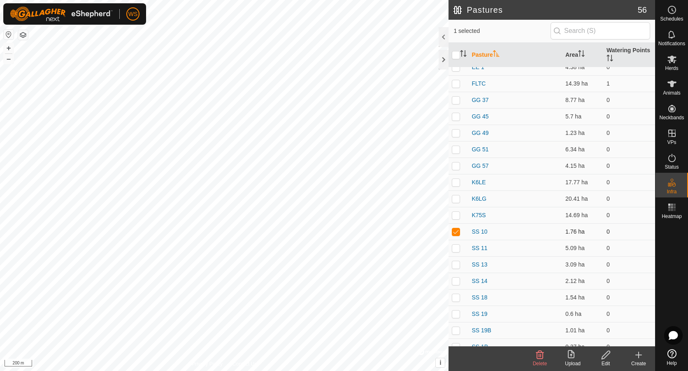
click at [459, 236] on td at bounding box center [459, 232] width 20 height 16
checkbox input "false"
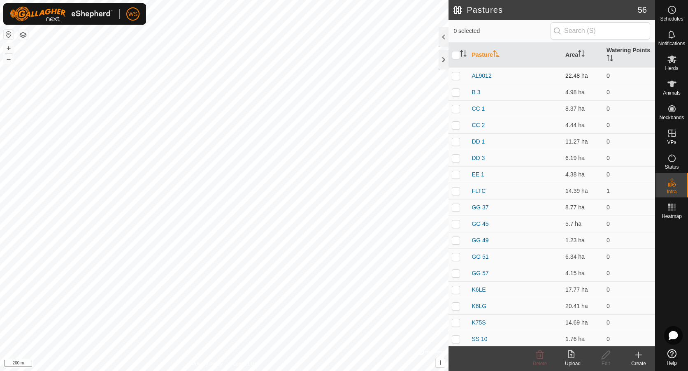
scroll to position [206, 0]
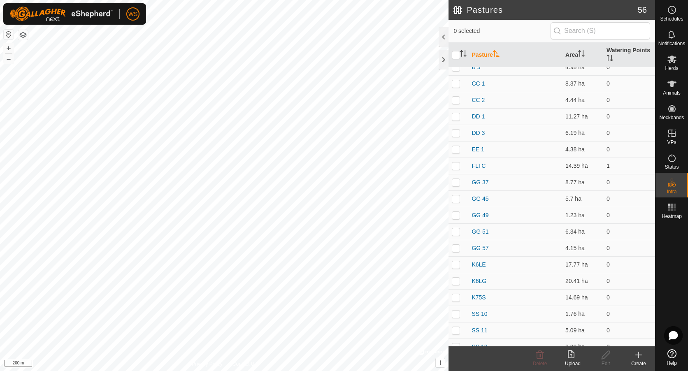
click at [457, 169] on p-checkbox at bounding box center [456, 166] width 8 height 7
checkbox input "true"
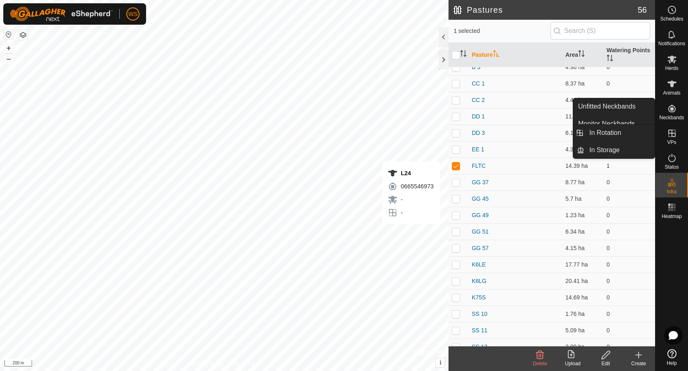
click at [673, 138] on es-virtualpaddocks-svg-icon at bounding box center [672, 133] width 15 height 13
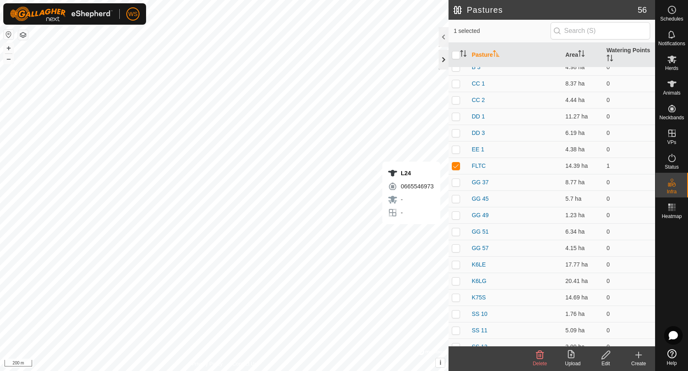
click at [442, 54] on div at bounding box center [444, 60] width 10 height 20
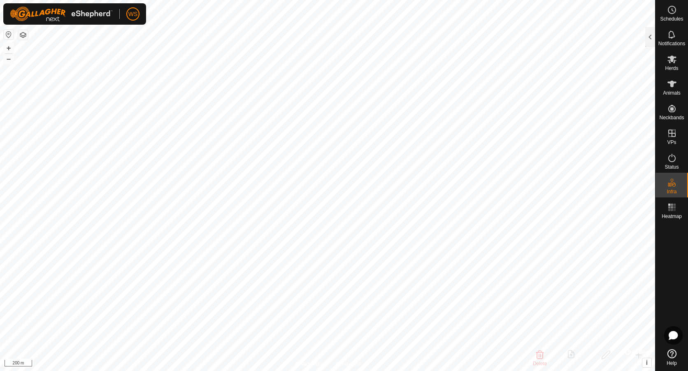
scroll to position [583, 0]
